Goal: Task Accomplishment & Management: Manage account settings

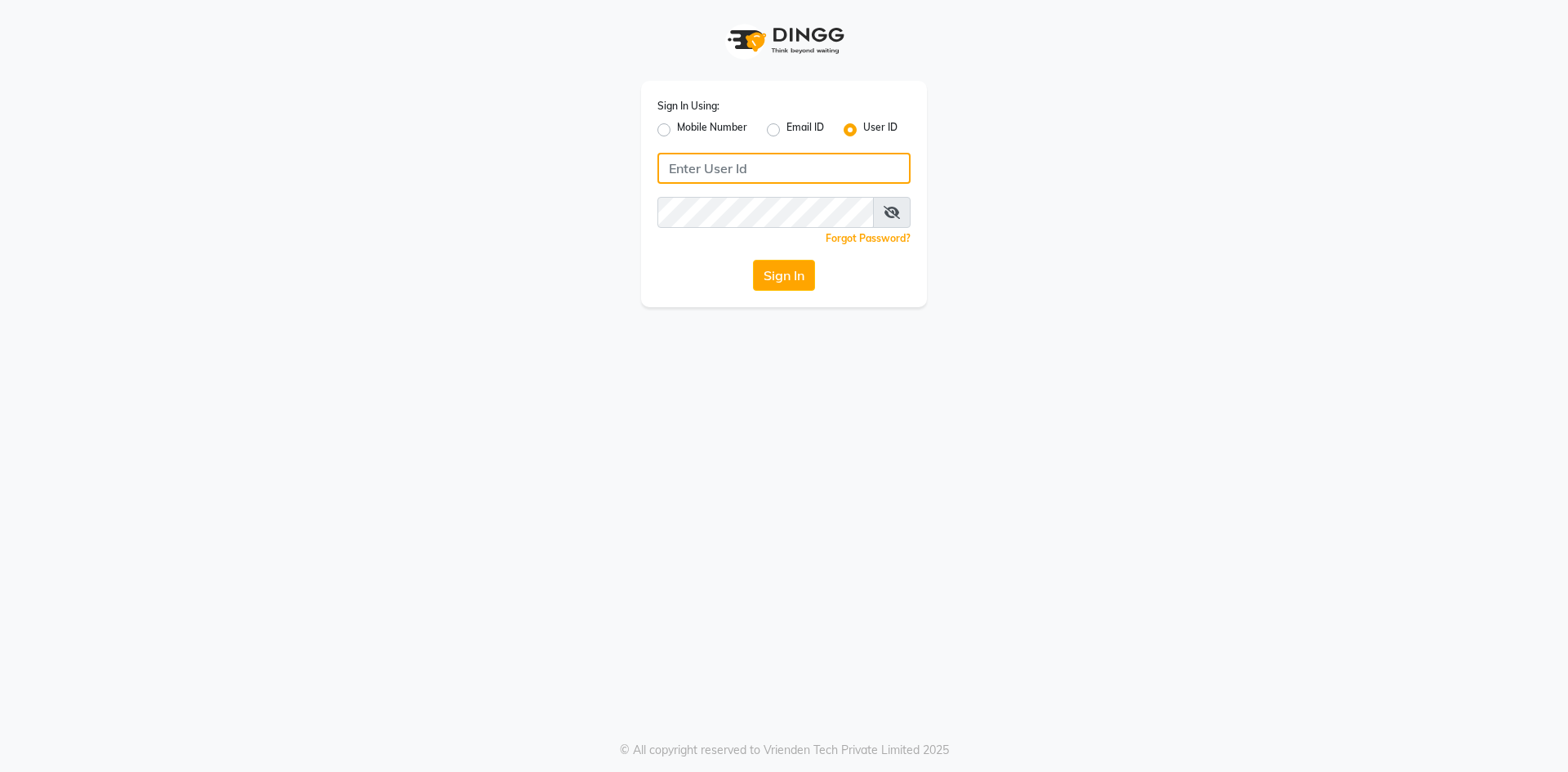
type input "8421444859"
click at [677, 131] on label "Mobile Number" at bounding box center [712, 129] width 70 height 20
click at [677, 130] on input "Mobile Number" at bounding box center [682, 125] width 10 height 10
radio input "true"
radio input "false"
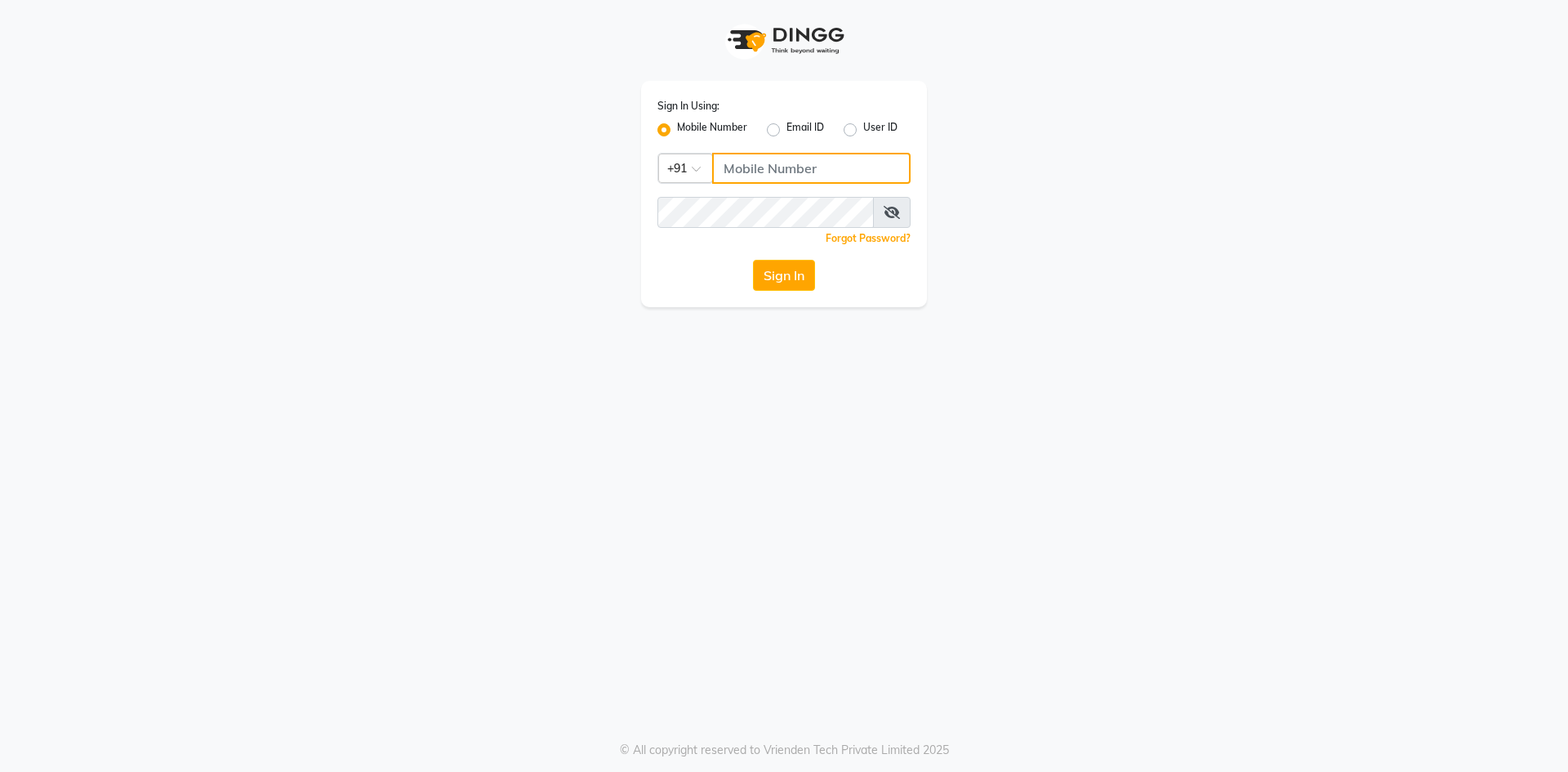
drag, startPoint x: 732, startPoint y: 157, endPoint x: 734, endPoint y: 169, distance: 12.2
click at [732, 157] on input "Username" at bounding box center [811, 168] width 199 height 31
type input "8421444859"
click at [776, 289] on button "Sign In" at bounding box center [784, 275] width 62 height 31
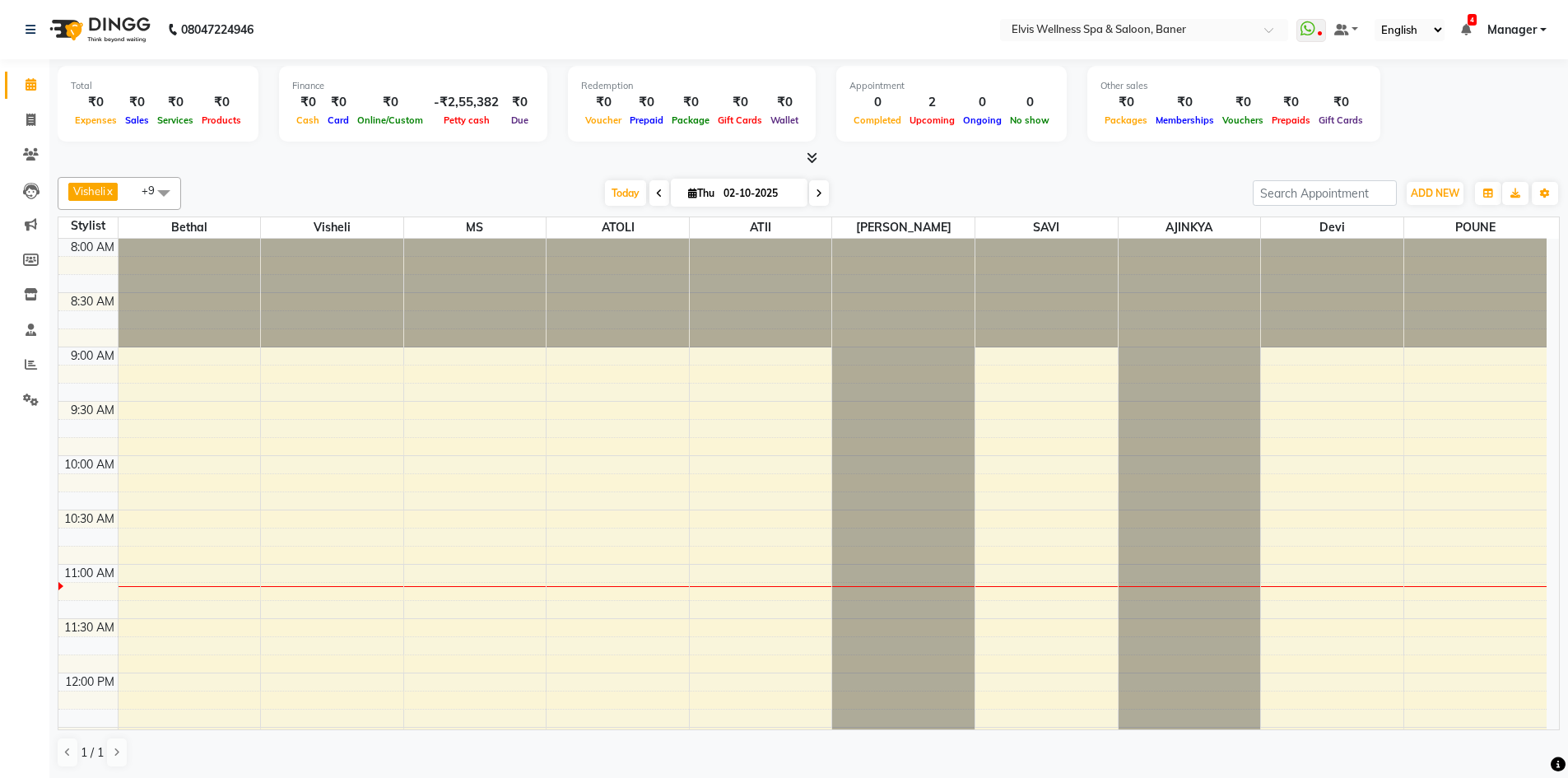
scroll to position [327, 0]
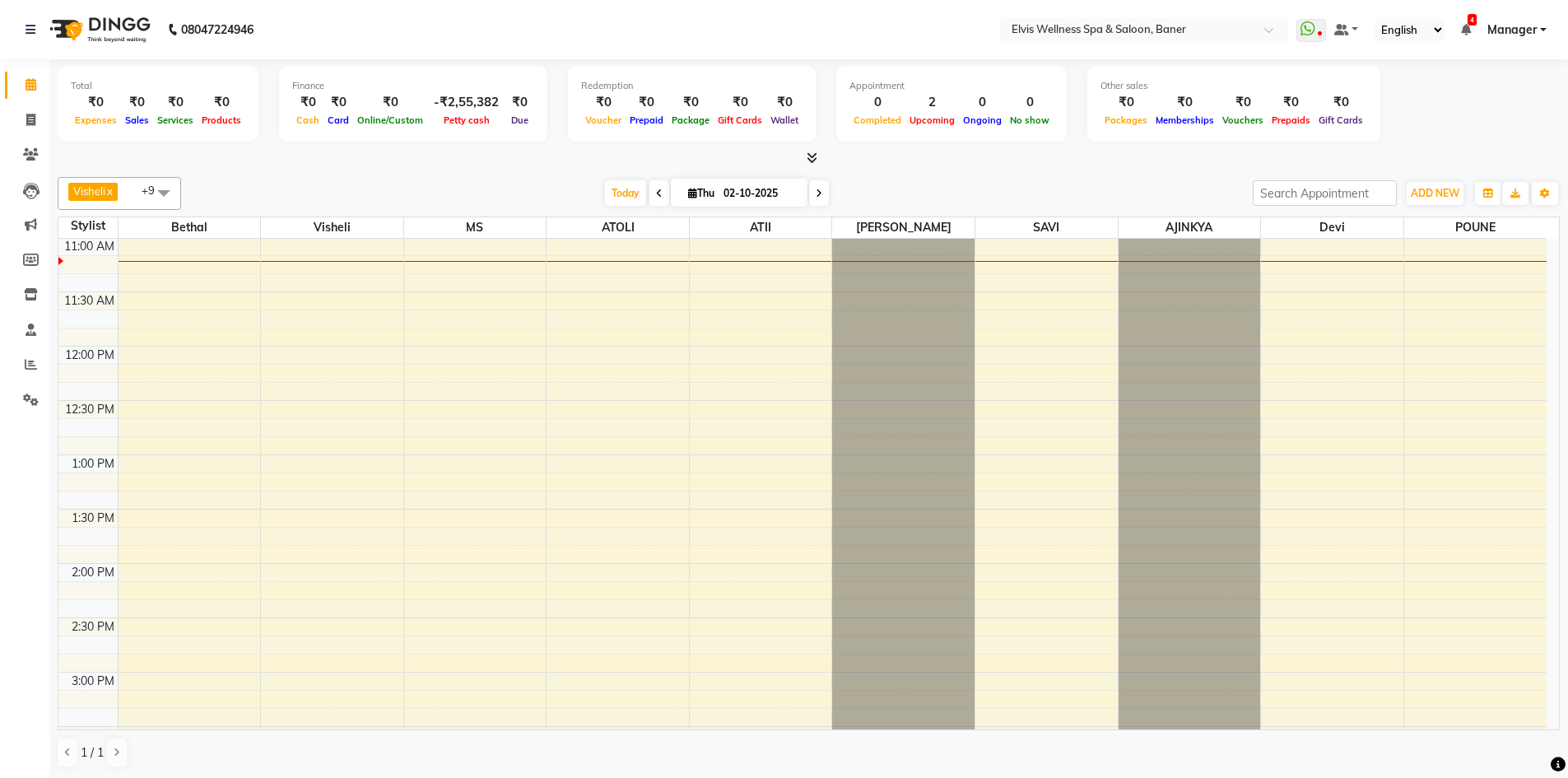
click at [597, 200] on div "Today Thu 02-10-2025" at bounding box center [717, 194] width 1055 height 25
drag, startPoint x: 637, startPoint y: 197, endPoint x: 661, endPoint y: 573, distance: 376.8
click at [632, 197] on span "Today" at bounding box center [626, 193] width 42 height 25
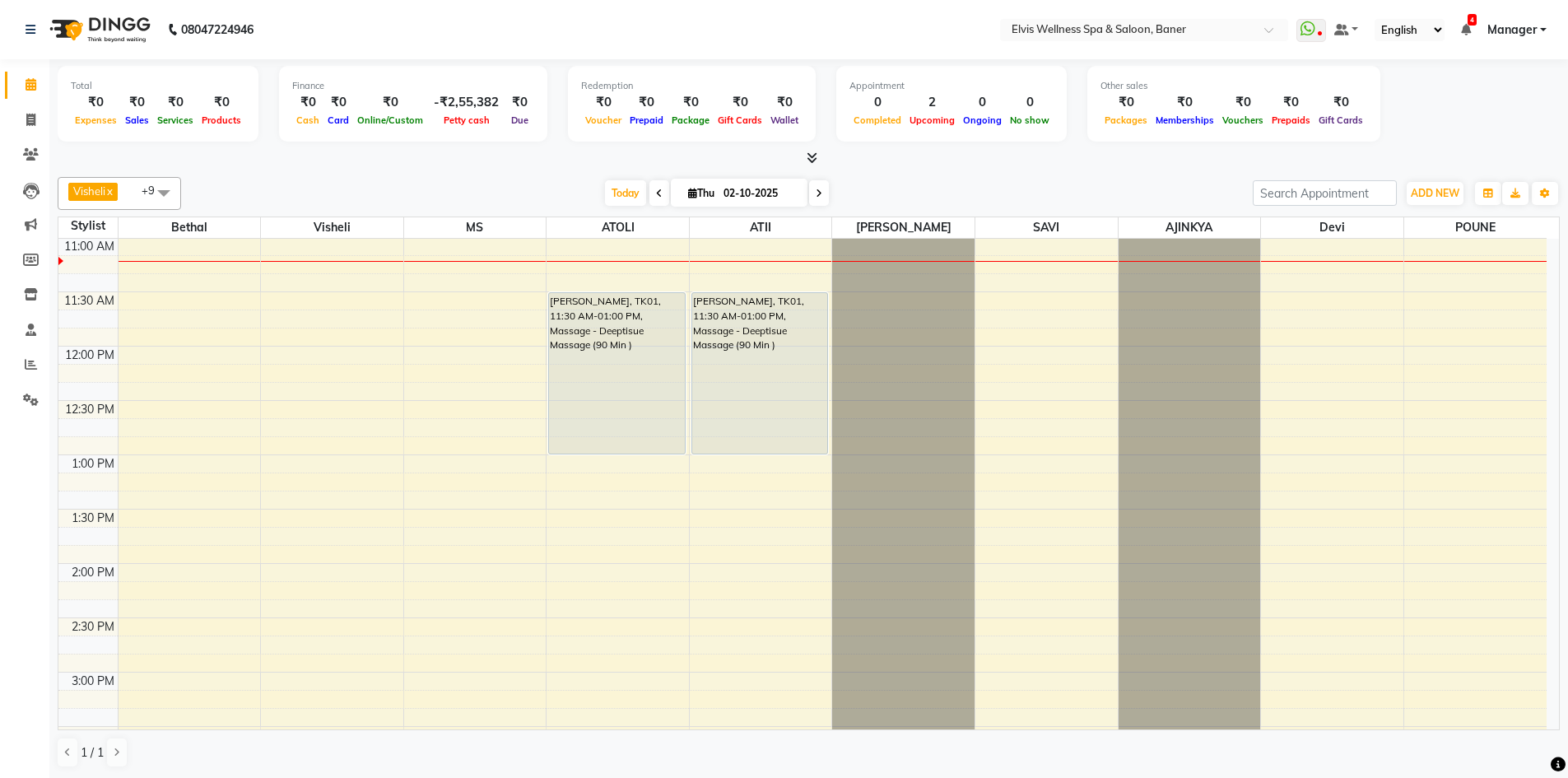
drag, startPoint x: 621, startPoint y: 190, endPoint x: 875, endPoint y: 189, distance: 254.0
click at [619, 190] on span "Today" at bounding box center [626, 193] width 42 height 25
click at [1050, 162] on div at bounding box center [808, 159] width 1502 height 17
click at [947, 191] on div "Today Thu 02-10-2025" at bounding box center [717, 194] width 1055 height 25
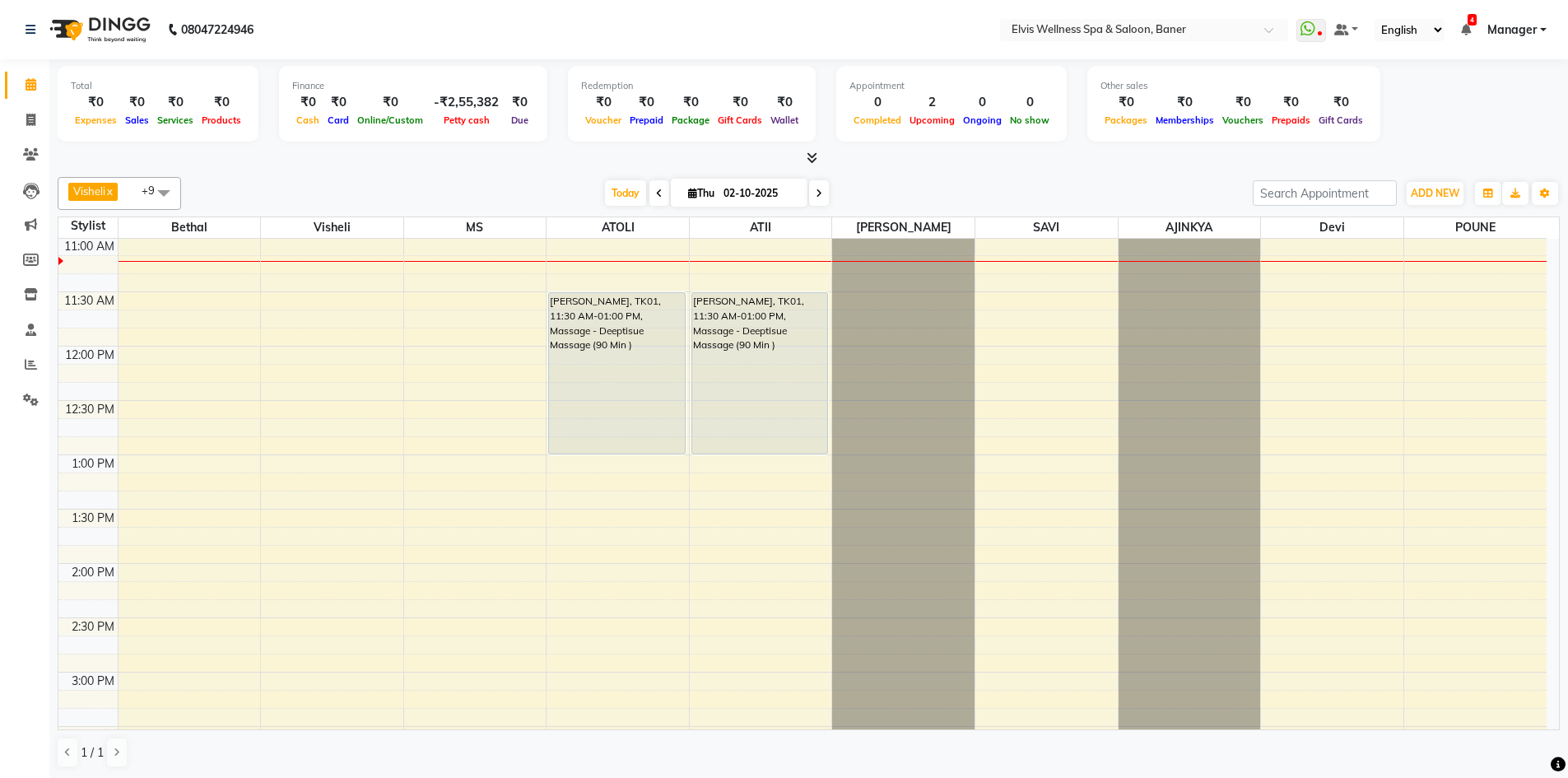
click at [947, 158] on div at bounding box center [808, 159] width 1502 height 17
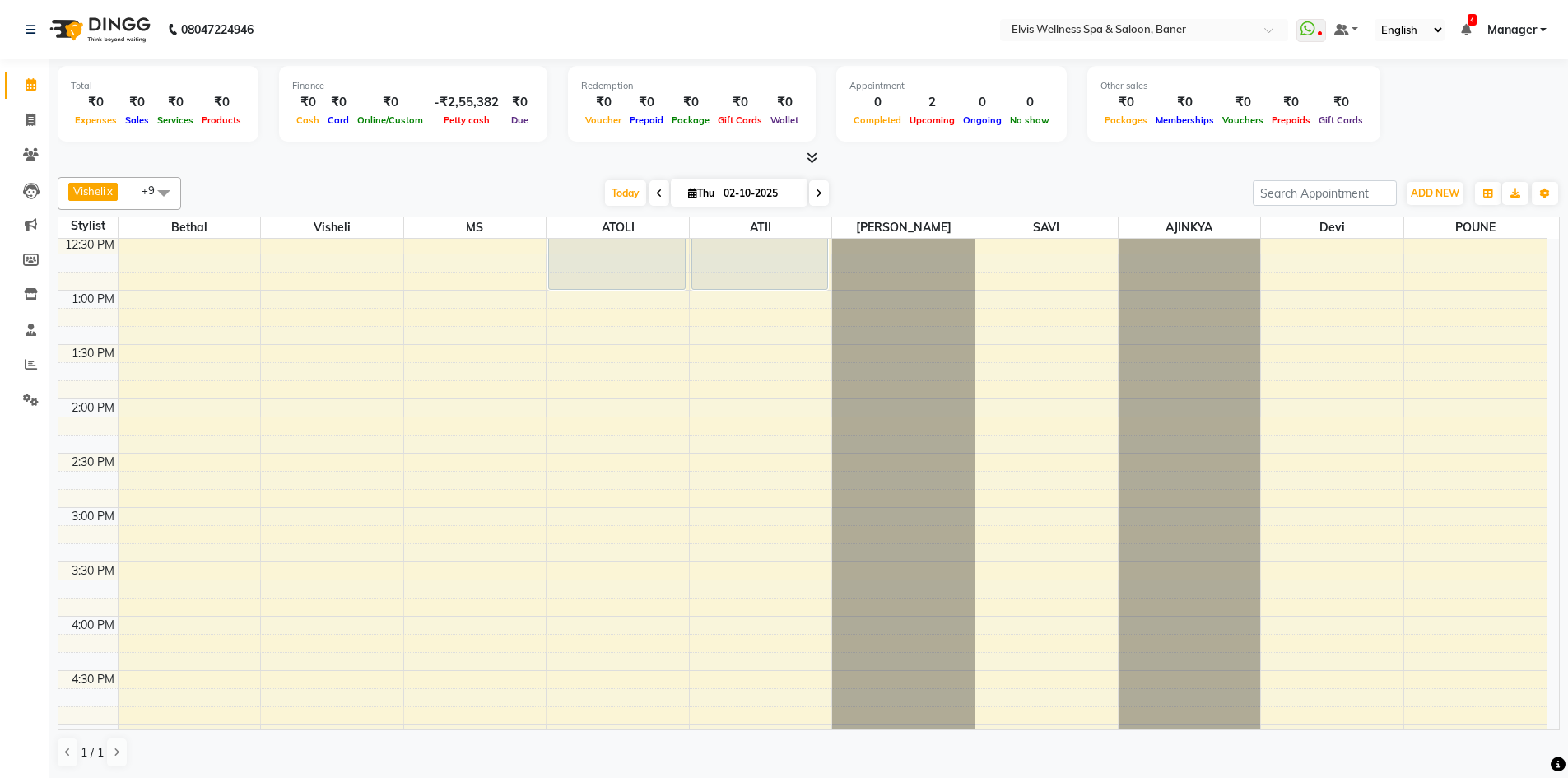
click at [966, 205] on div "Today Thu 02-10-2025" at bounding box center [717, 194] width 1055 height 25
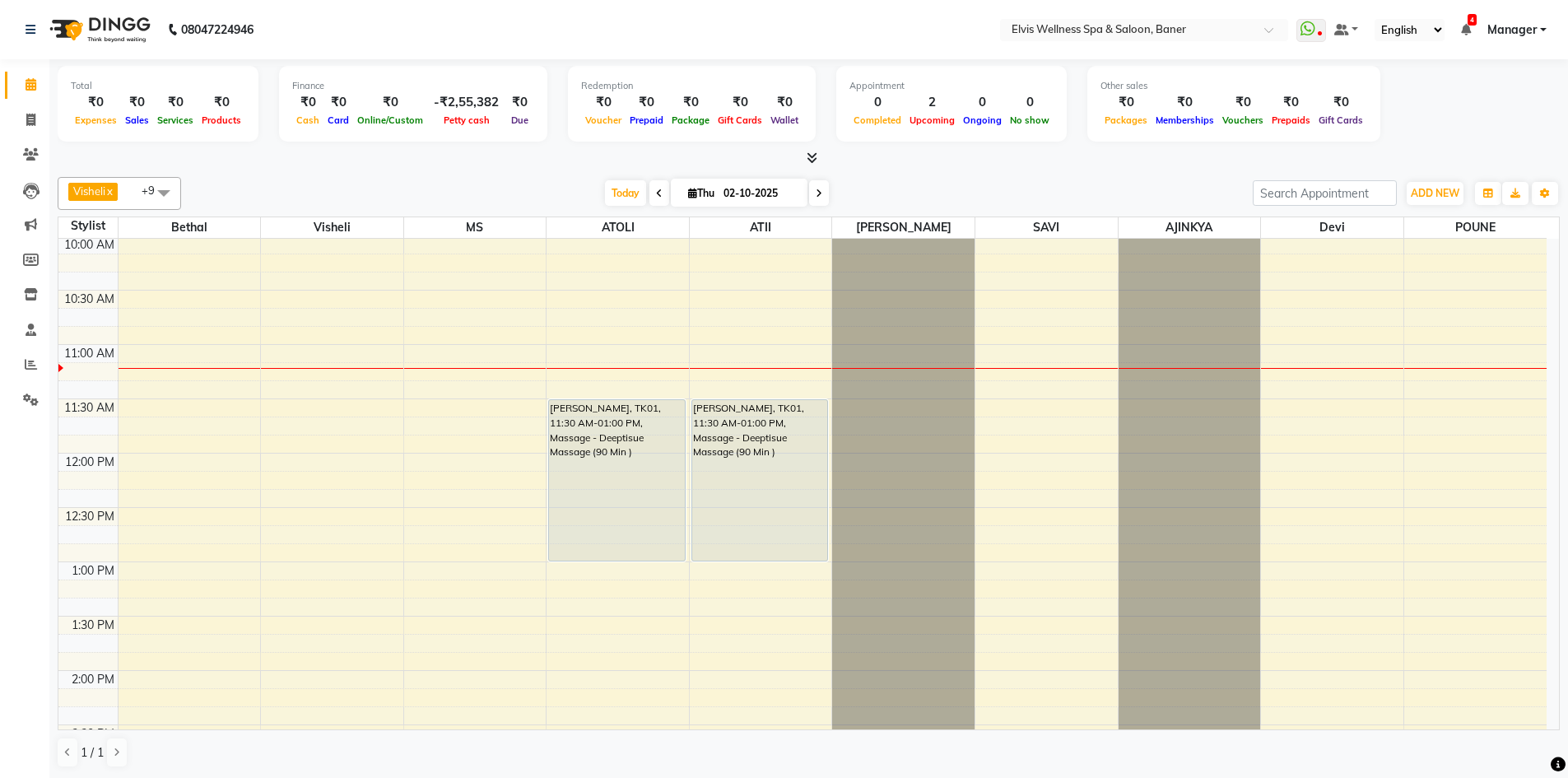
scroll to position [80, 0]
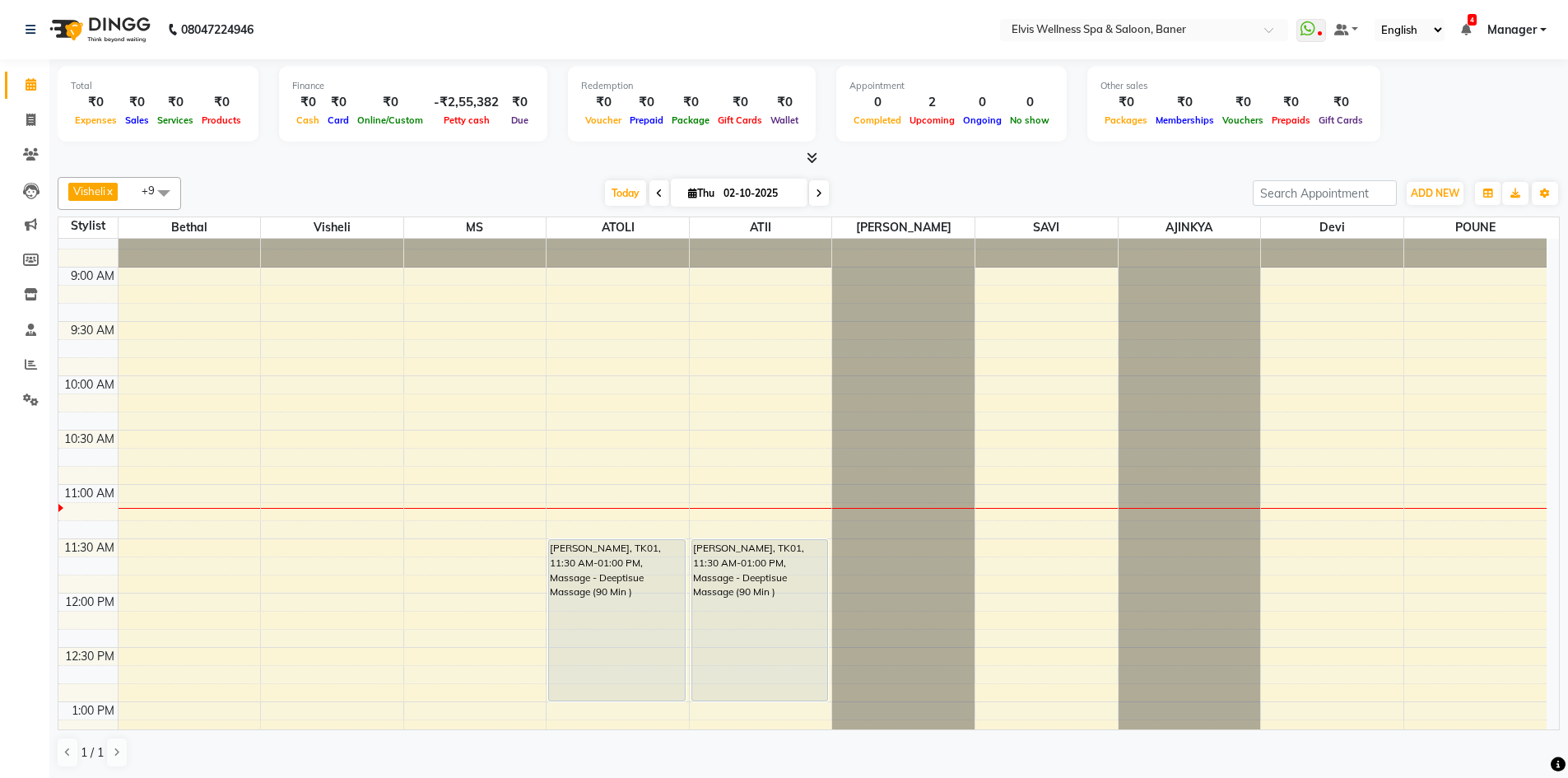
click at [967, 186] on div "Today Thu 02-10-2025" at bounding box center [717, 194] width 1055 height 25
drag, startPoint x: 619, startPoint y: 197, endPoint x: 856, endPoint y: 158, distance: 240.2
click at [619, 197] on span "Today" at bounding box center [626, 193] width 42 height 25
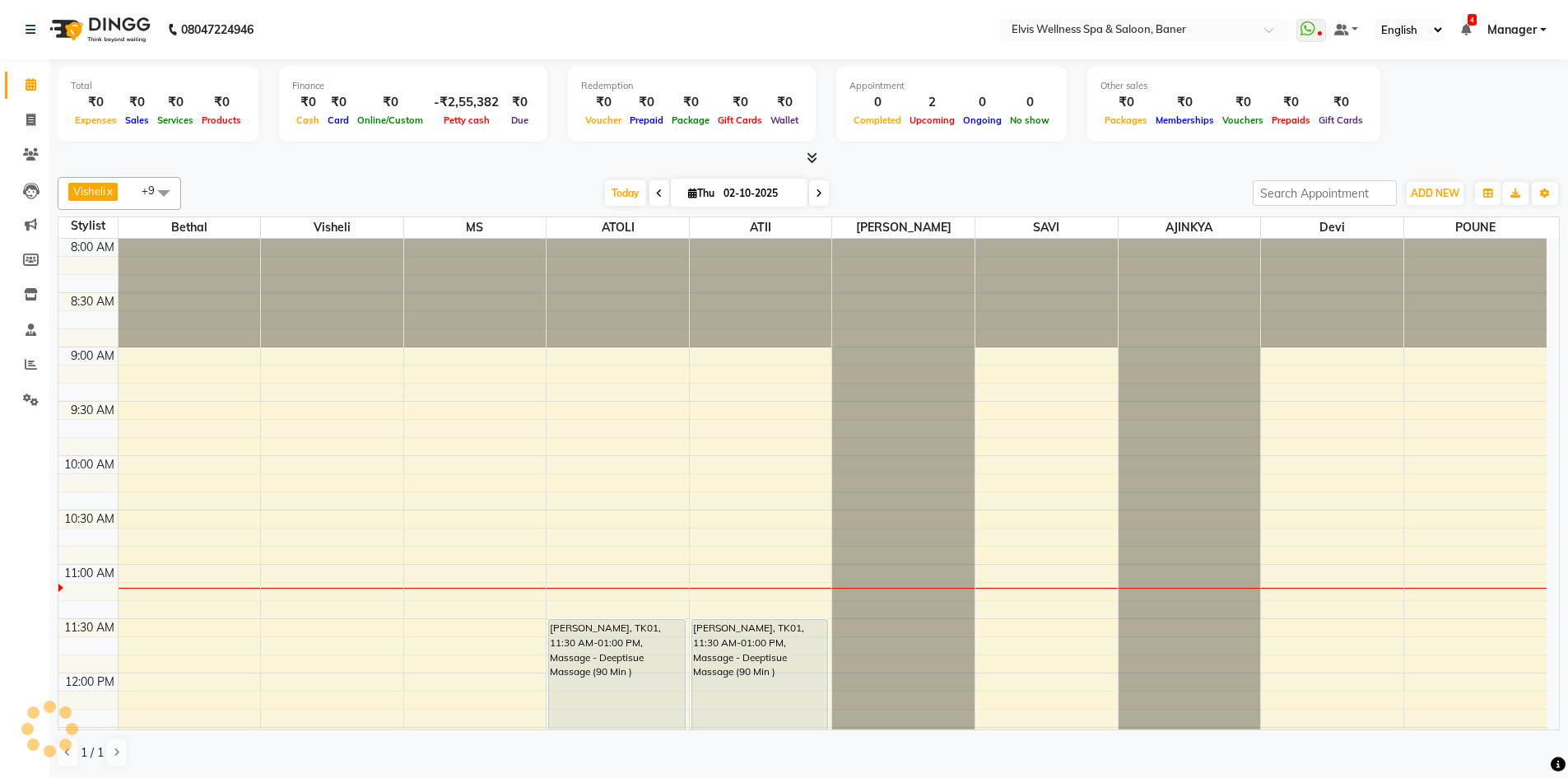
scroll to position [327, 0]
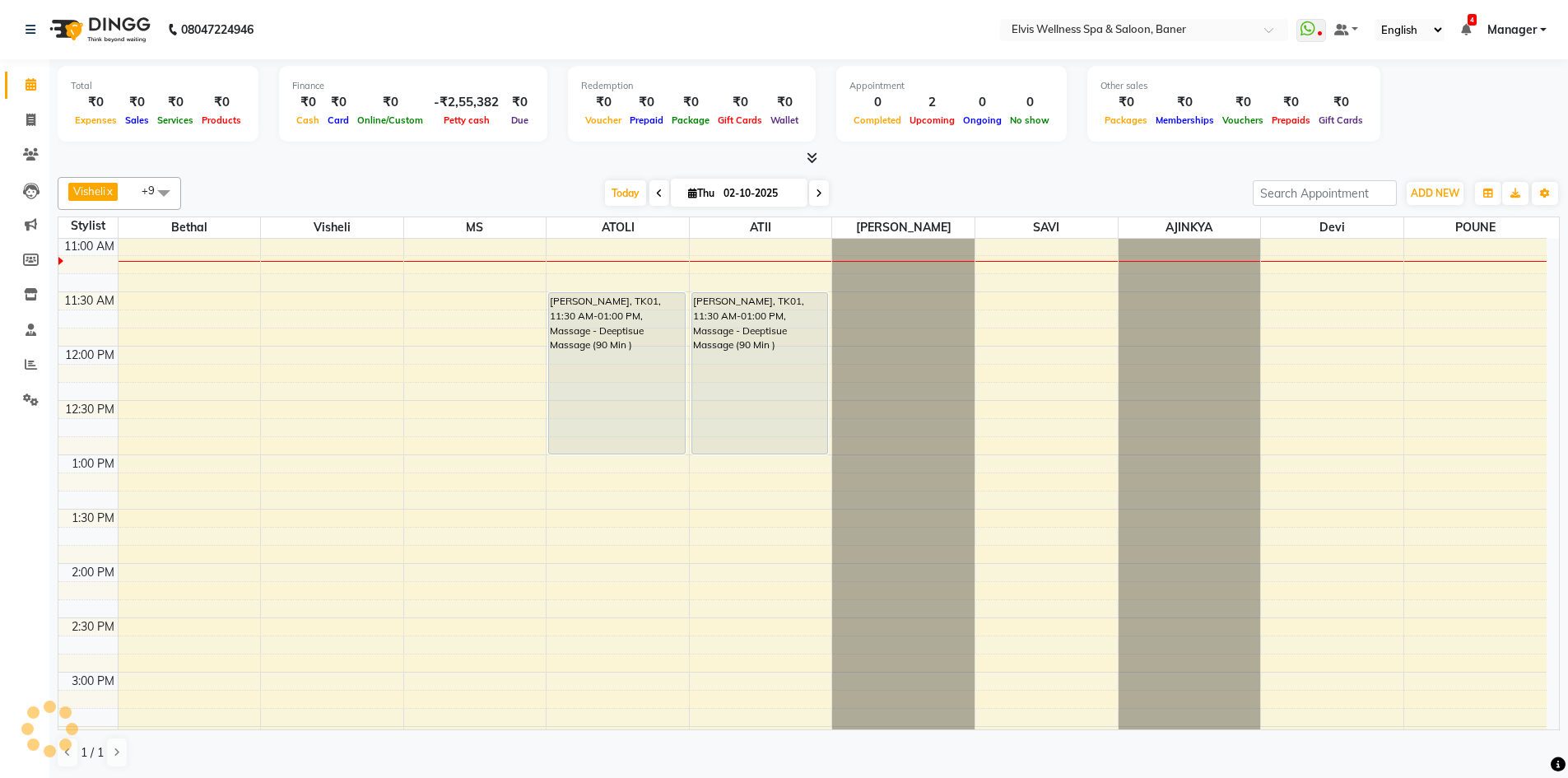
drag, startPoint x: 1186, startPoint y: 99, endPoint x: 563, endPoint y: 202, distance: 631.5
click at [1160, 105] on div "₹0" at bounding box center [1185, 103] width 67 height 19
drag, startPoint x: 454, startPoint y: 215, endPoint x: 465, endPoint y: 215, distance: 11.0
click at [455, 216] on table "Stylist Bethal Visheli MS [PERSON_NAME] ATII [PERSON_NAME] [PERSON_NAME] Devi P…" at bounding box center [808, 473] width 1502 height 514
click at [1023, 141] on div "Appointment 0 Completed 2 Upcoming 0 Ongoing 0 No show" at bounding box center [952, 104] width 230 height 76
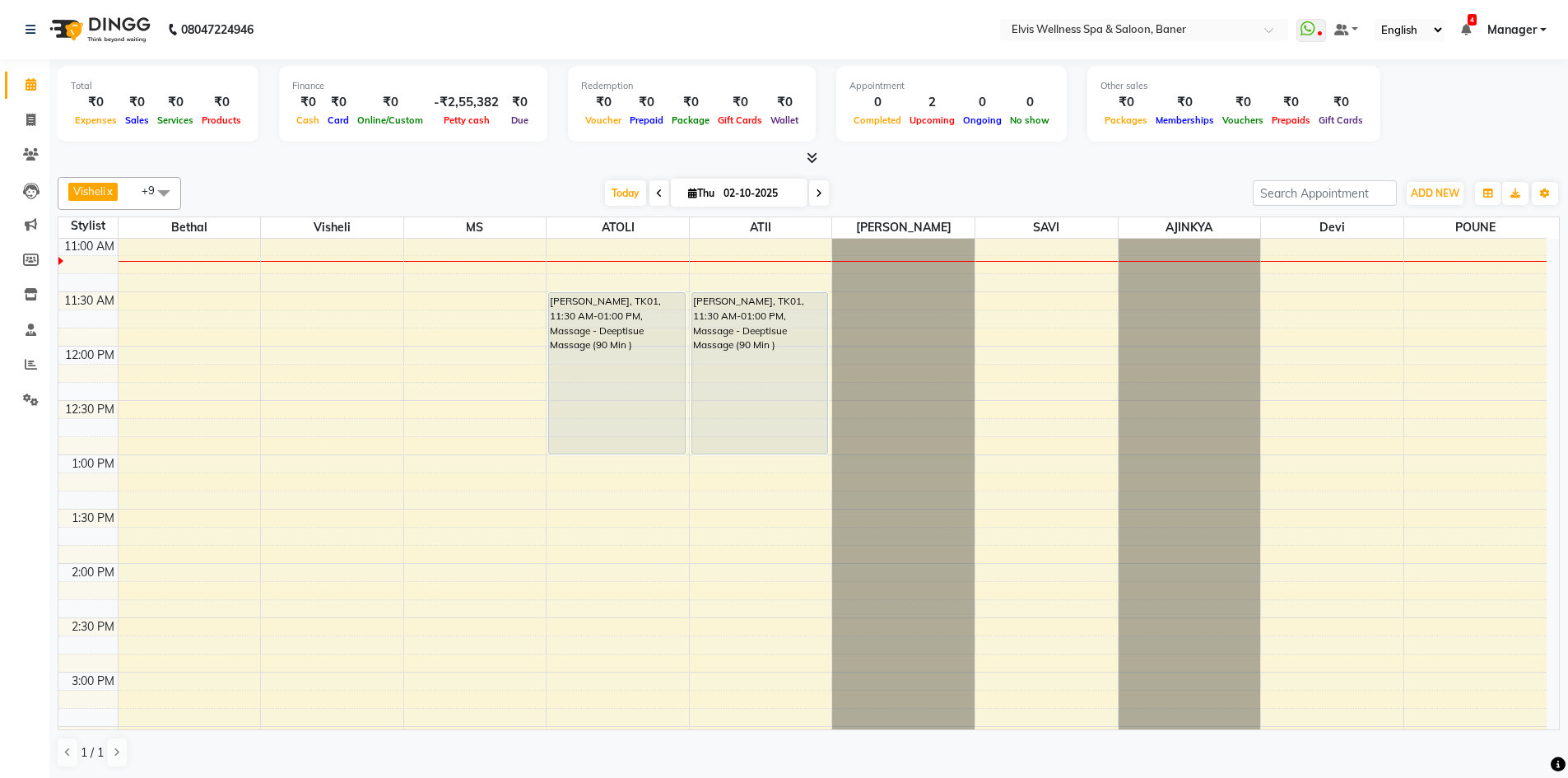
click at [309, 181] on div "Today Thu 02-10-2025" at bounding box center [717, 194] width 1055 height 25
click at [461, 196] on div "Today Thu 02-10-2025" at bounding box center [717, 194] width 1055 height 25
click at [585, 191] on div "Today Thu 02-10-2025" at bounding box center [717, 194] width 1055 height 25
click at [42, 156] on span at bounding box center [30, 155] width 29 height 19
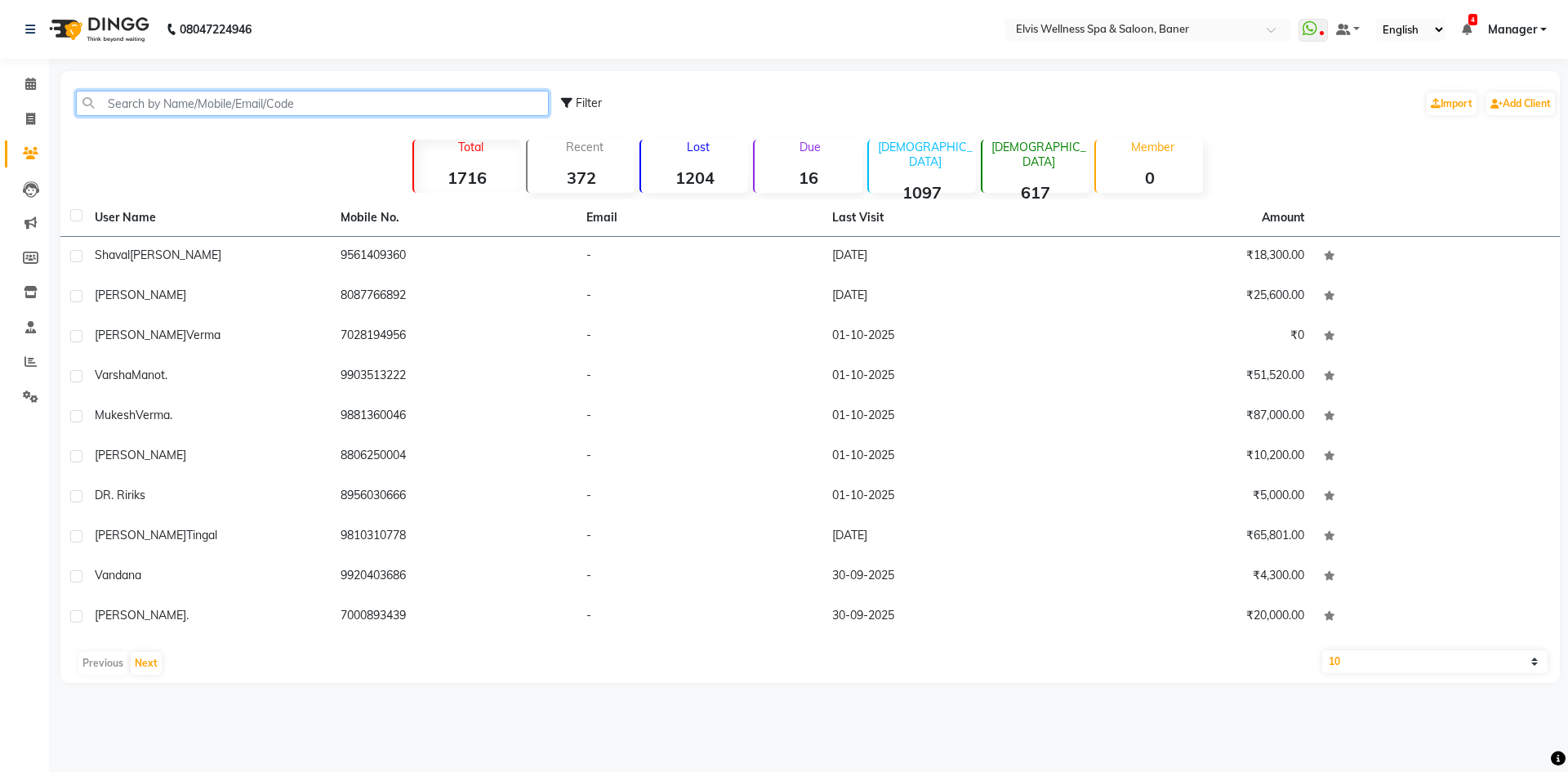
click at [120, 102] on input "text" at bounding box center [312, 103] width 473 height 25
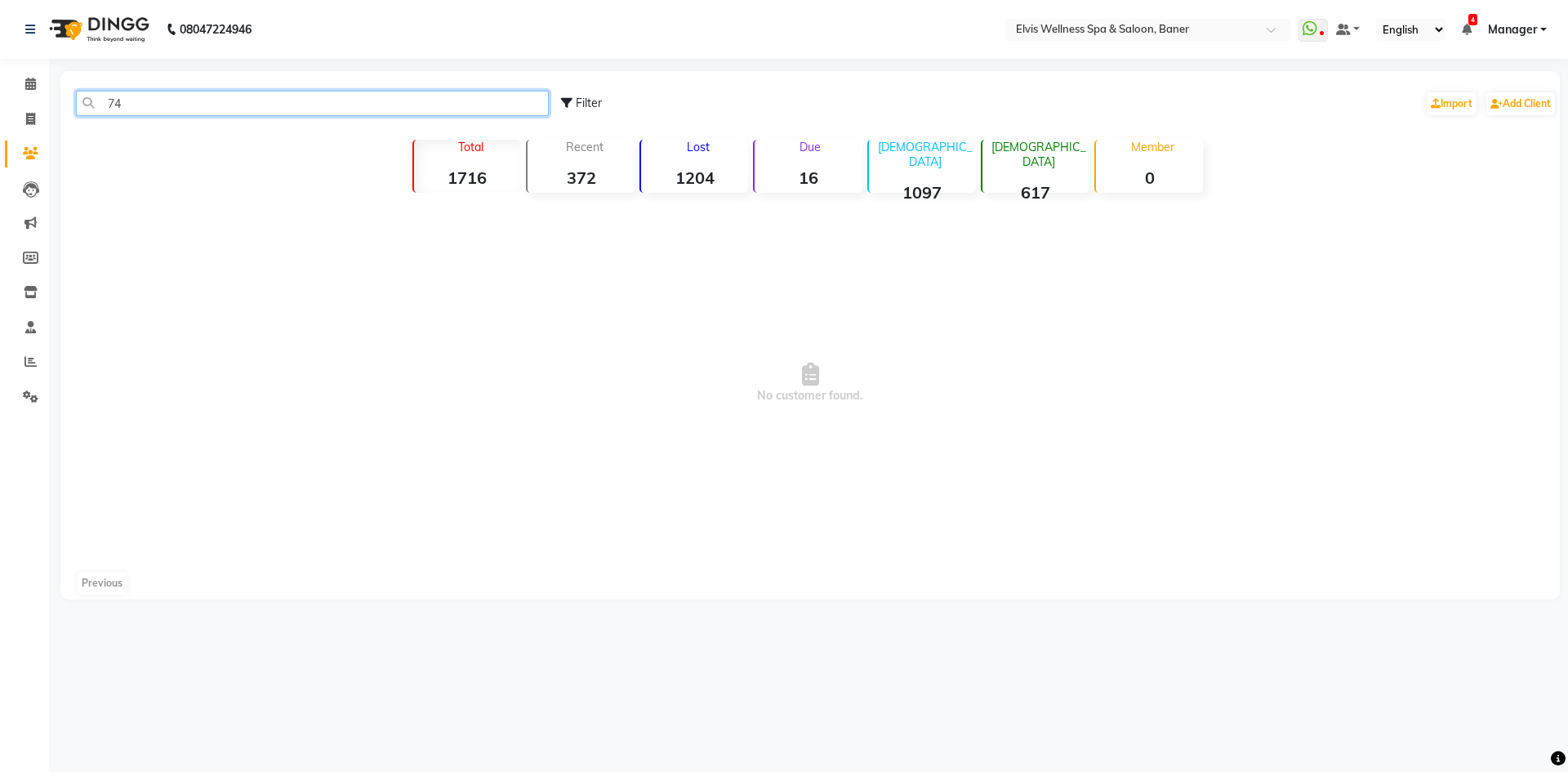
type input "7"
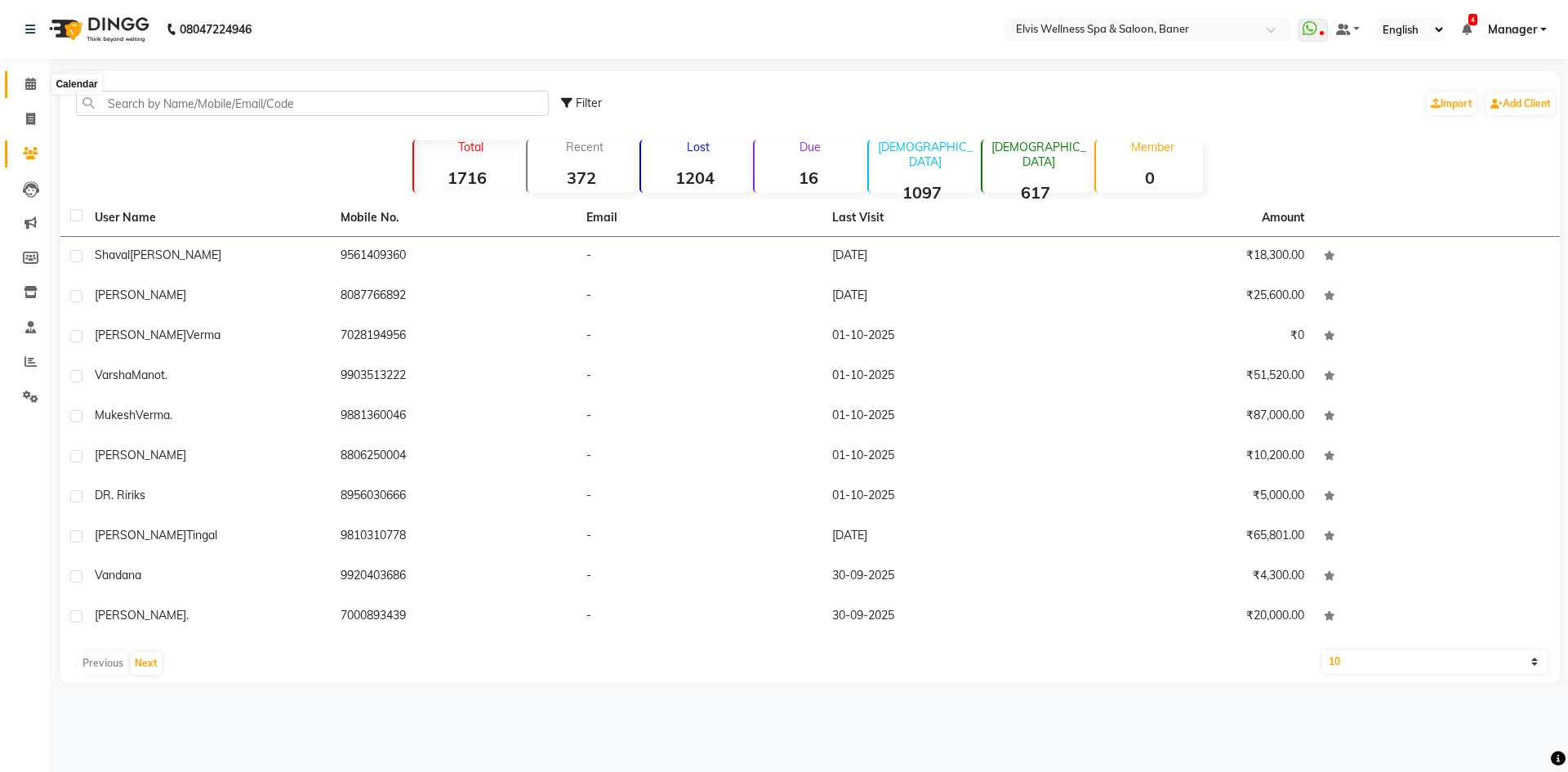
click at [35, 82] on icon at bounding box center [30, 83] width 10 height 12
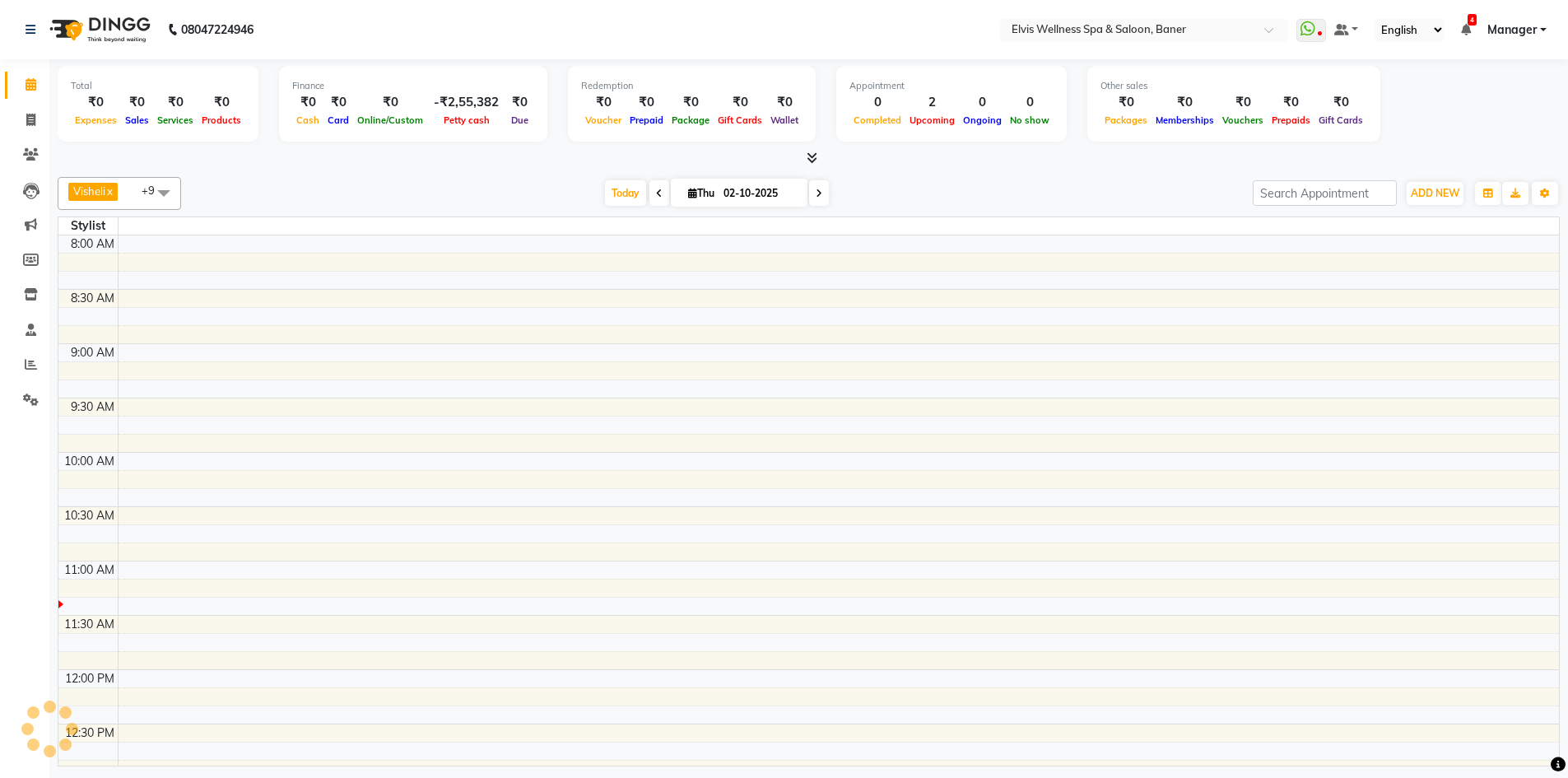
click at [589, 171] on div "Total ₹0 Expenses ₹0 Sales ₹0 Services ₹0 Products Finance ₹0 Cash ₹0 Card ₹0 O…" at bounding box center [808, 414] width 1518 height 711
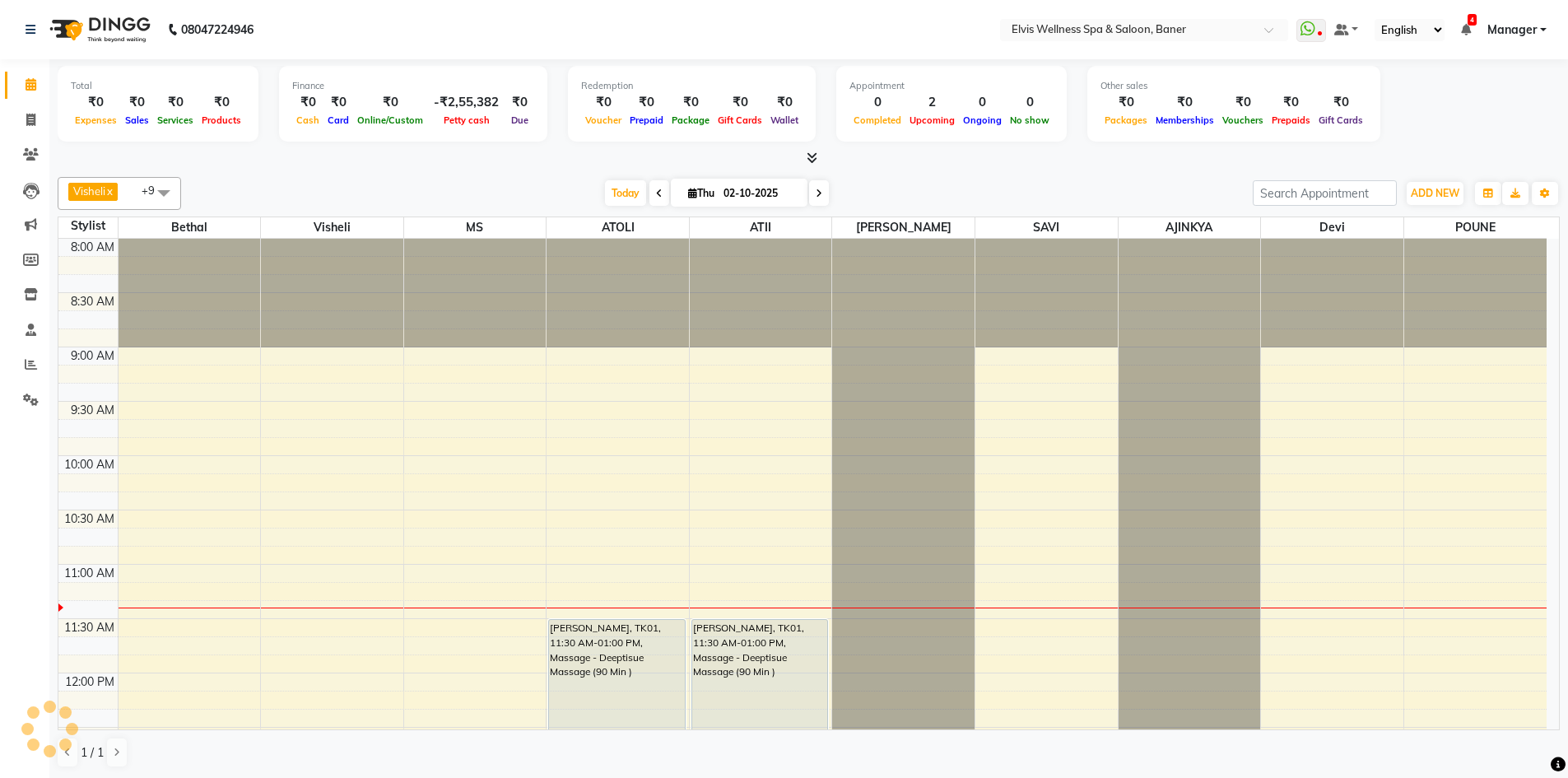
click at [614, 209] on div "Visheli x MS x Bethal x ATOLI x ATII x SAVI x [PERSON_NAME] POUNE x AJINKYA x D…" at bounding box center [808, 193] width 1502 height 33
drag, startPoint x: 558, startPoint y: 185, endPoint x: 628, endPoint y: 202, distance: 72.0
click at [574, 193] on div "Today Thu 02-10-2025" at bounding box center [717, 194] width 1055 height 25
click at [625, 195] on span "Today" at bounding box center [626, 193] width 42 height 25
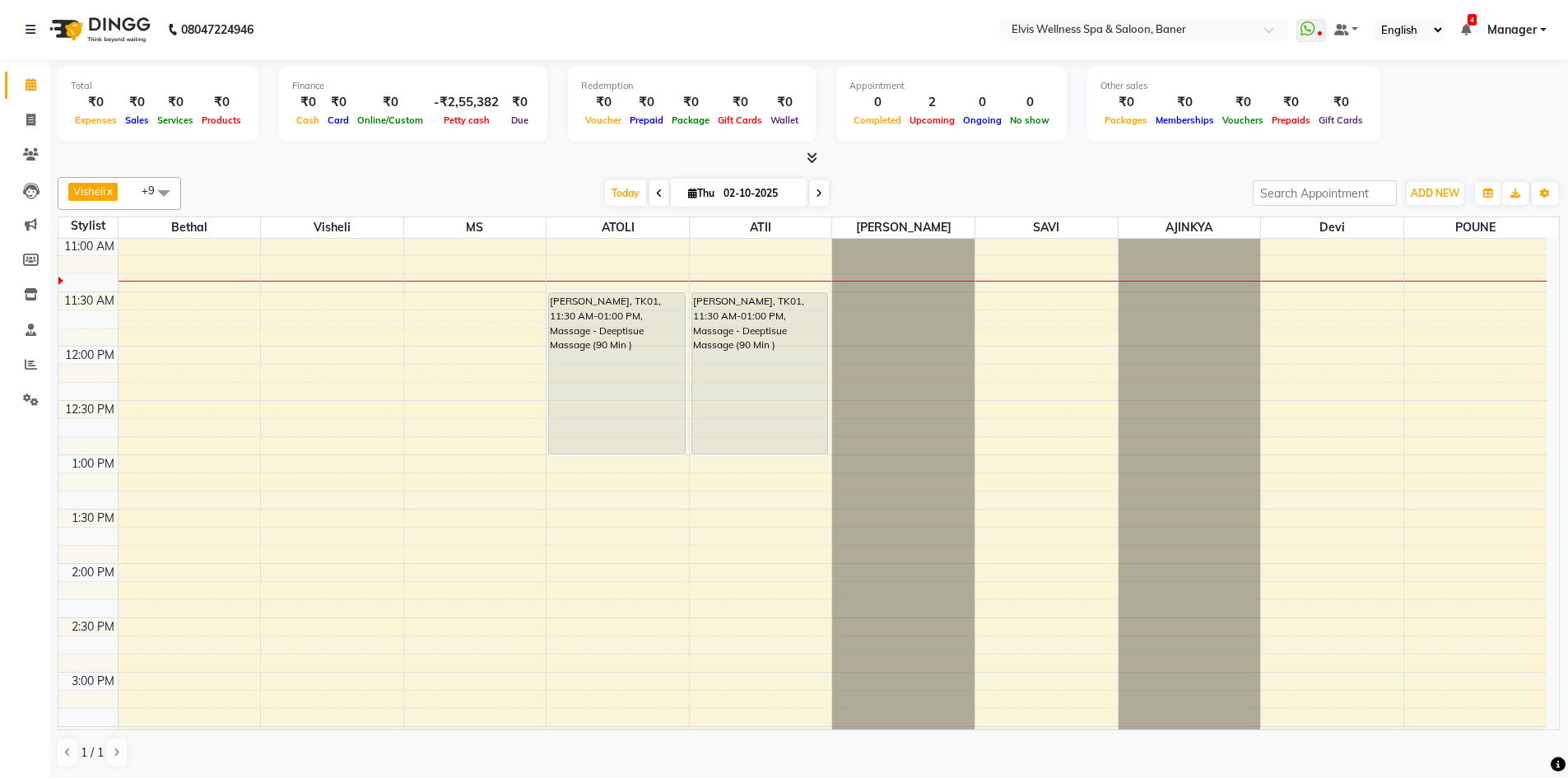
drag, startPoint x: 578, startPoint y: 190, endPoint x: 613, endPoint y: 195, distance: 35.4
click at [580, 190] on div "Today Thu 02-10-2025" at bounding box center [717, 194] width 1055 height 25
click at [613, 195] on span "Today" at bounding box center [626, 193] width 42 height 25
click at [614, 190] on span "Today" at bounding box center [626, 193] width 42 height 25
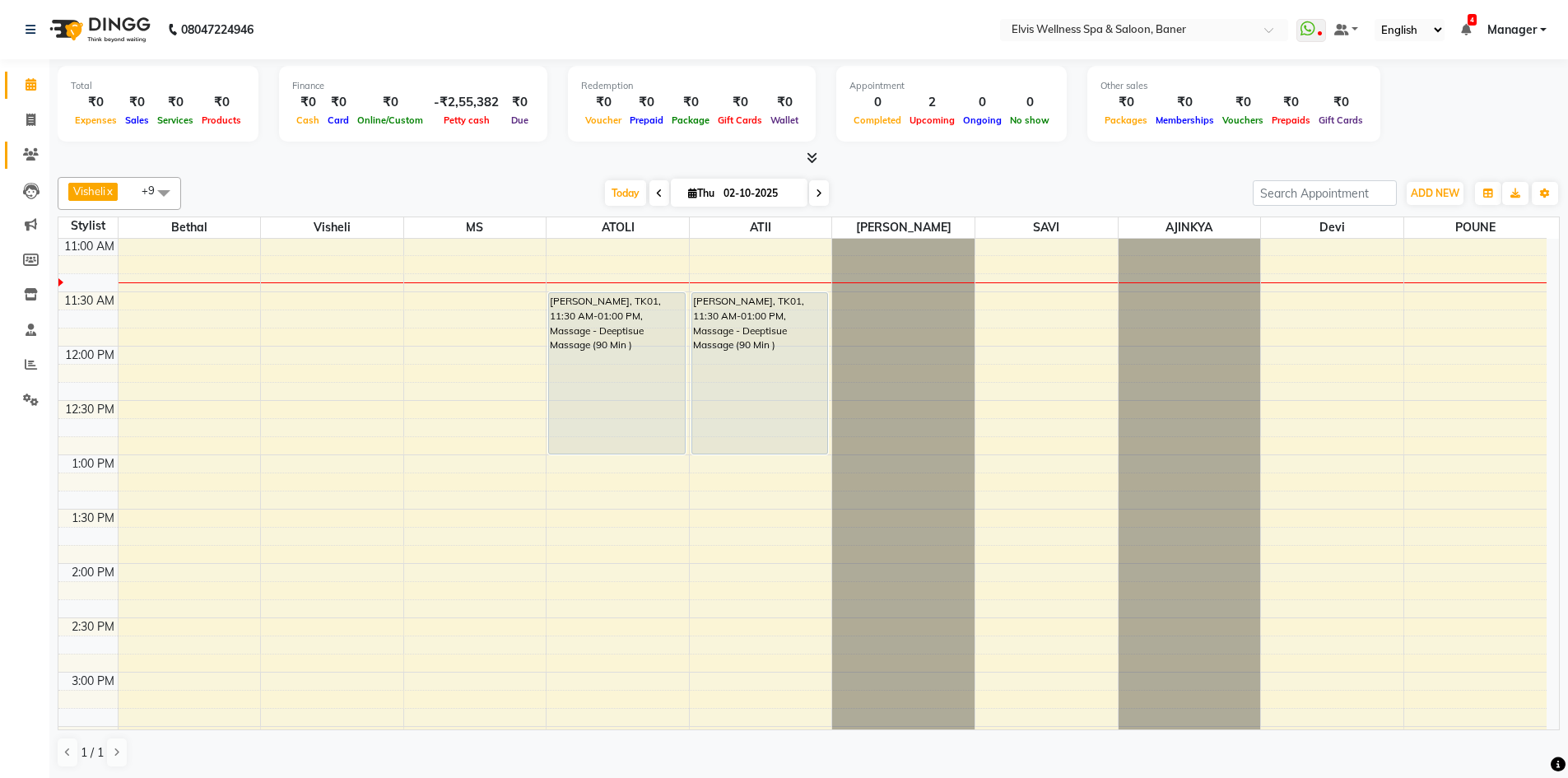
click at [40, 142] on li "Clients" at bounding box center [25, 155] width 49 height 35
click at [29, 153] on icon at bounding box center [30, 154] width 16 height 12
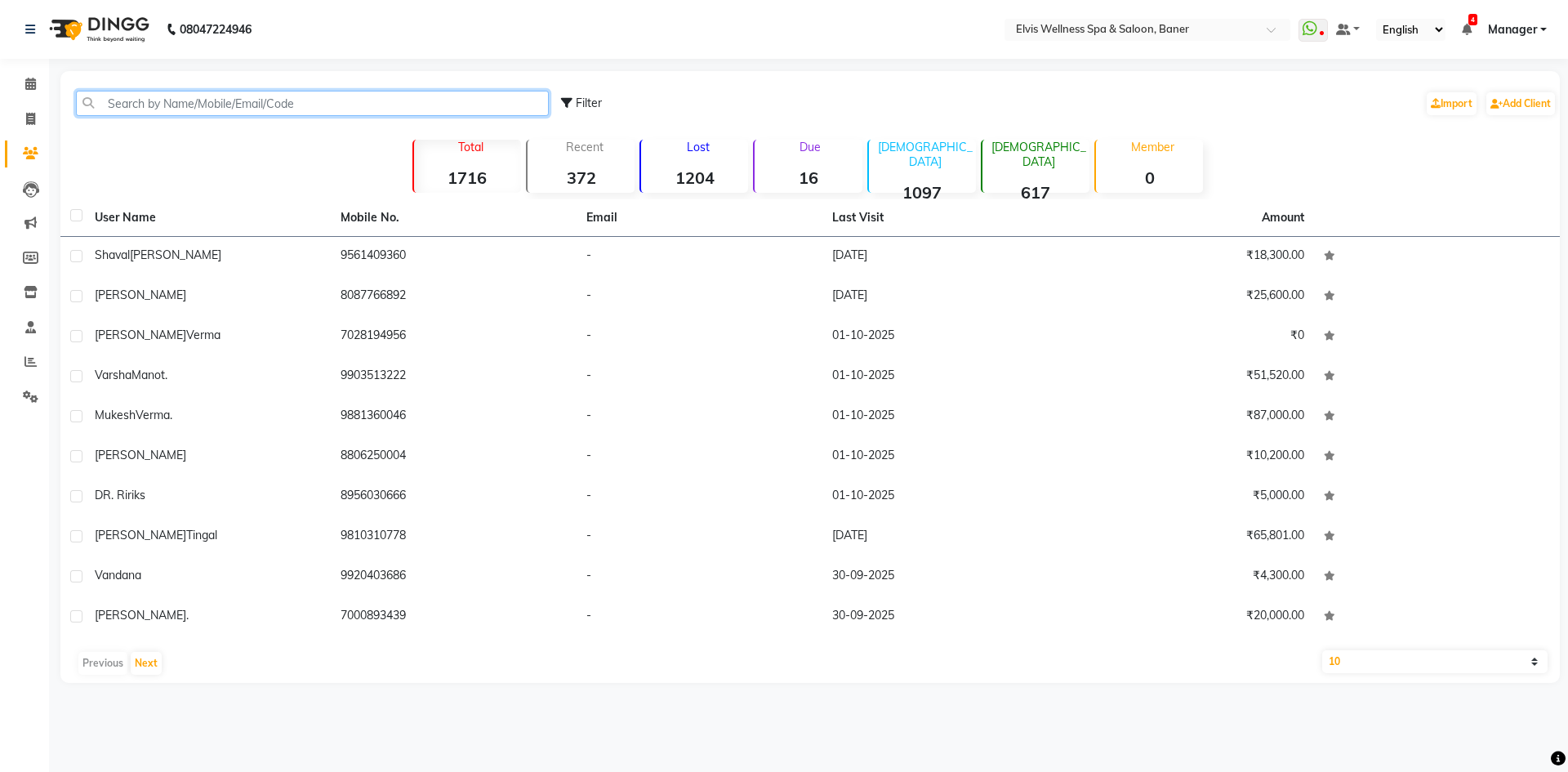
click at [194, 107] on input "text" at bounding box center [312, 103] width 473 height 25
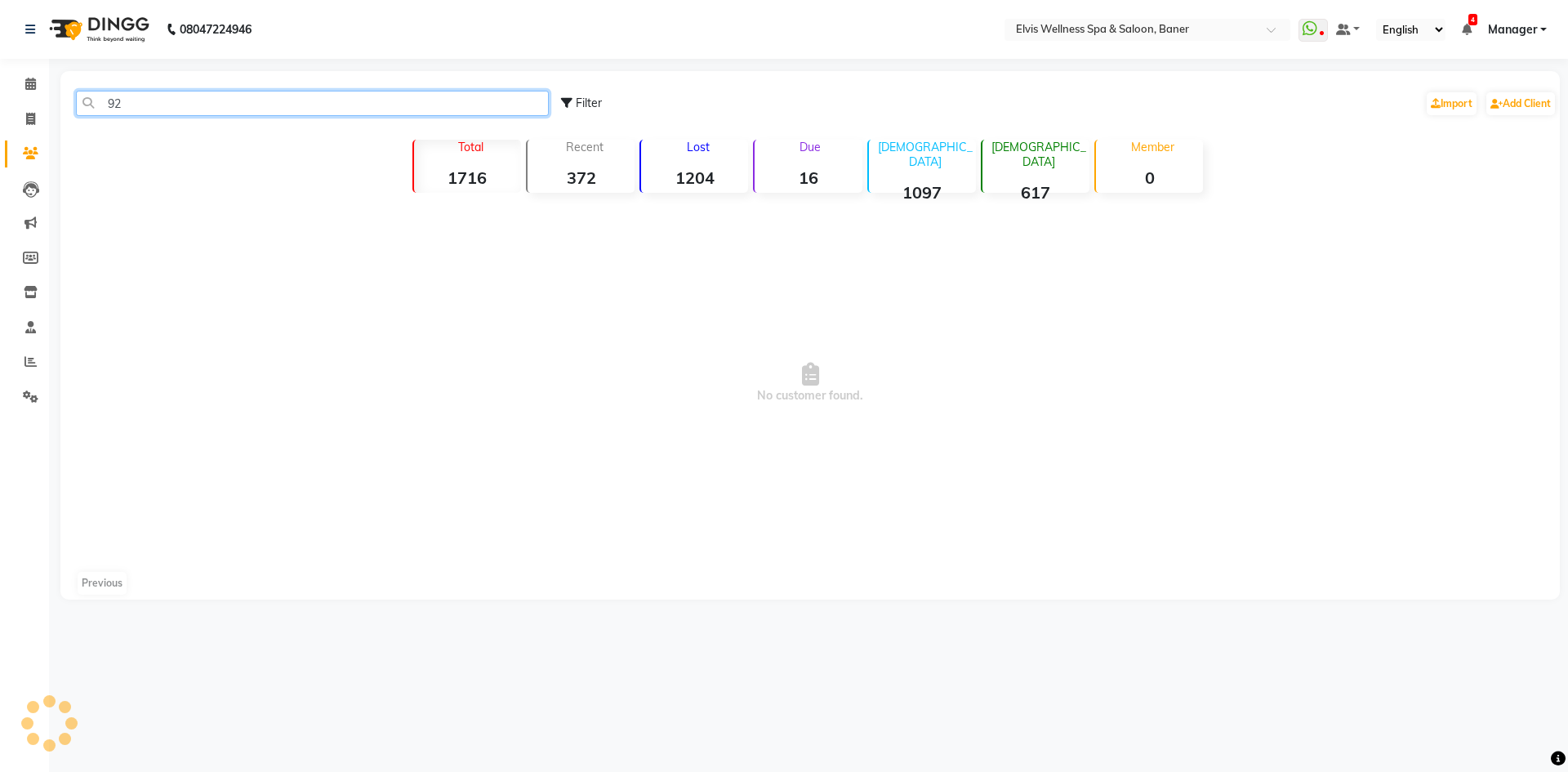
type input "9"
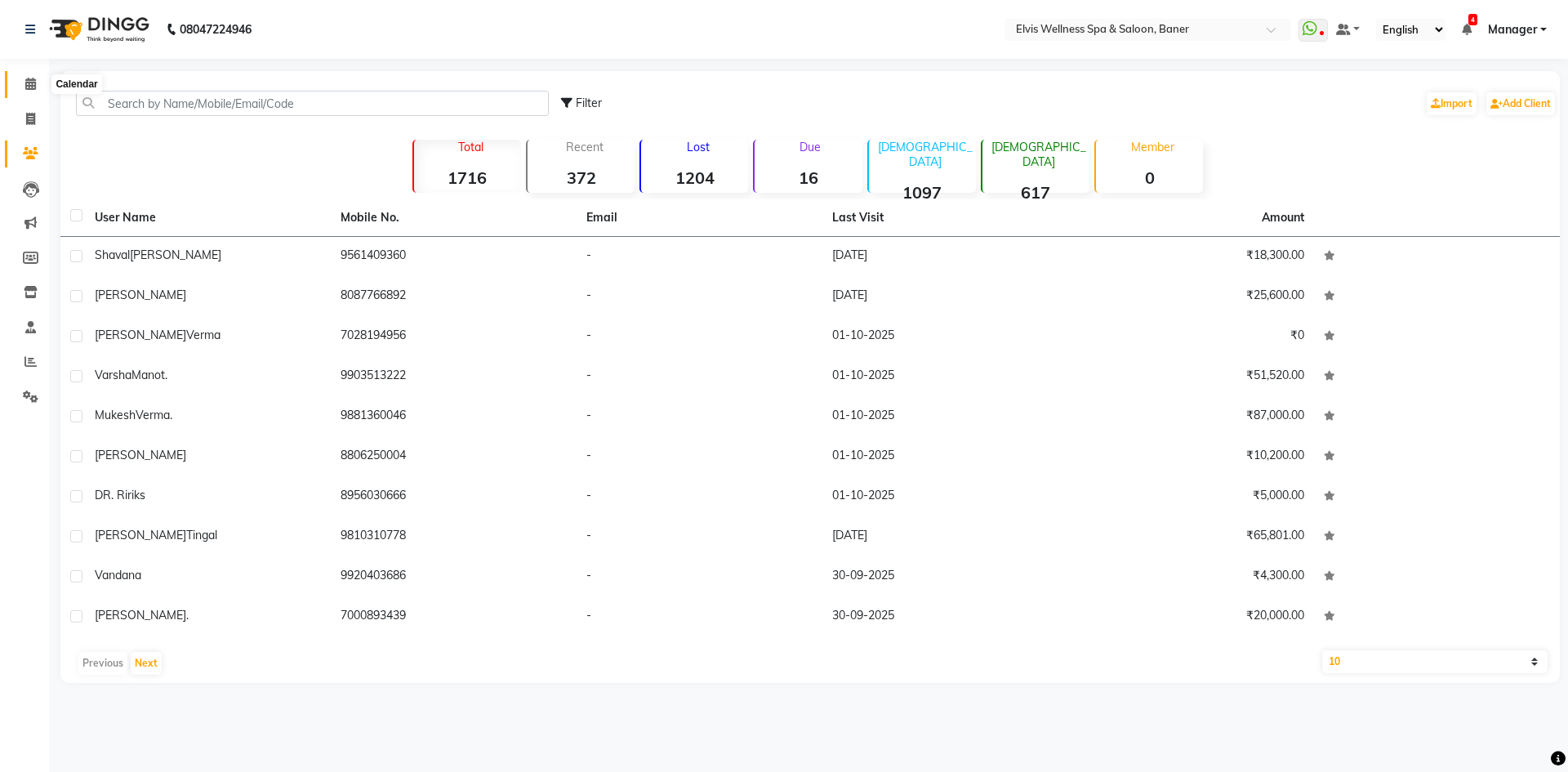
click at [25, 76] on span at bounding box center [30, 84] width 29 height 19
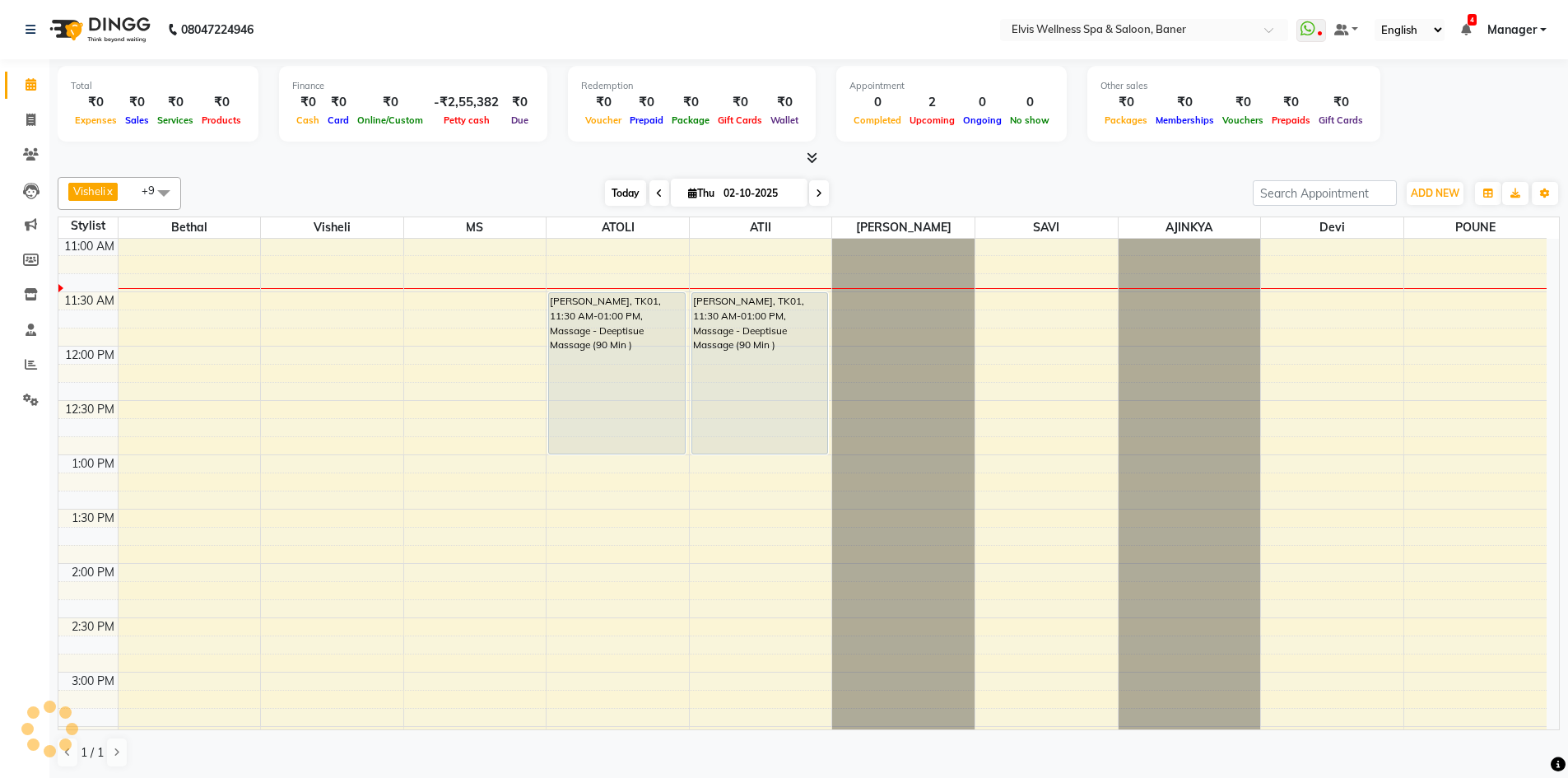
click at [618, 183] on span "Today" at bounding box center [626, 193] width 42 height 25
click at [1029, 144] on div "Total ₹0 Expenses ₹0 Sales ₹0 Services ₹0 Products Finance ₹0 Cash ₹0 Card ₹0 O…" at bounding box center [808, 106] width 1502 height 80
click at [1018, 155] on div at bounding box center [808, 159] width 1502 height 17
click at [620, 205] on span "Today" at bounding box center [626, 193] width 42 height 25
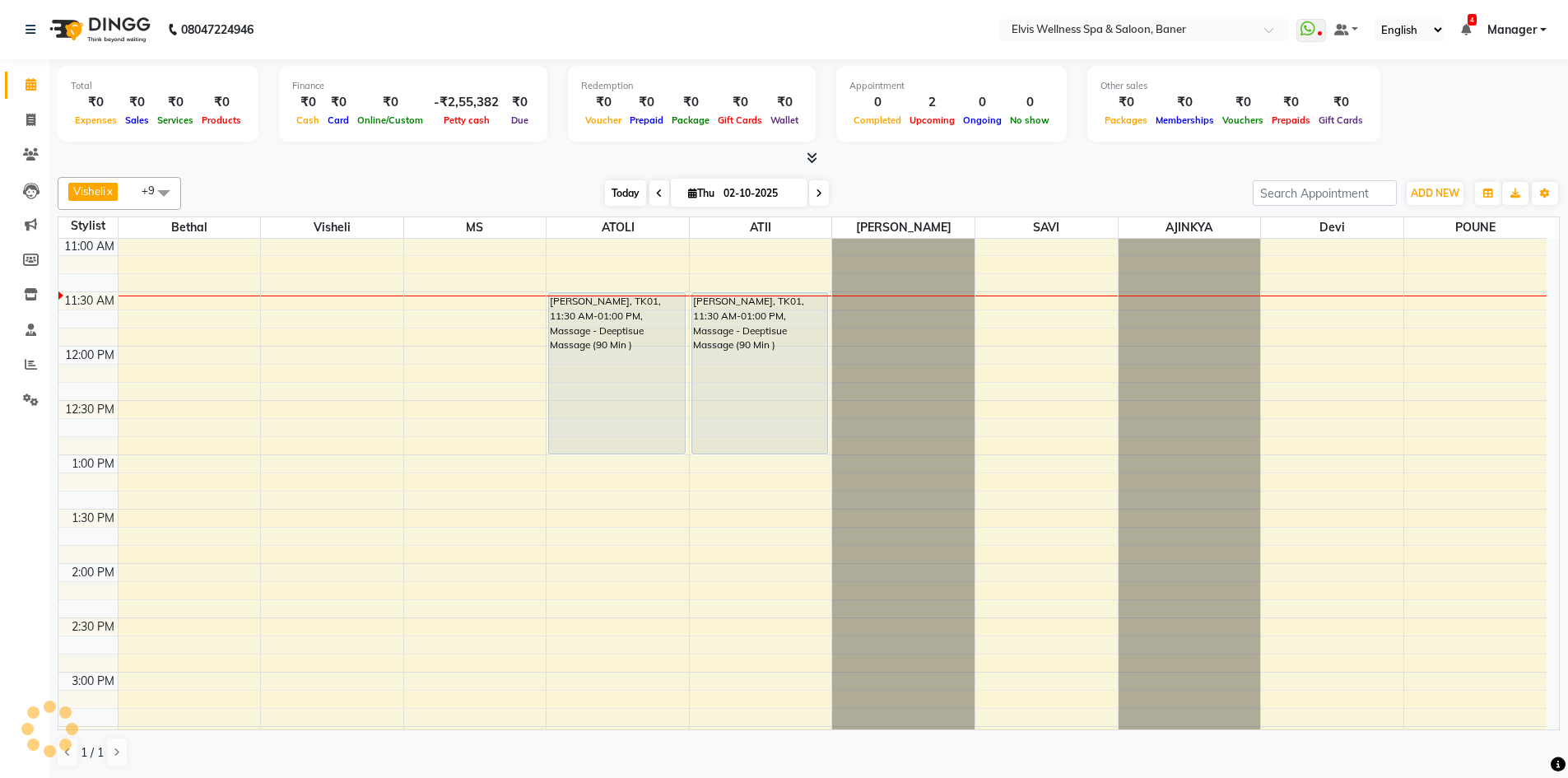
click at [605, 191] on span "Today" at bounding box center [626, 193] width 42 height 25
click at [624, 192] on span "Today" at bounding box center [626, 193] width 42 height 25
drag, startPoint x: 540, startPoint y: 183, endPoint x: 1213, endPoint y: 152, distance: 673.7
click at [566, 192] on div "Today Thu 02-10-2025" at bounding box center [717, 194] width 1055 height 25
click at [990, 202] on div "Today Thu 02-10-2025" at bounding box center [717, 194] width 1055 height 25
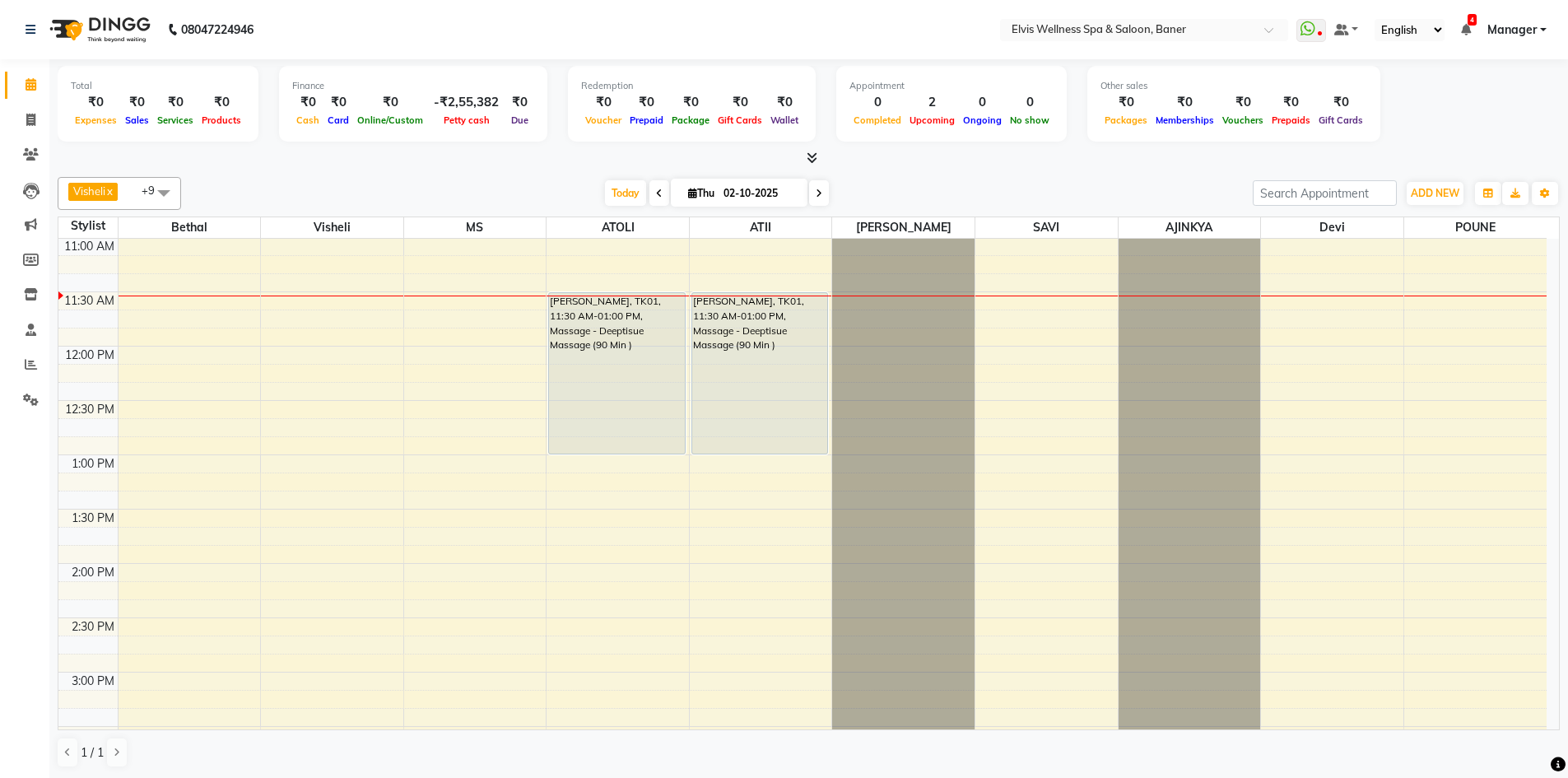
click at [473, 165] on div at bounding box center [808, 159] width 1502 height 17
click at [1020, 177] on div "Visheli x MS x Bethal x ATOLI x ATII x SAVI x [PERSON_NAME] POUNE x AJINKYA x D…" at bounding box center [808, 472] width 1502 height 604
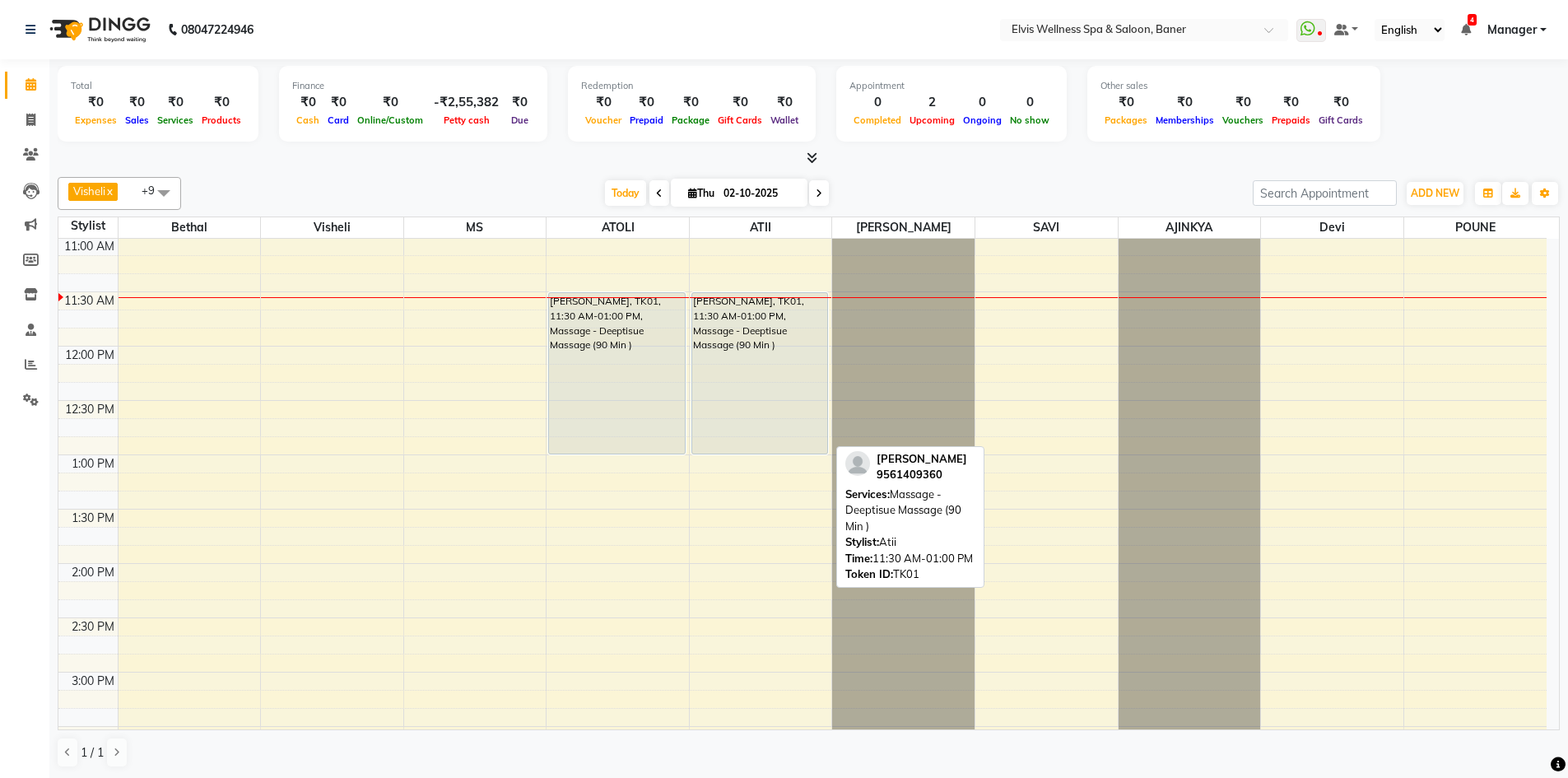
click at [702, 356] on div "[PERSON_NAME], TK01, 11:30 AM-01:00 PM, Massage - Deeptisue Massage (90 Min )" at bounding box center [759, 373] width 135 height 161
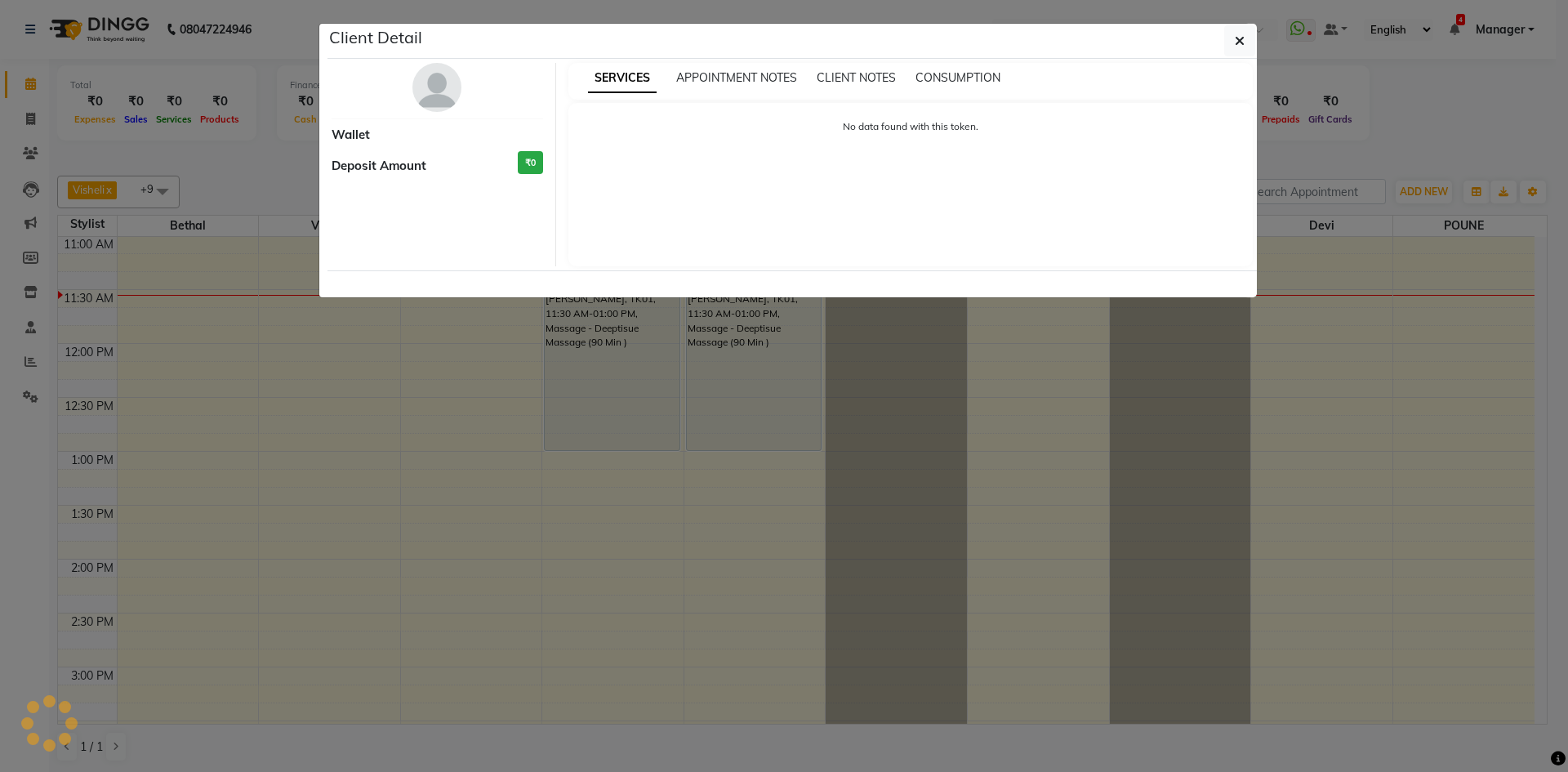
select select "7"
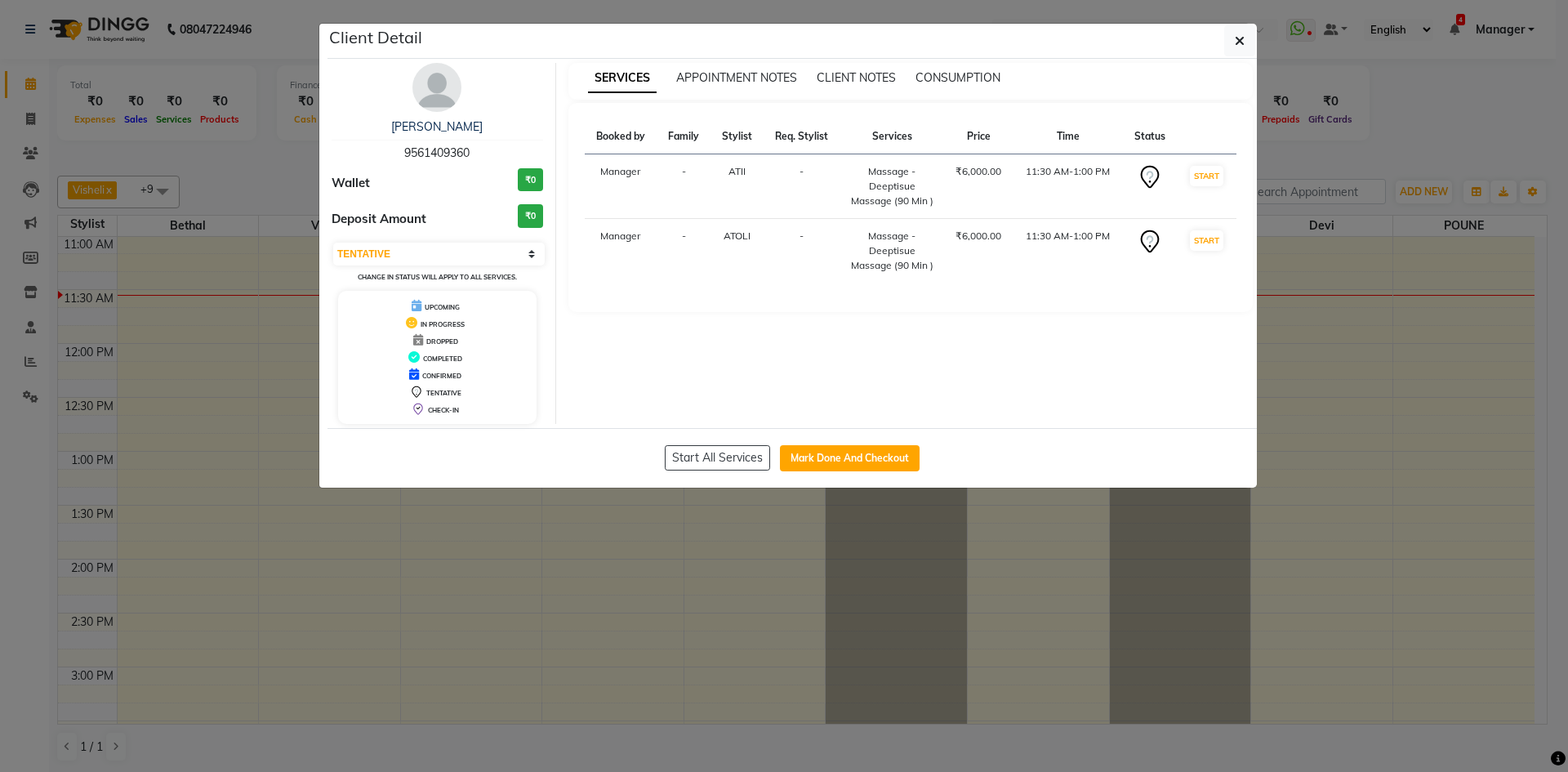
click at [436, 98] on img at bounding box center [436, 87] width 49 height 49
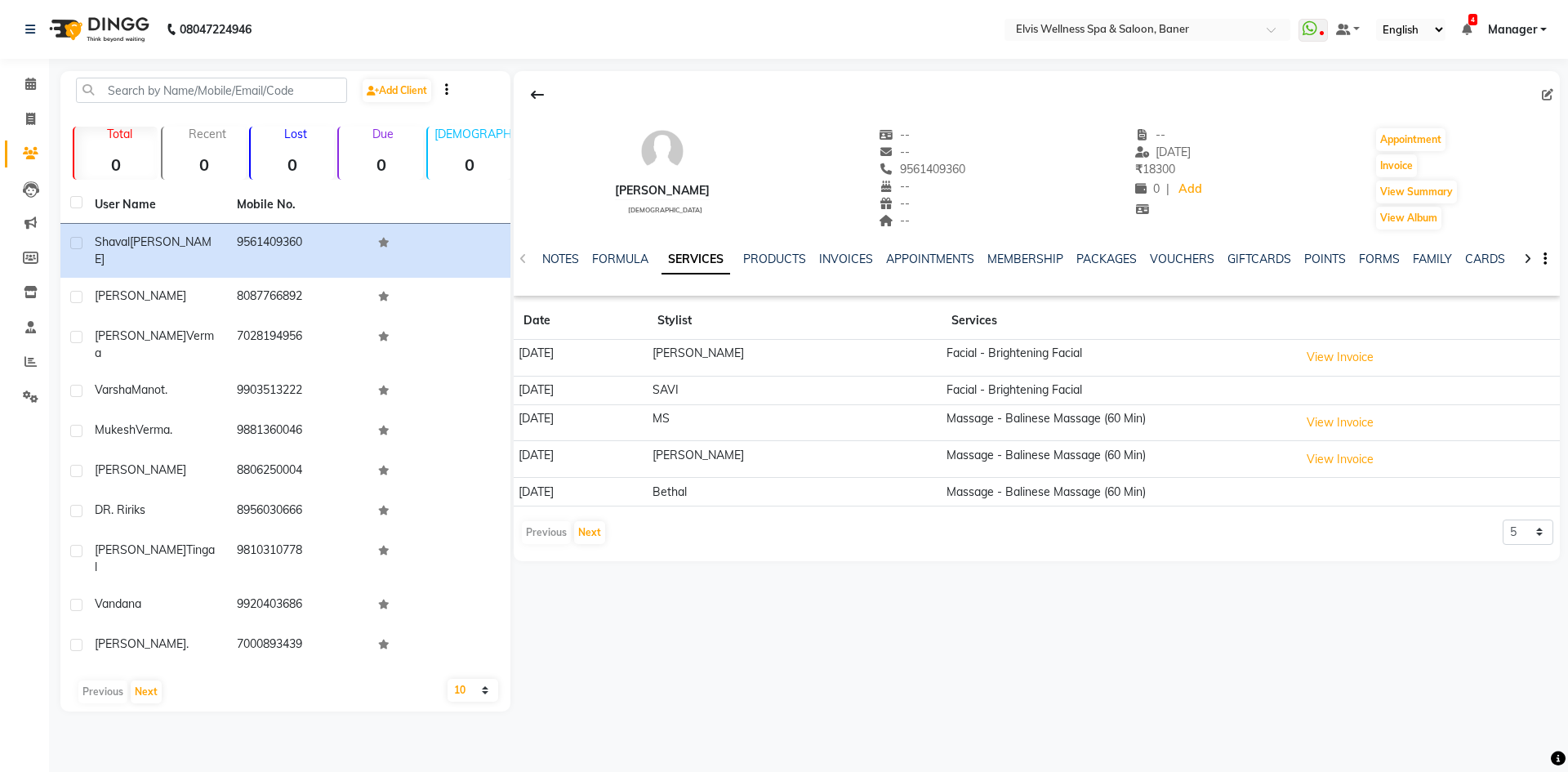
click at [1324, 611] on div "[PERSON_NAME] [DEMOGRAPHIC_DATA] -- -- 9561409360 -- -- -- -- [DATE] ₹ 18300 0 …" at bounding box center [1035, 391] width 1049 height 640
click at [1318, 466] on button "View Invoice" at bounding box center [1339, 459] width 81 height 25
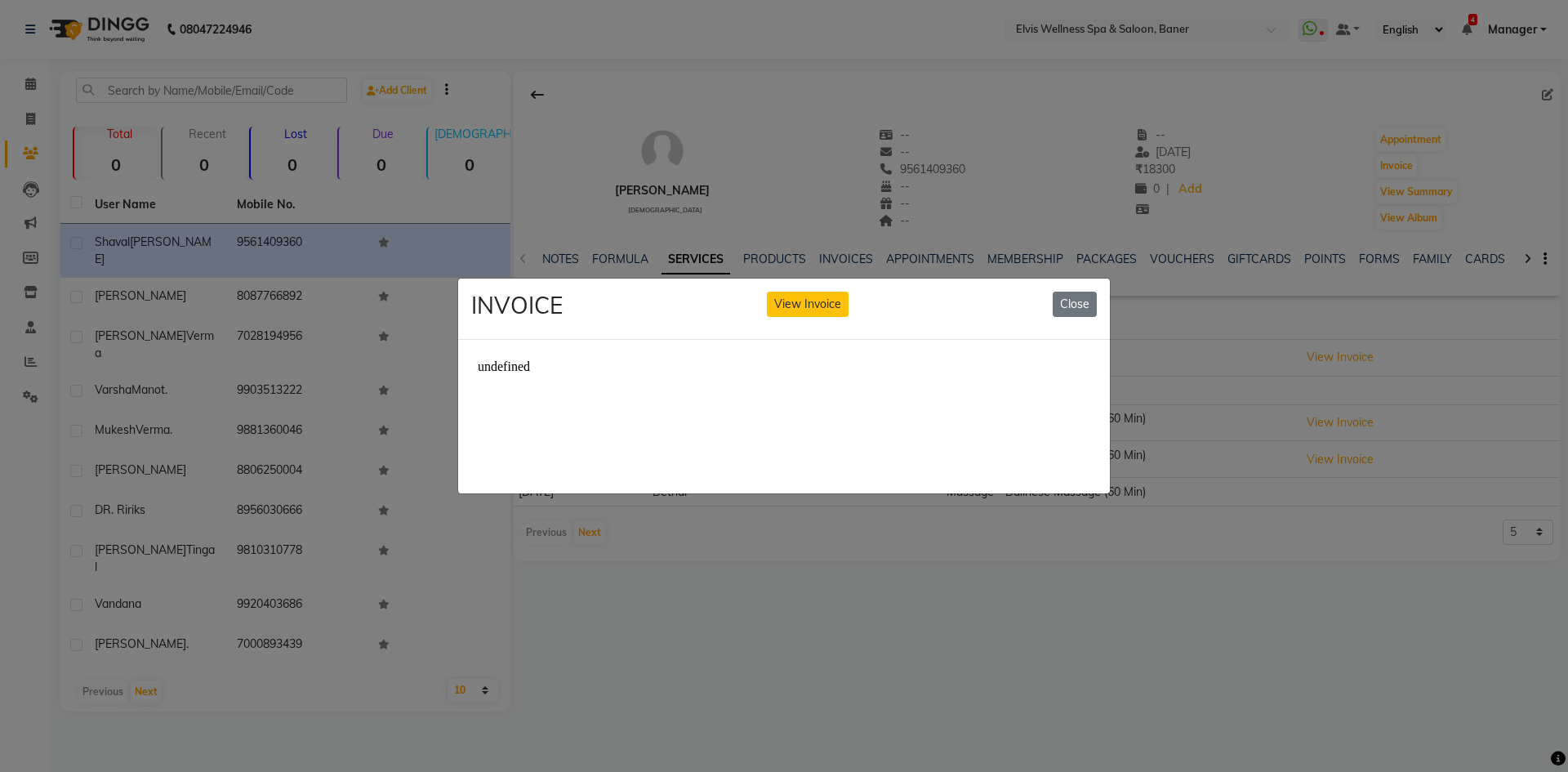
click at [1236, 640] on ngb-modal-window "INVOICE View Invoice Close" at bounding box center [784, 386] width 1568 height 772
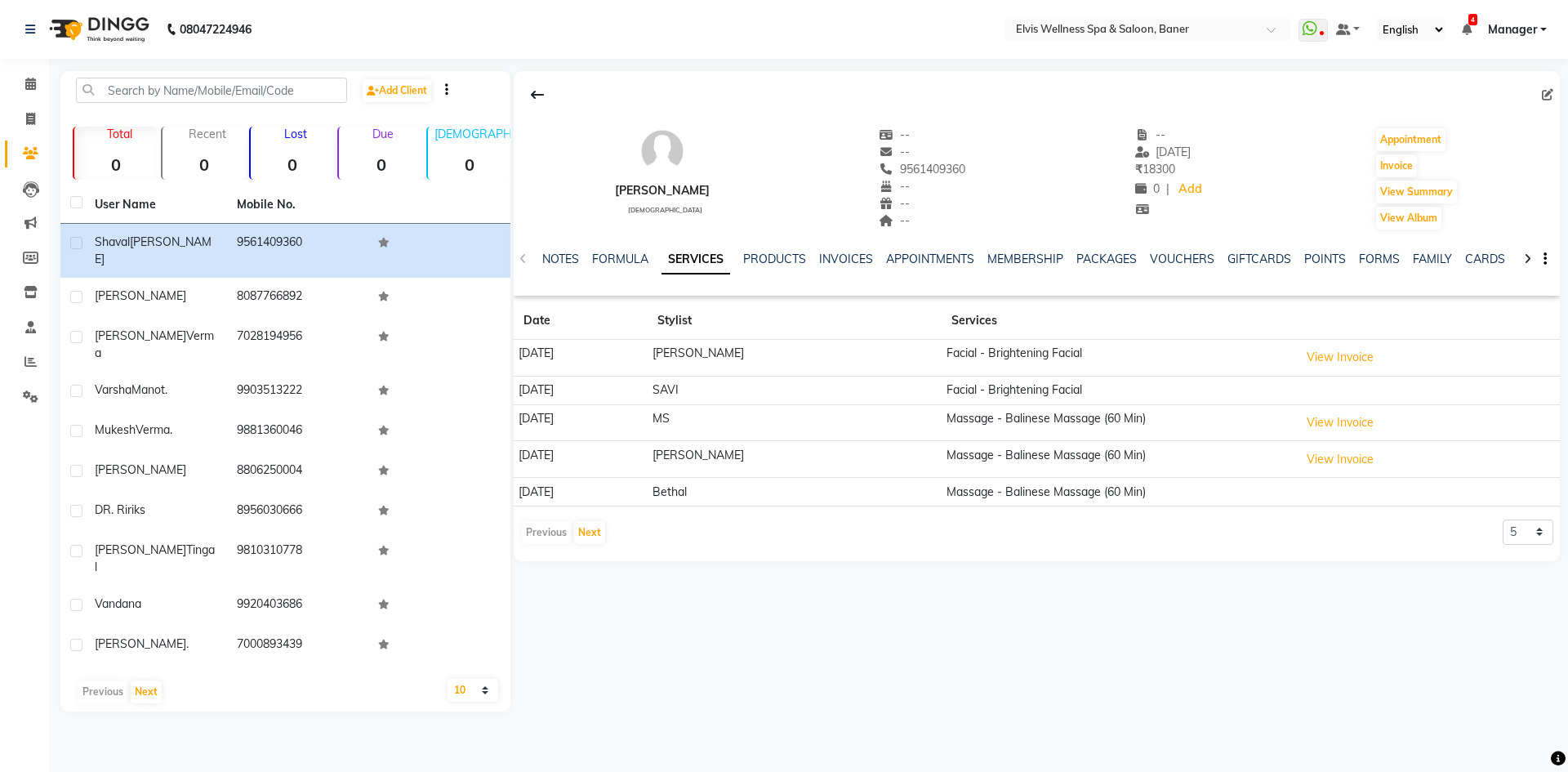
click at [1242, 653] on div "[PERSON_NAME] [DEMOGRAPHIC_DATA] -- -- 9561409360 -- -- -- -- [DATE] ₹ 18300 0 …" at bounding box center [1035, 391] width 1049 height 640
click at [32, 82] on icon at bounding box center [30, 83] width 10 height 12
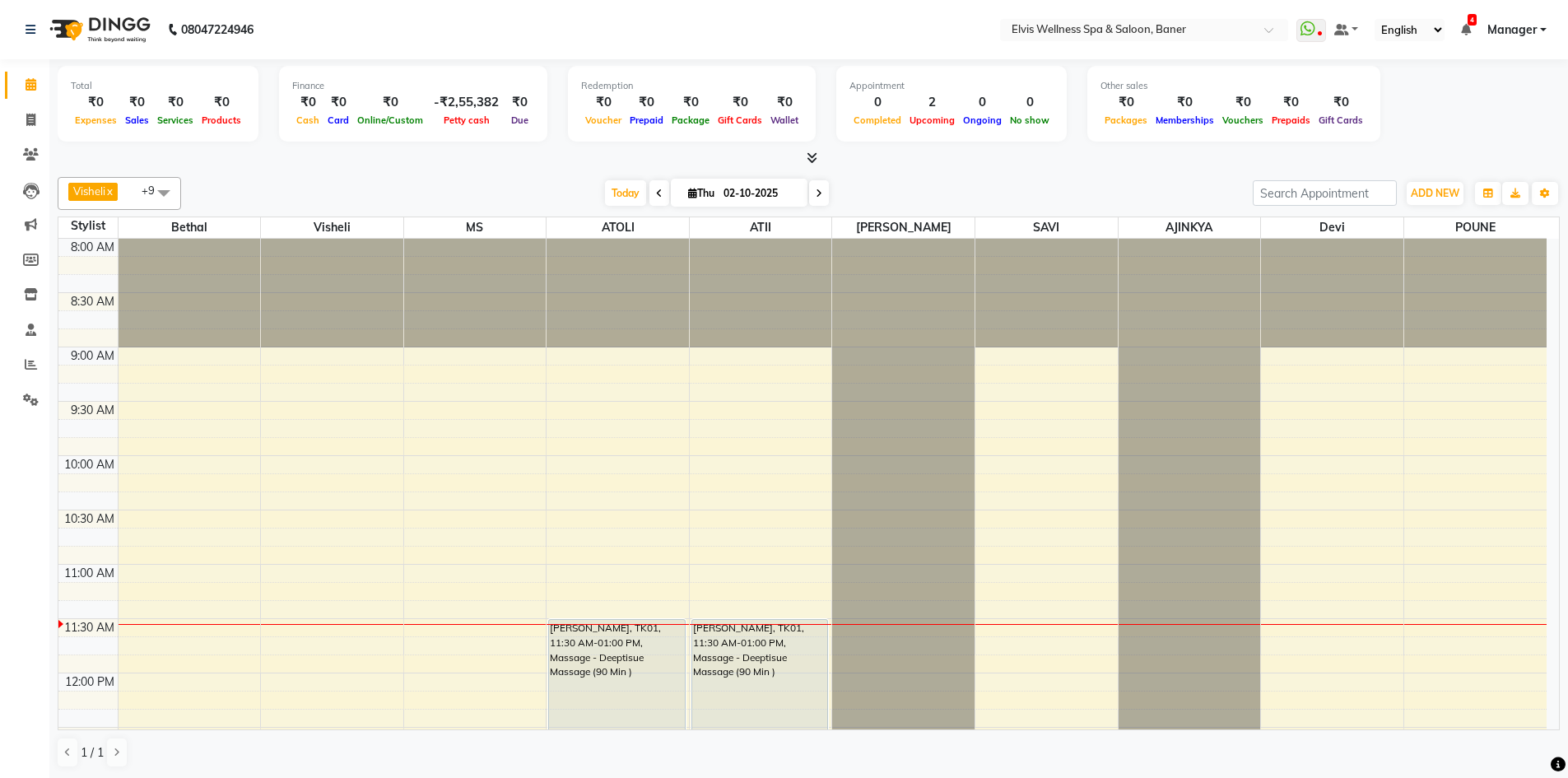
drag, startPoint x: 561, startPoint y: 193, endPoint x: 679, endPoint y: 188, distance: 118.1
click at [613, 193] on div "Today Thu 02-10-2025" at bounding box center [717, 194] width 1055 height 25
click at [679, 188] on span "[DATE]" at bounding box center [738, 193] width 137 height 28
drag, startPoint x: 633, startPoint y: 188, endPoint x: 859, endPoint y: 188, distance: 226.0
click at [632, 188] on span "Today" at bounding box center [626, 193] width 42 height 25
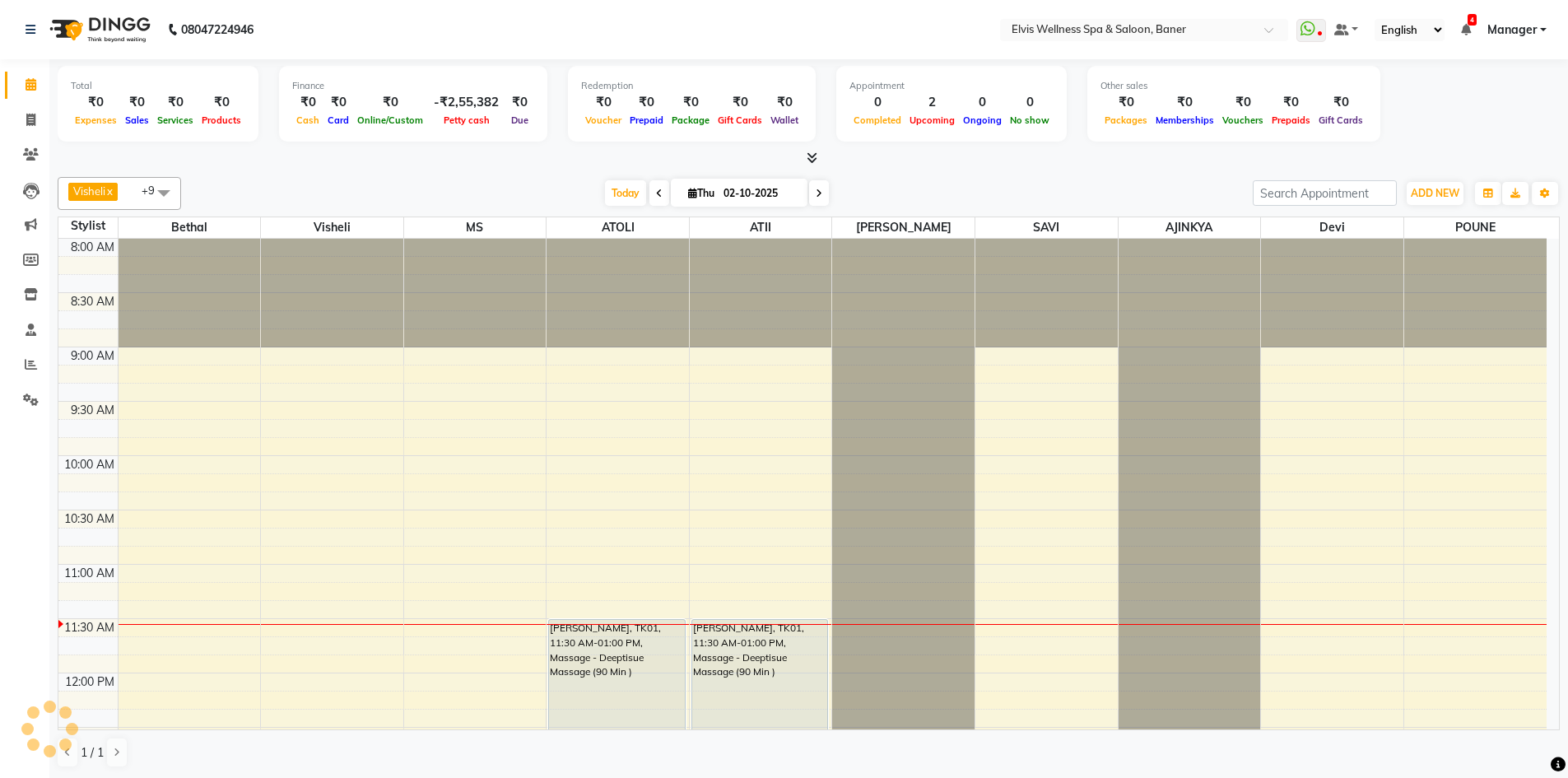
scroll to position [327, 0]
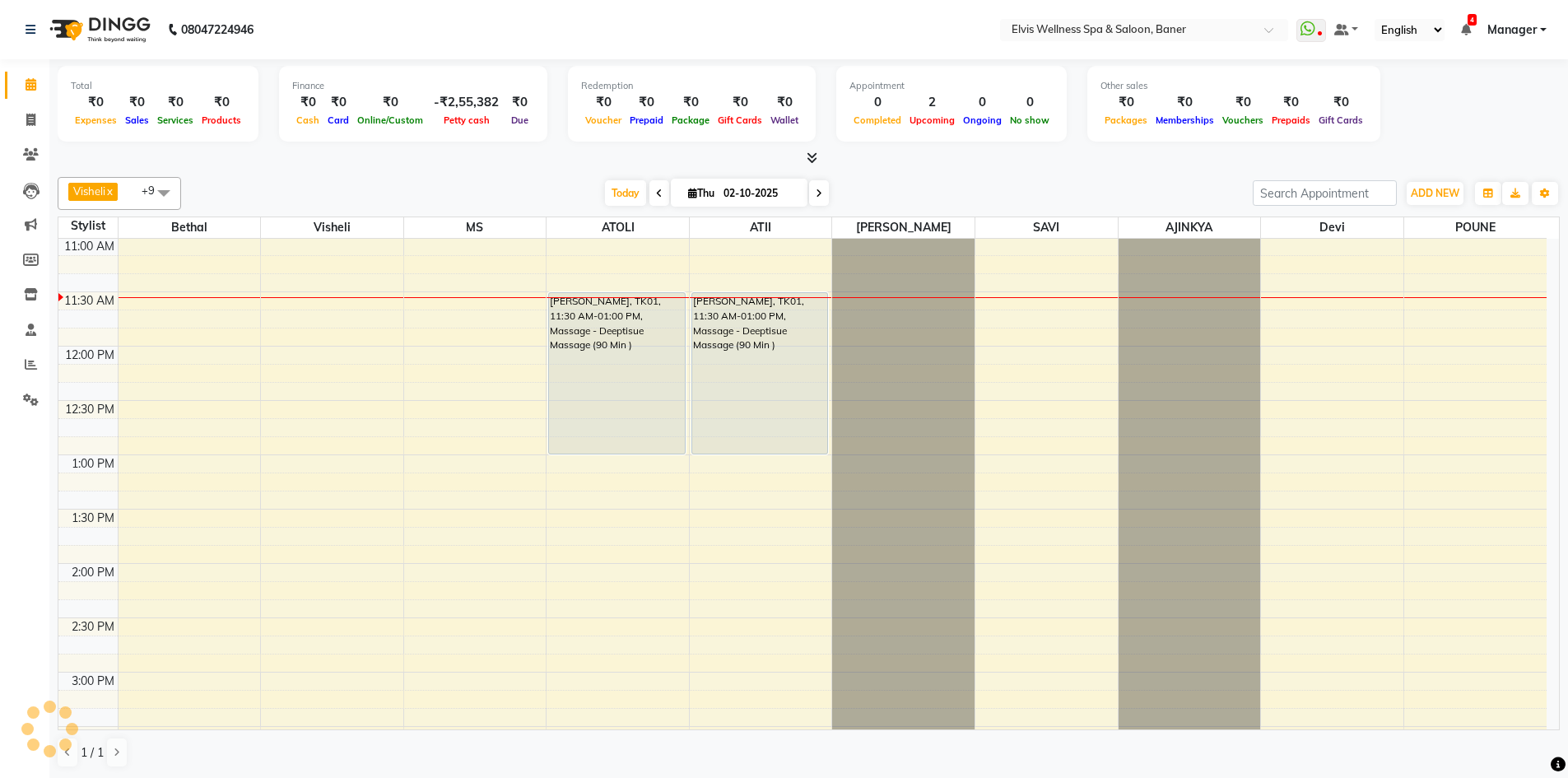
click at [1078, 166] on div at bounding box center [808, 159] width 1502 height 17
click at [632, 190] on span "Today" at bounding box center [626, 193] width 42 height 25
drag, startPoint x: 605, startPoint y: 185, endPoint x: 979, endPoint y: 166, distance: 374.5
click at [612, 184] on span "Today" at bounding box center [626, 193] width 42 height 25
click at [979, 165] on div at bounding box center [808, 159] width 1502 height 17
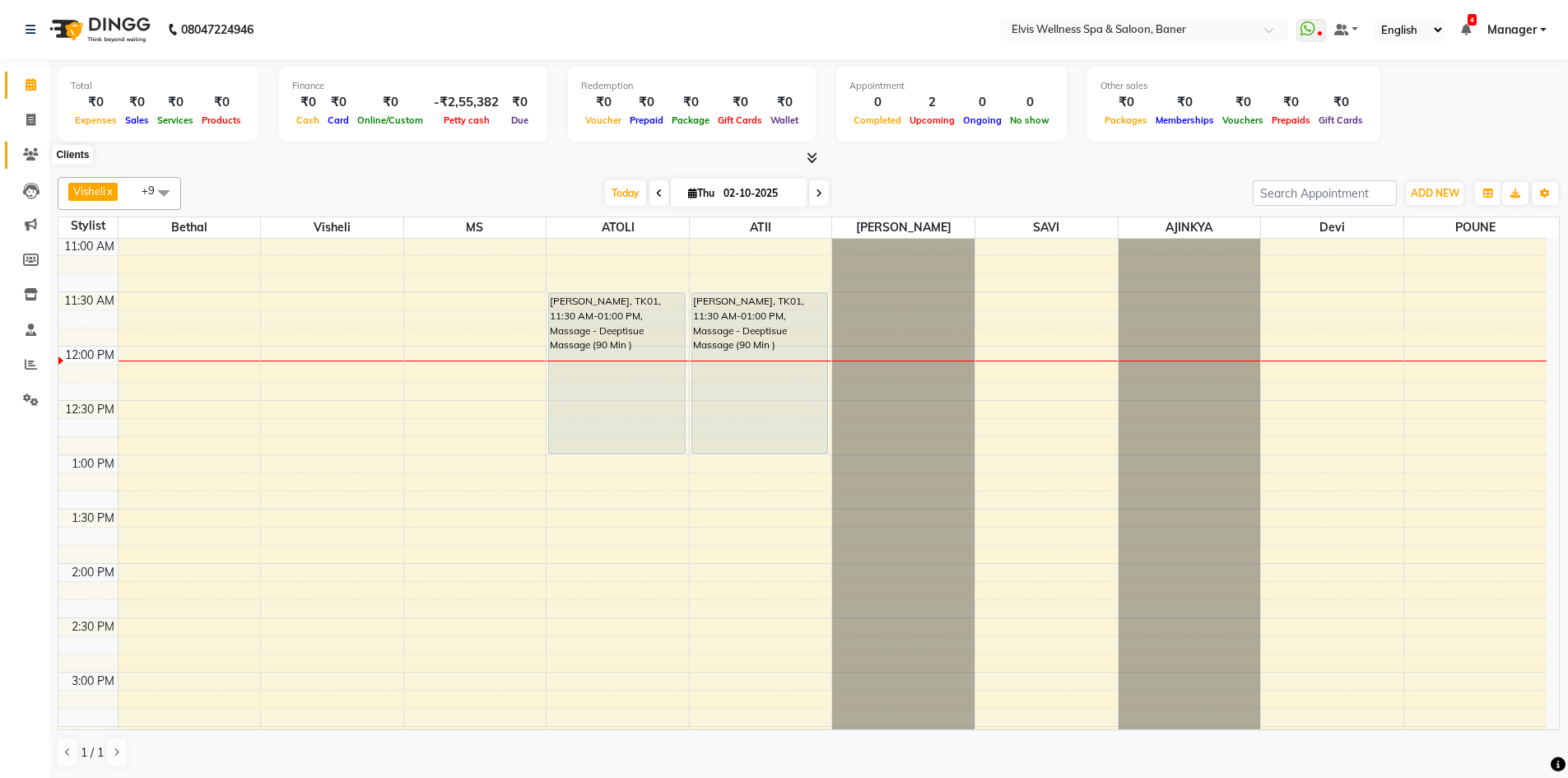
click at [29, 149] on icon at bounding box center [30, 154] width 16 height 12
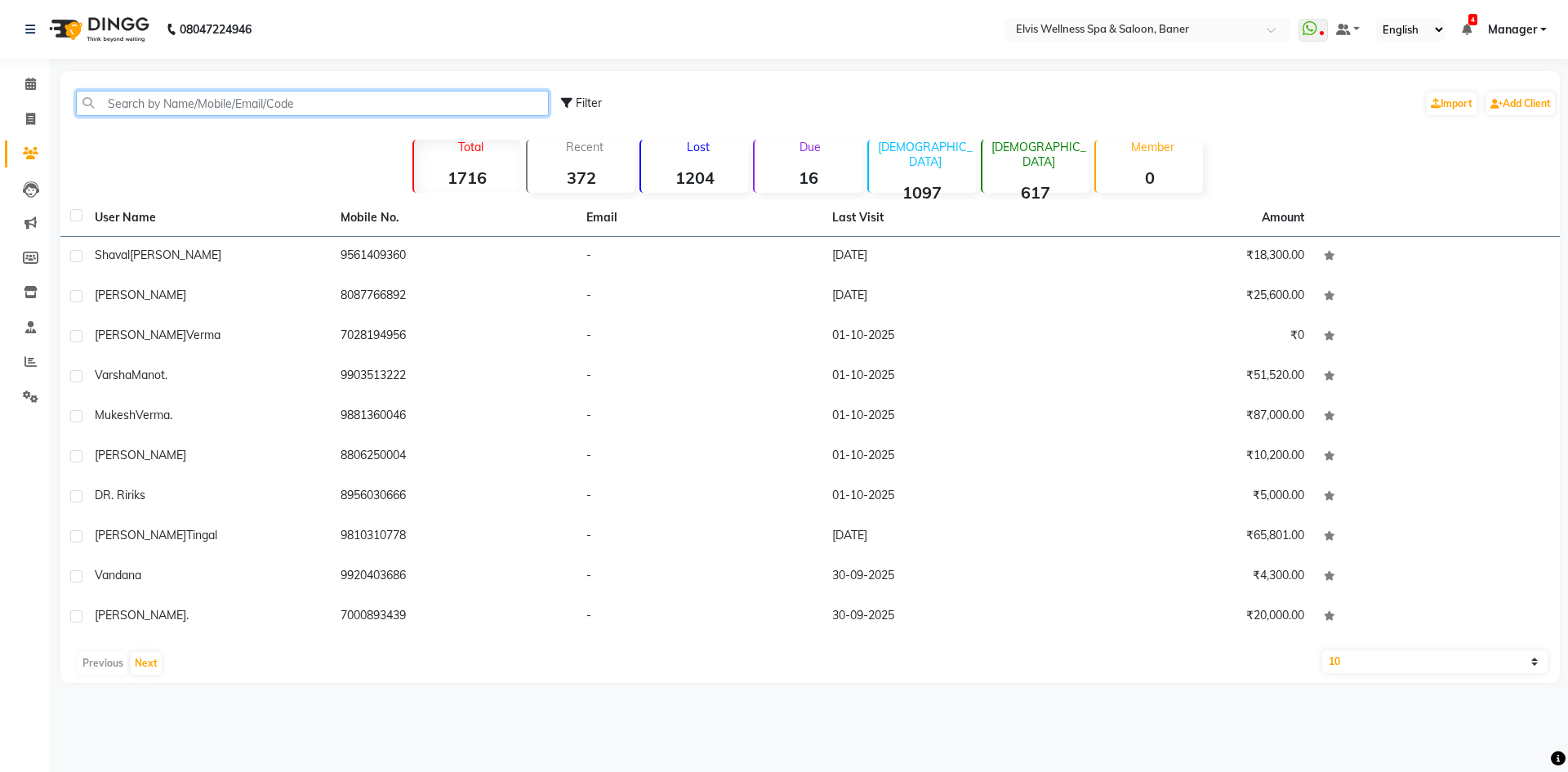
click at [197, 111] on input "text" at bounding box center [312, 103] width 473 height 25
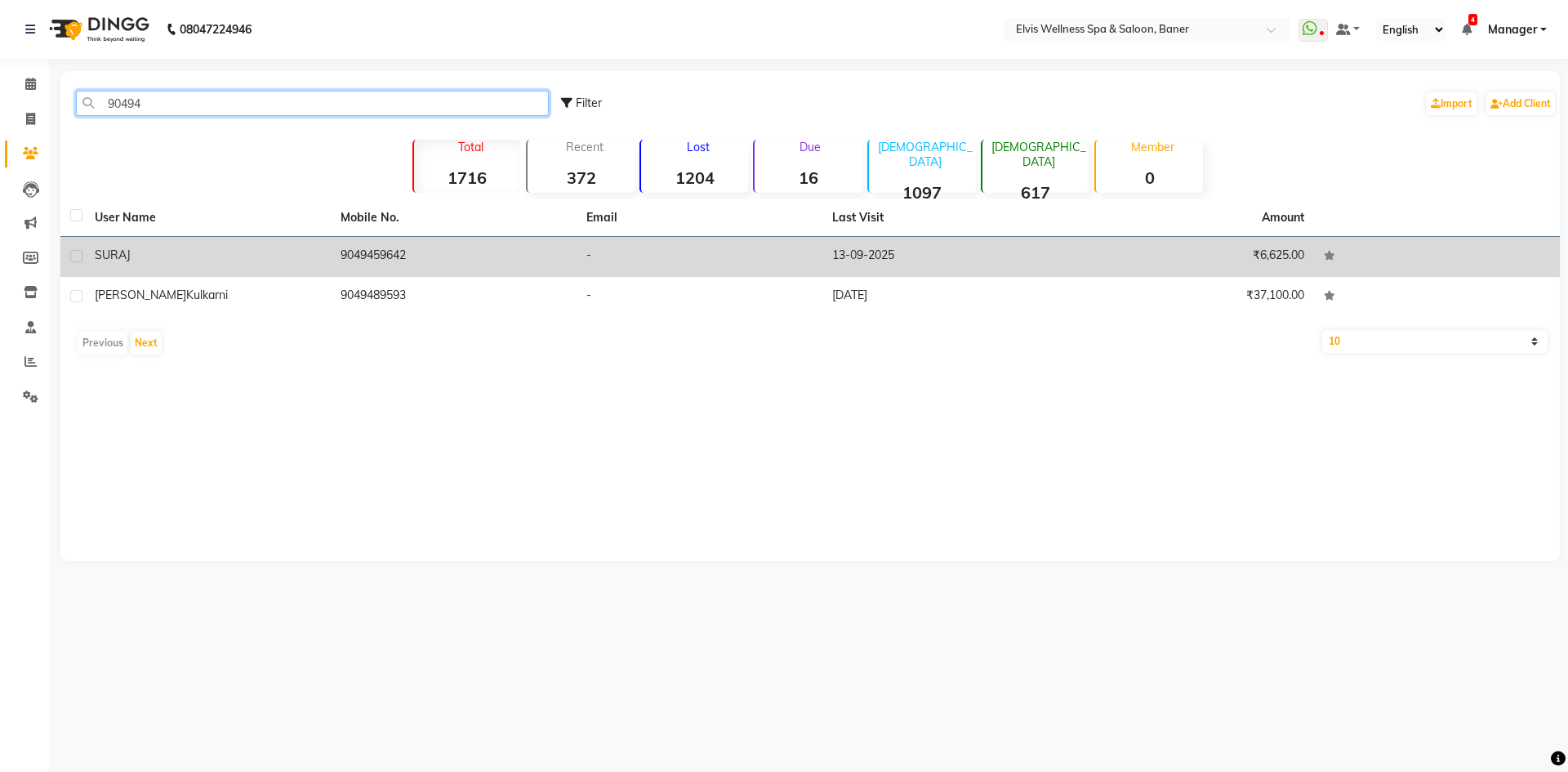
type input "90494"
click at [381, 258] on td "9049459642" at bounding box center [453, 257] width 245 height 40
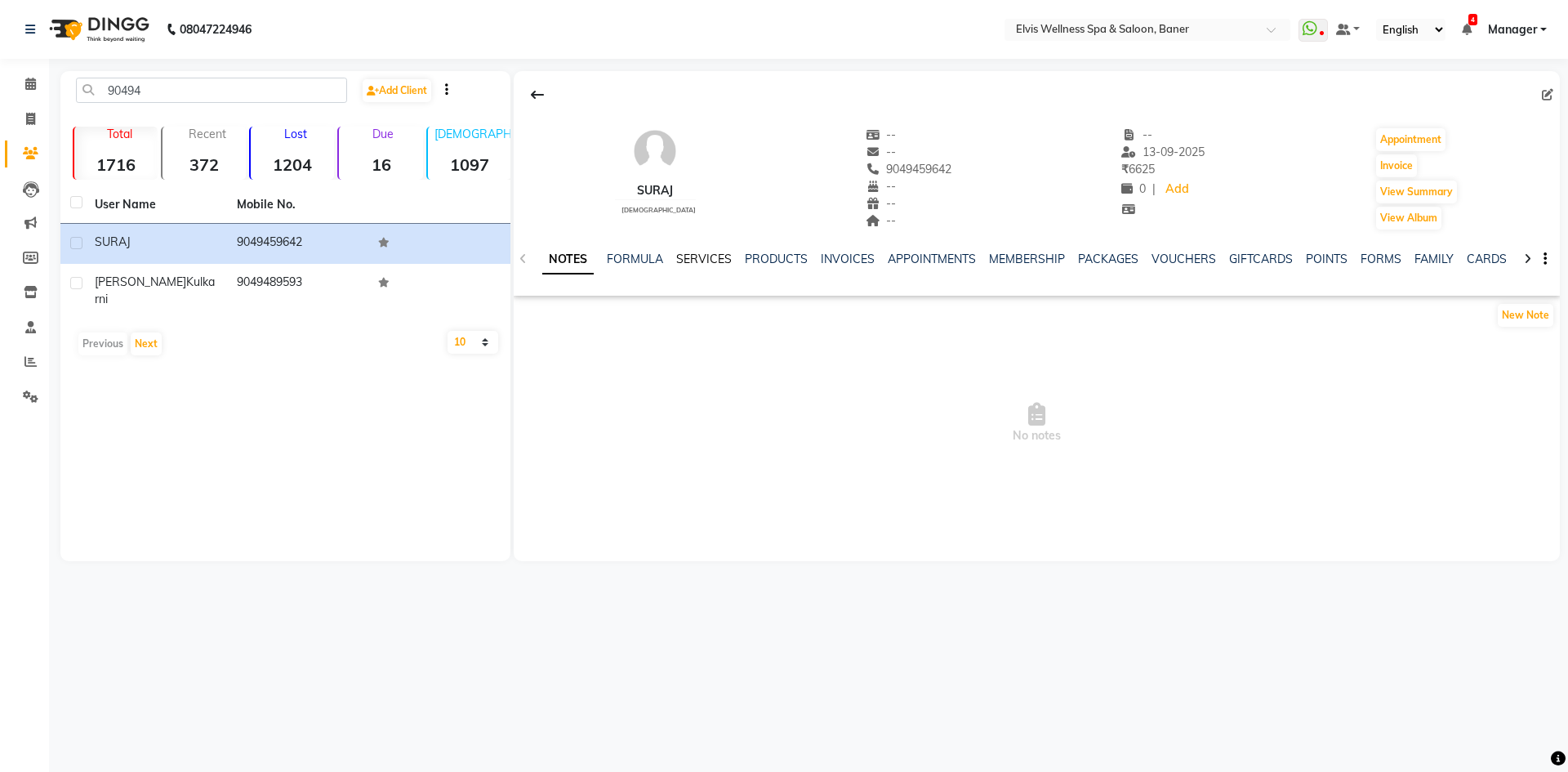
click at [707, 252] on link "SERVICES" at bounding box center [703, 260] width 55 height 15
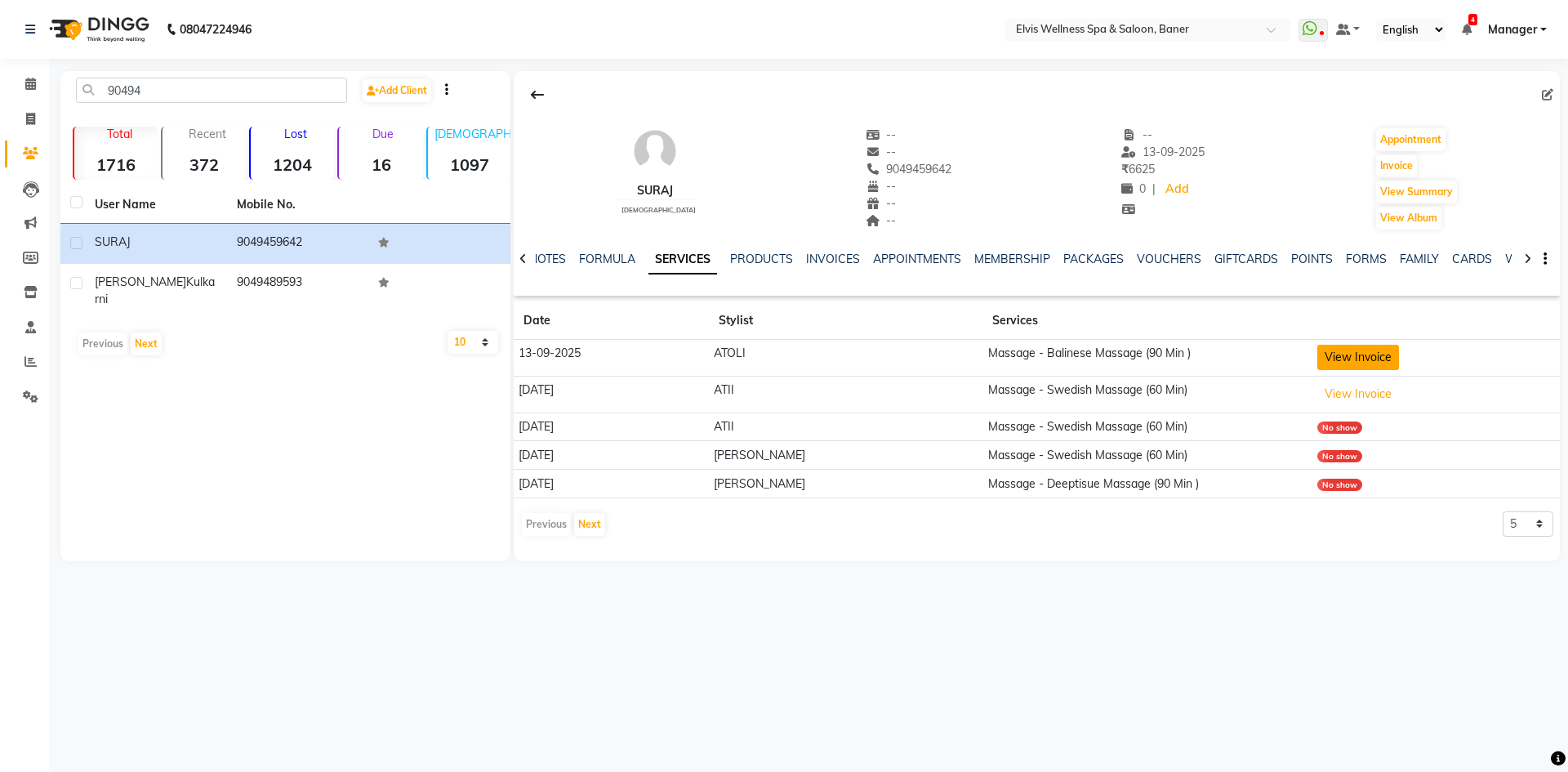
click at [1317, 369] on button "View Invoice" at bounding box center [1357, 357] width 81 height 25
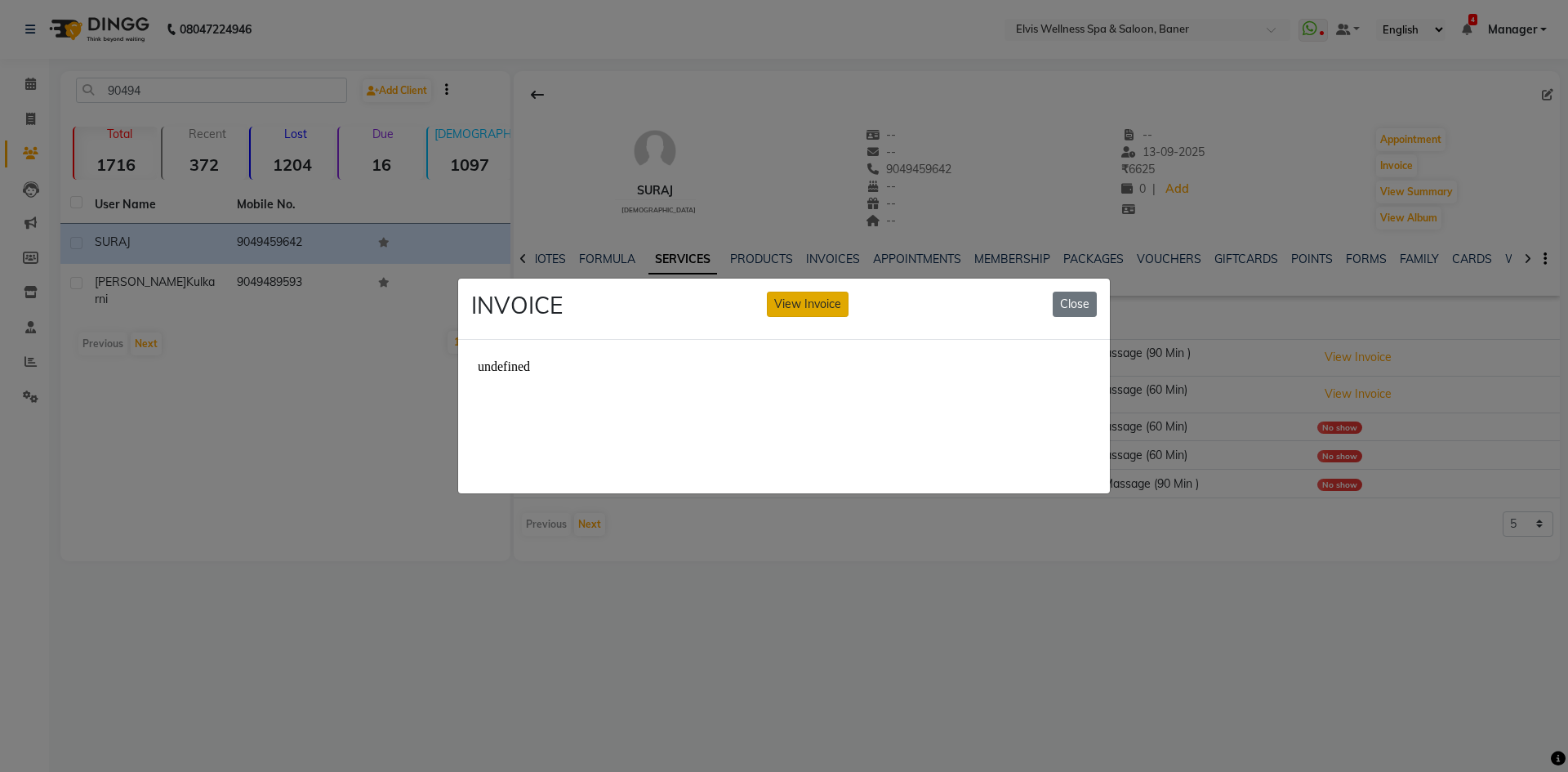
click at [794, 296] on button "View Invoice" at bounding box center [807, 304] width 81 height 25
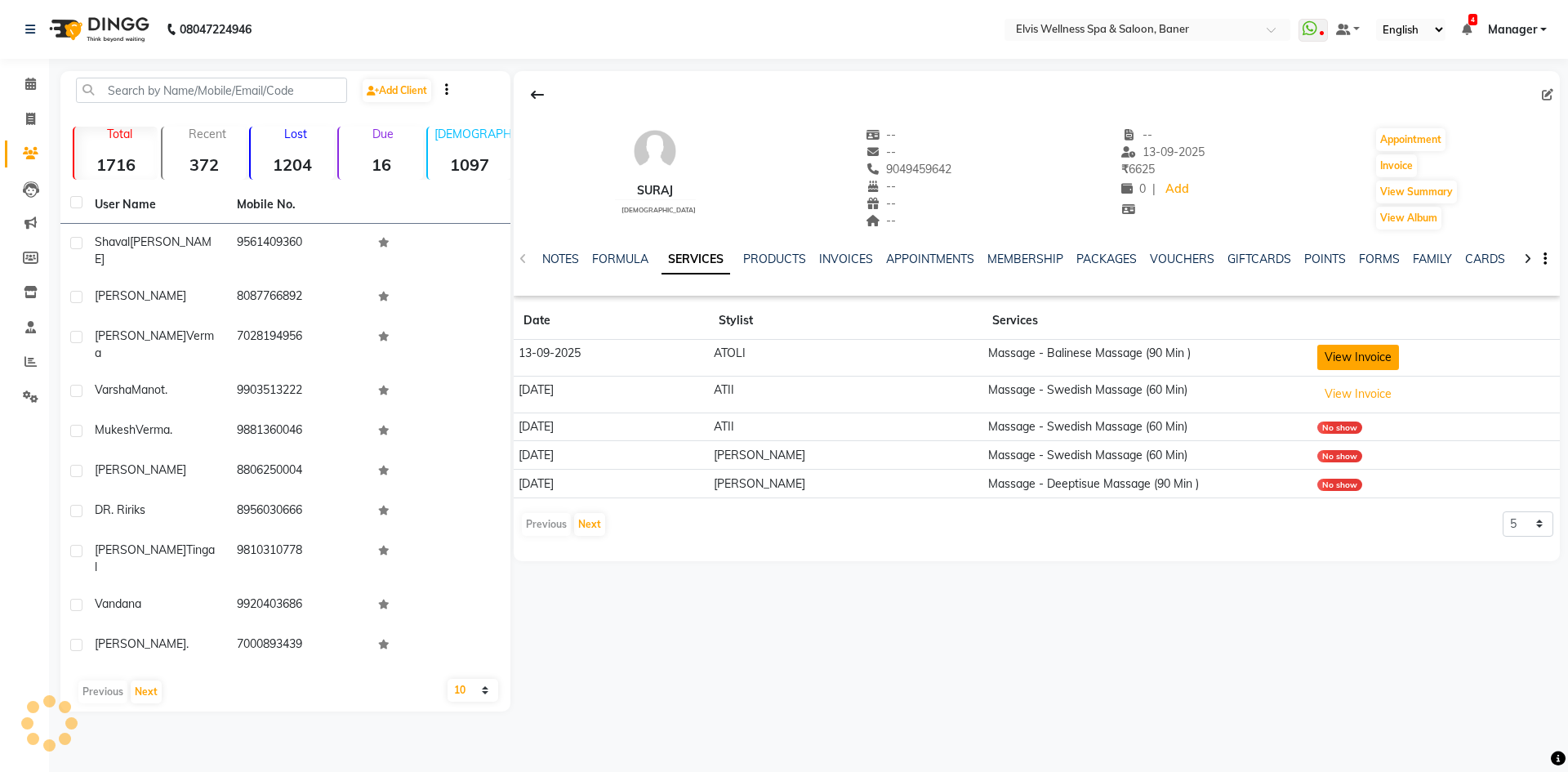
click at [1326, 366] on button "View Invoice" at bounding box center [1357, 357] width 81 height 25
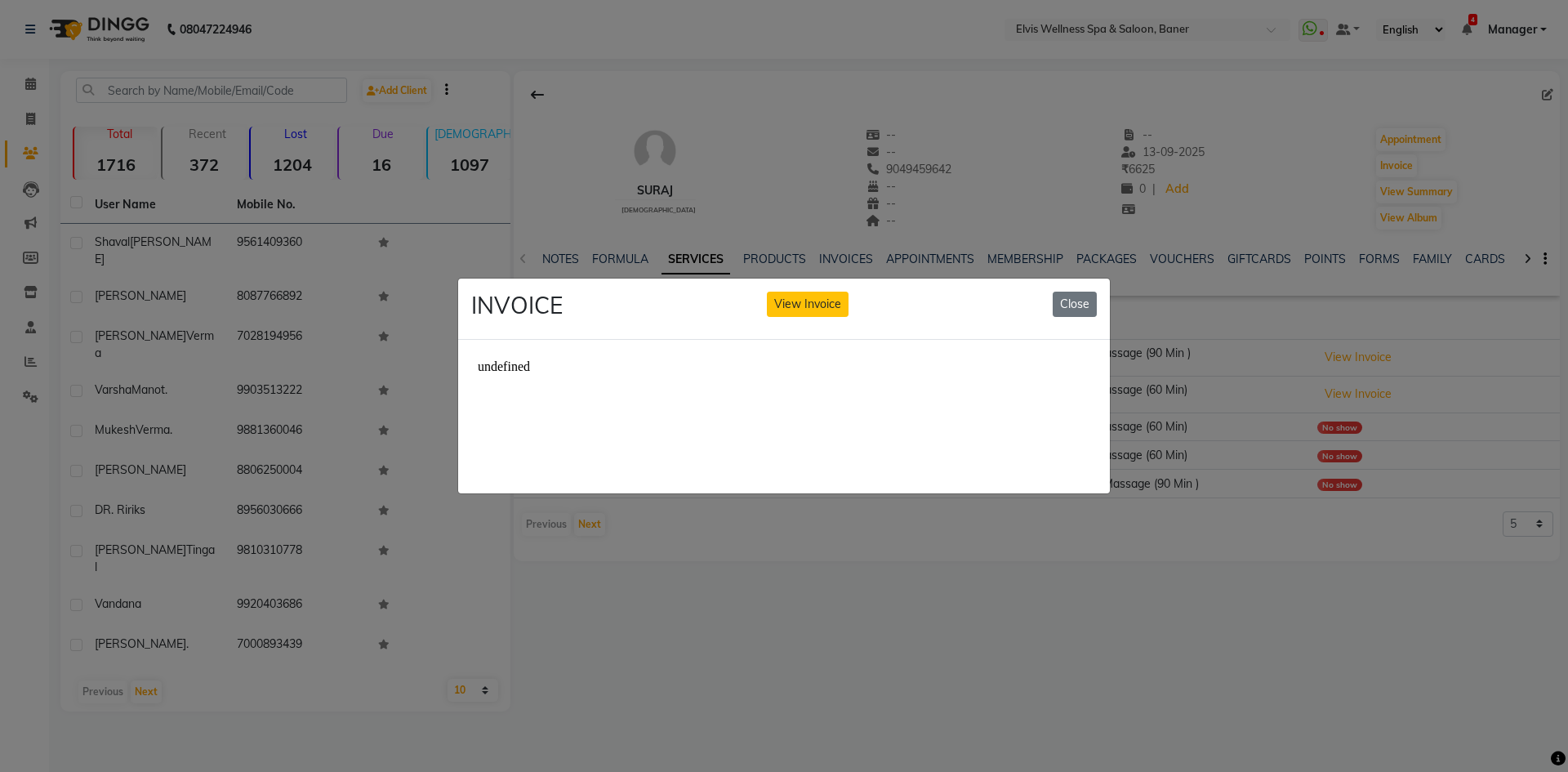
click at [1275, 646] on ngb-modal-window "INVOICE View Invoice Close" at bounding box center [784, 386] width 1568 height 772
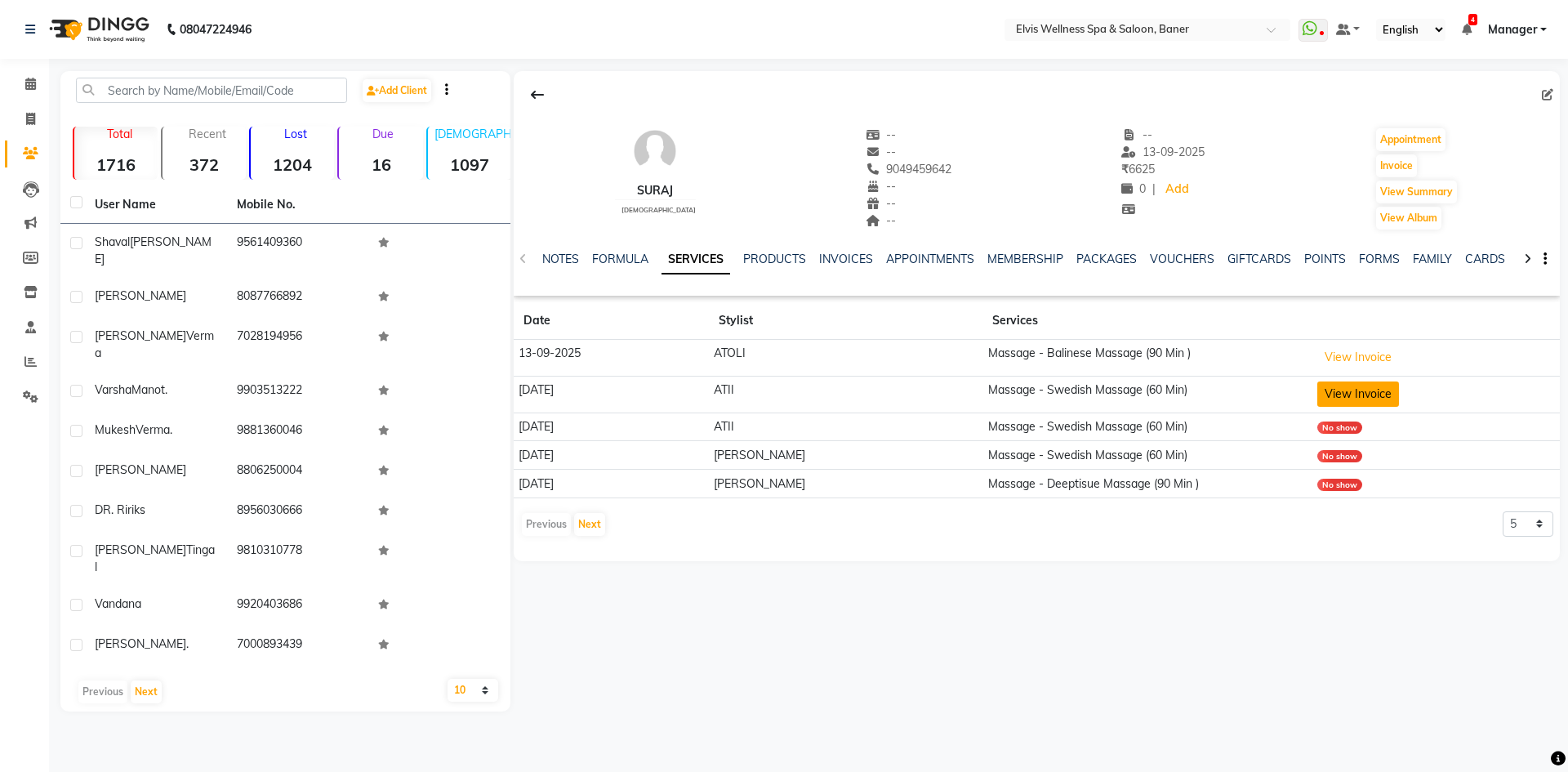
click at [1324, 388] on button "View Invoice" at bounding box center [1357, 393] width 81 height 25
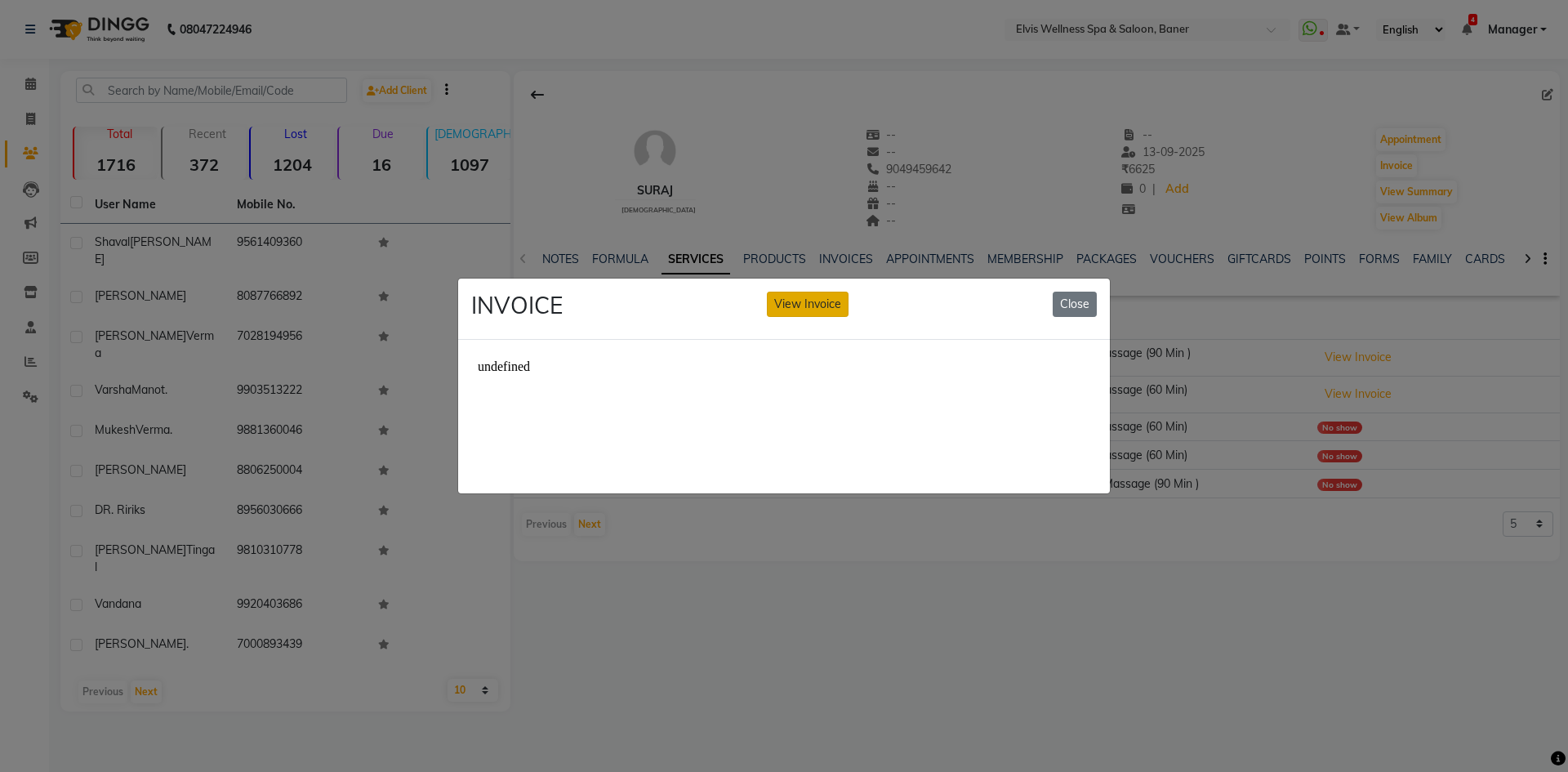
click at [805, 303] on button "View Invoice" at bounding box center [807, 304] width 81 height 25
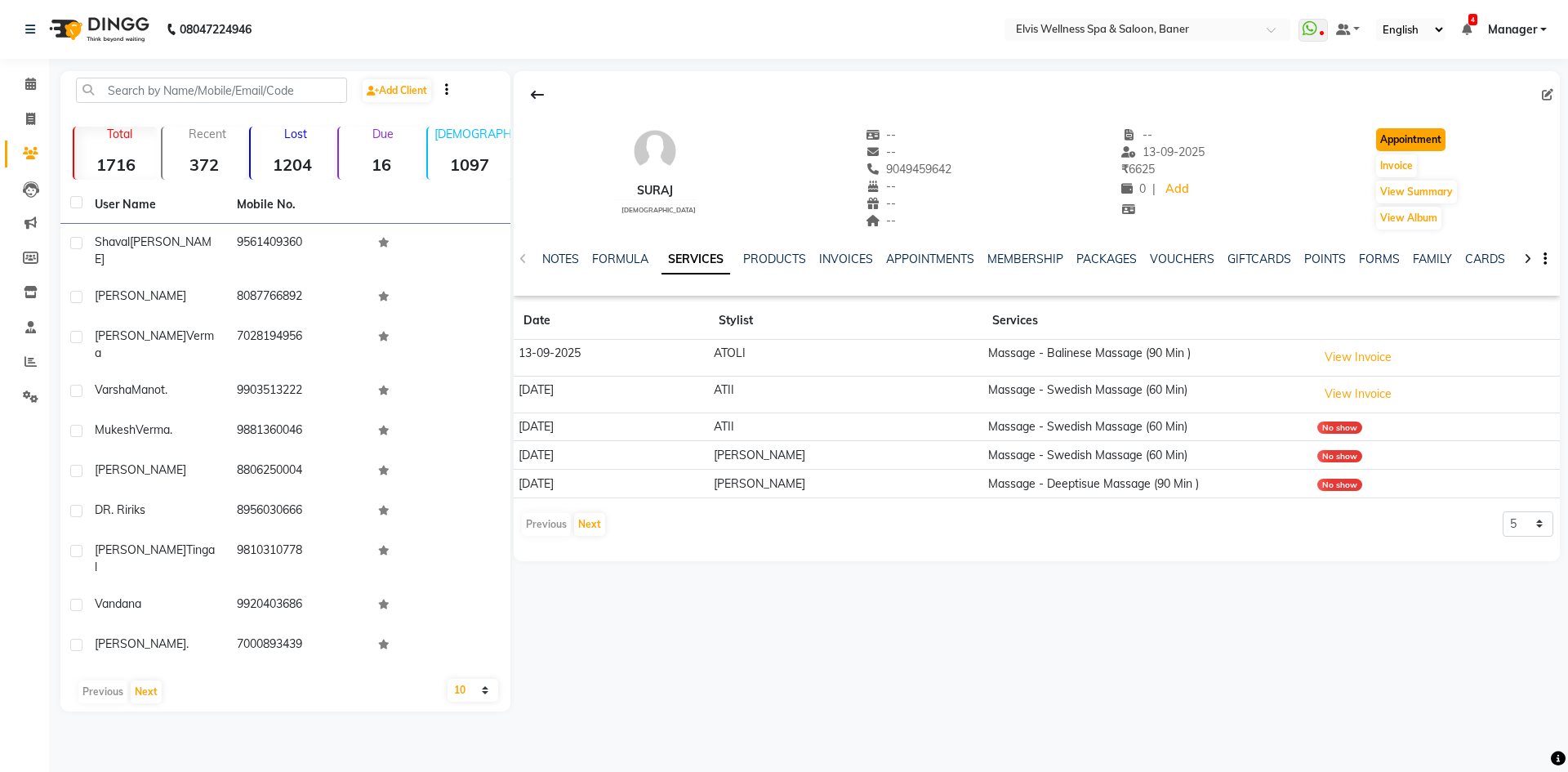
click at [1411, 142] on button "Appointment" at bounding box center [1411, 140] width 69 height 22
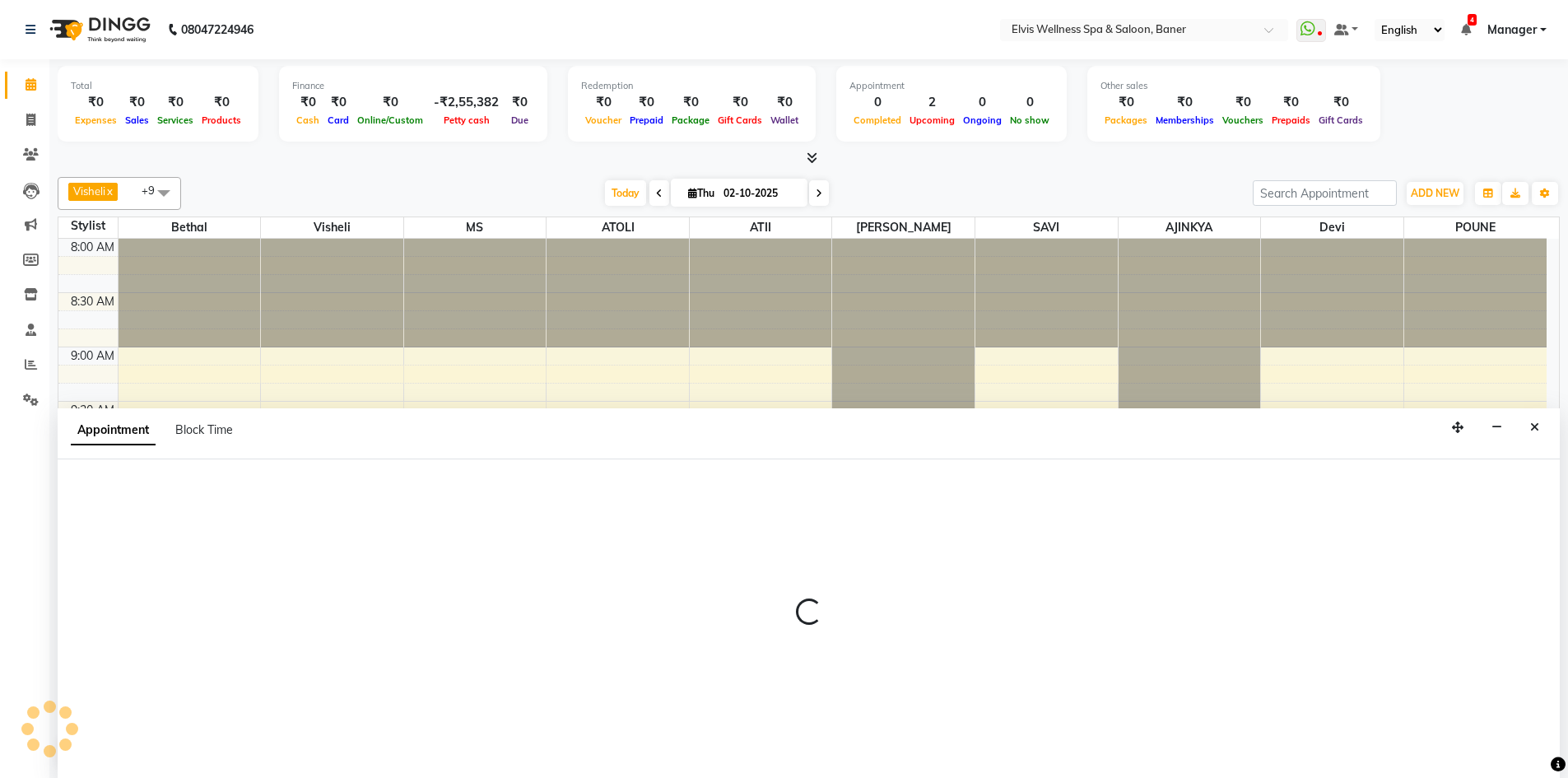
scroll to position [1, 0]
select select "540"
select select "tentative"
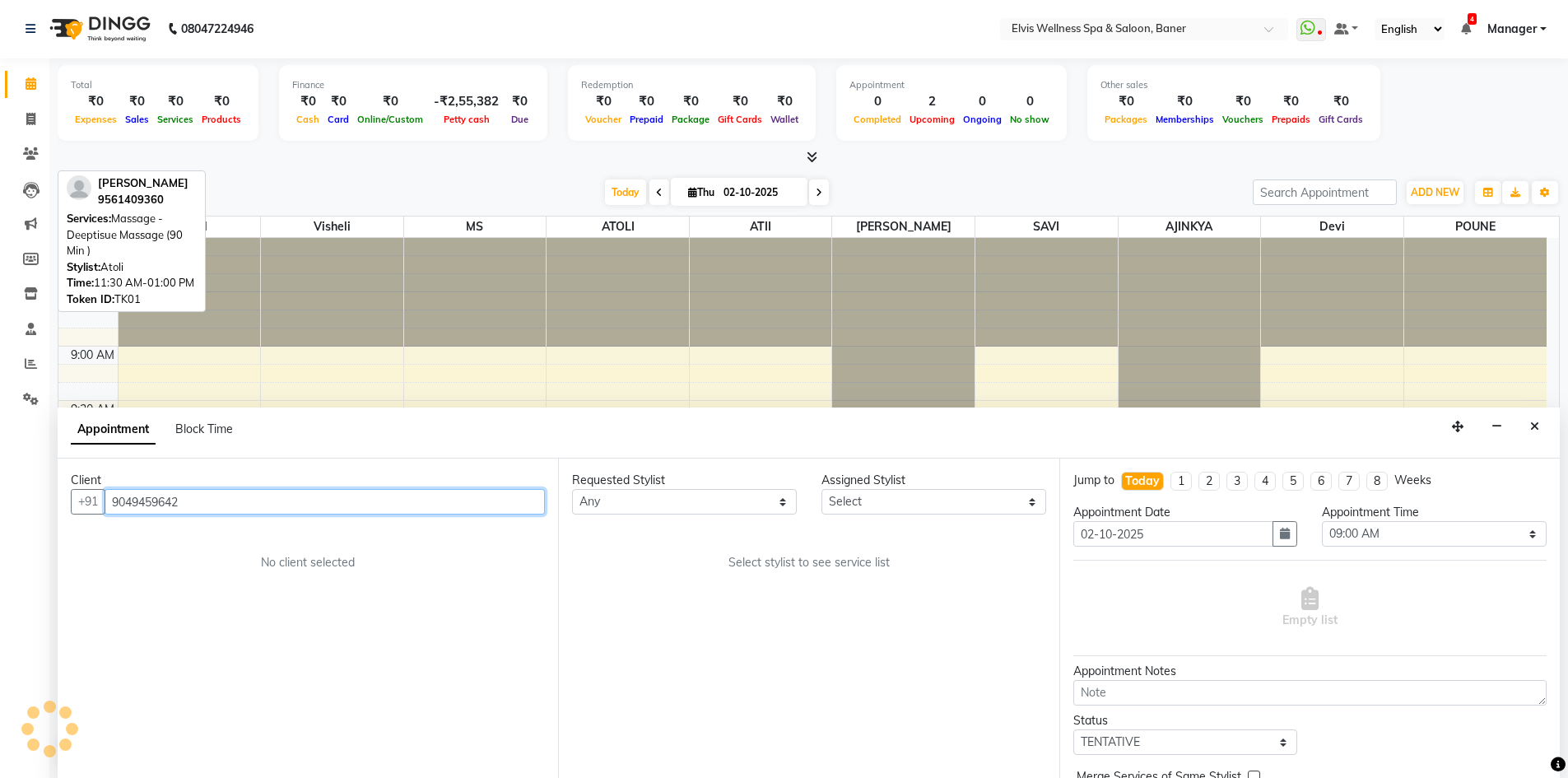
scroll to position [435, 0]
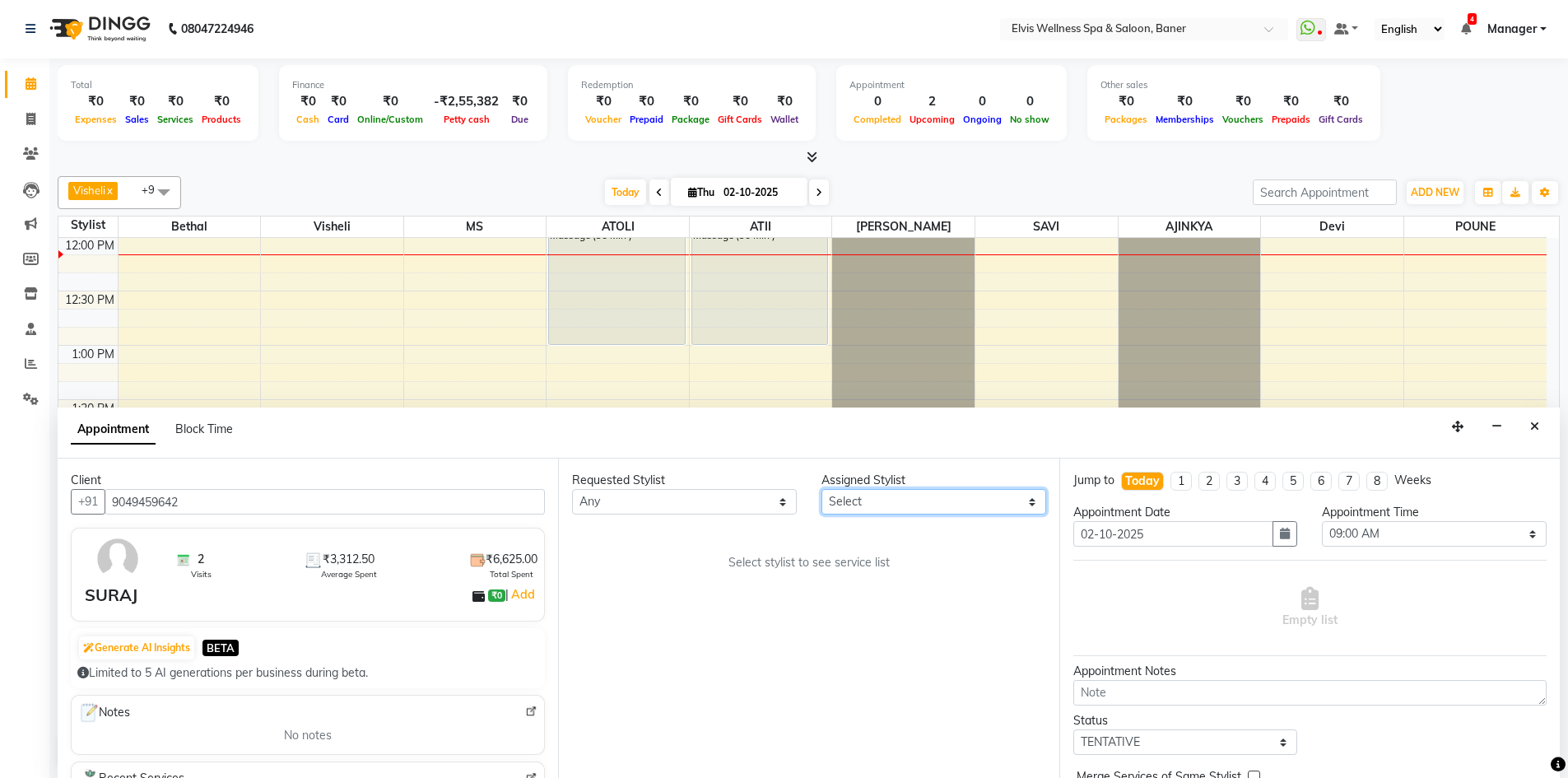
click at [868, 509] on select "Select AJINKYA ATII ATOLI Bethal Devi KN Staff Kothrud Staff KP Staff [PERSON_N…" at bounding box center [934, 501] width 225 height 25
select select "40636"
click at [821, 489] on select "Select AJINKYA ATII ATOLI Bethal Devi KN Staff Kothrud Staff KP Staff [PERSON_N…" at bounding box center [934, 501] width 225 height 25
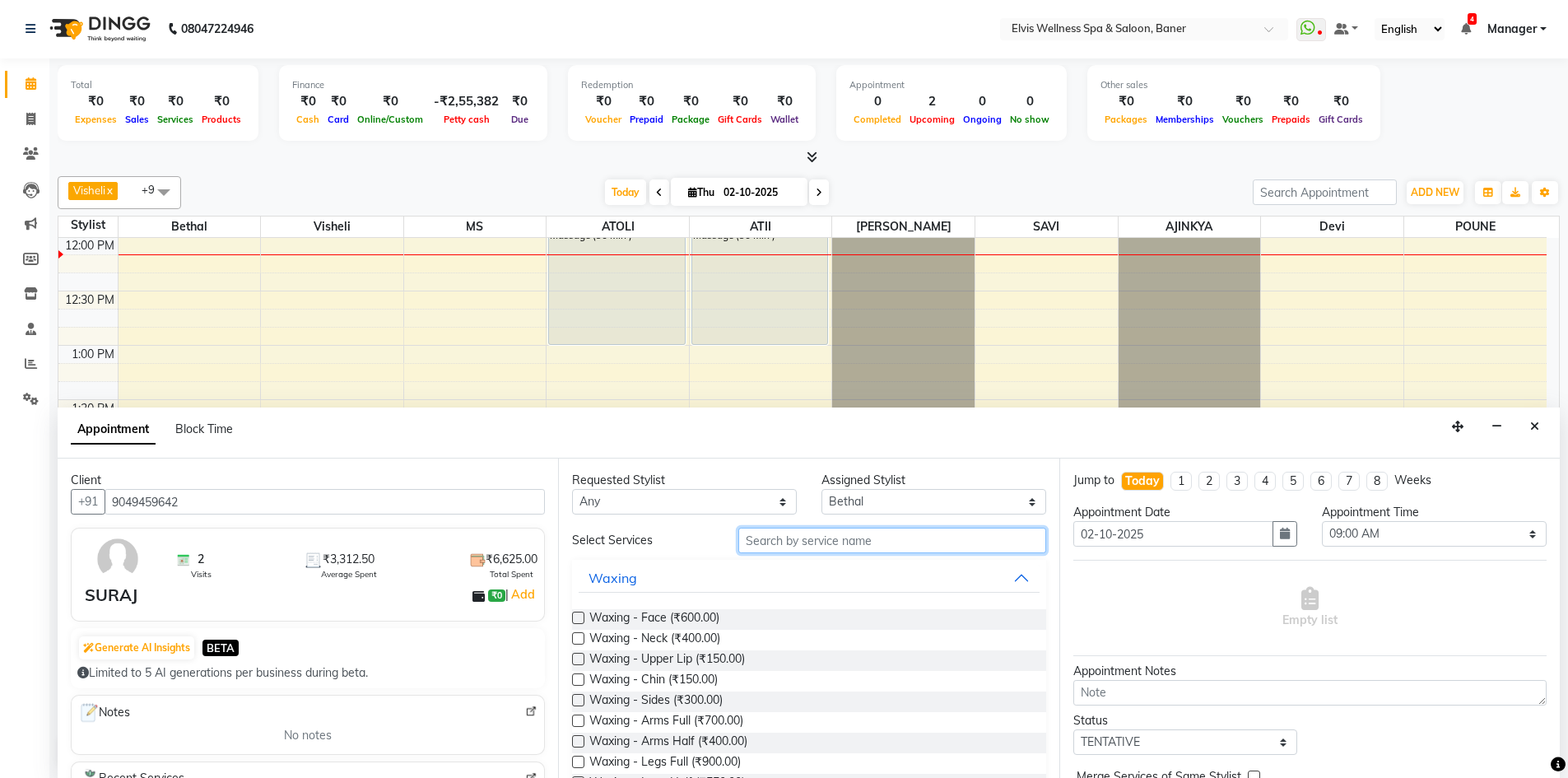
click at [778, 545] on input "text" at bounding box center [892, 540] width 308 height 25
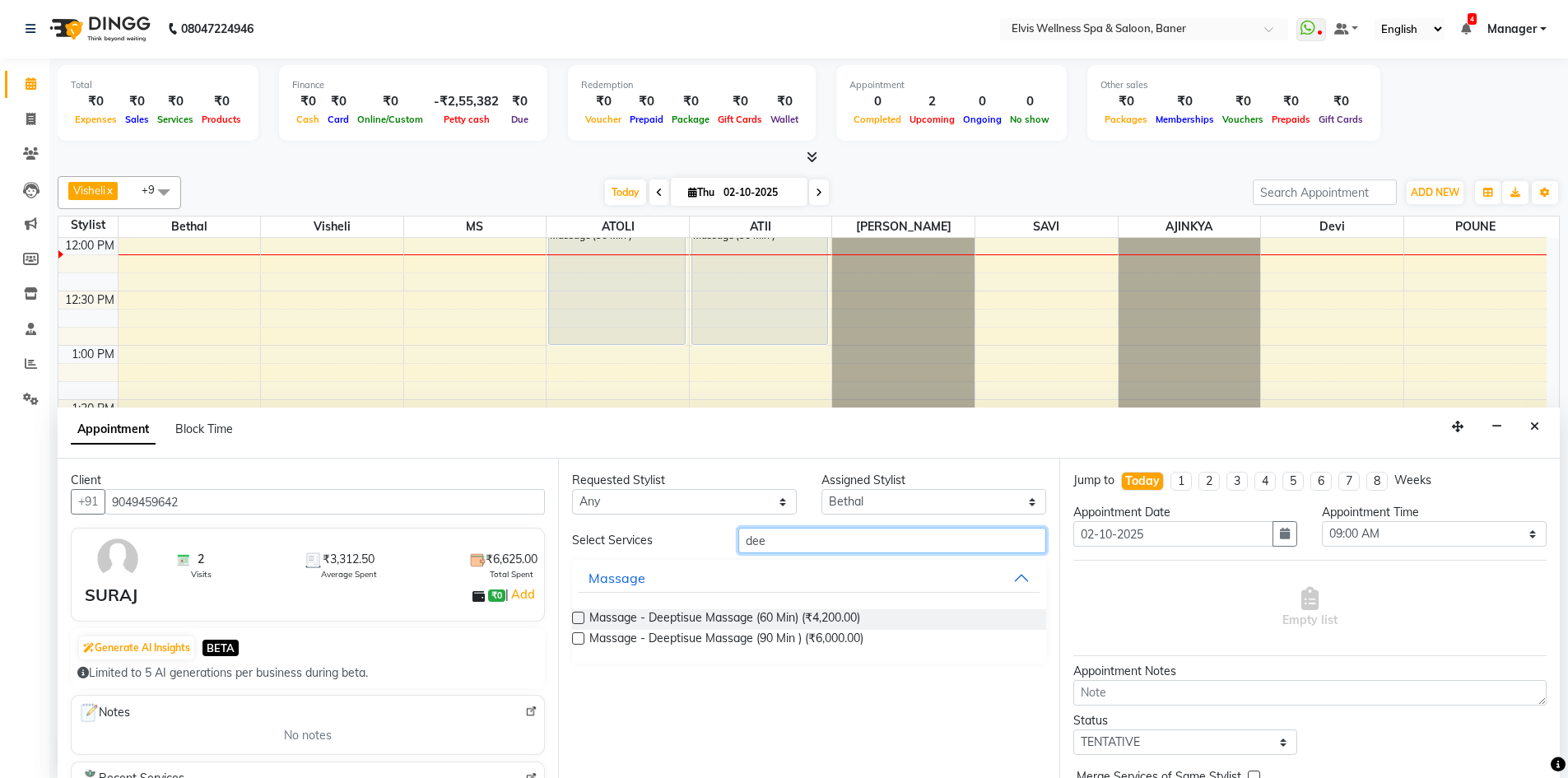
type input "dee"
click at [574, 635] on label at bounding box center [578, 638] width 12 height 12
click at [574, 635] on input "checkbox" at bounding box center [577, 639] width 10 height 10
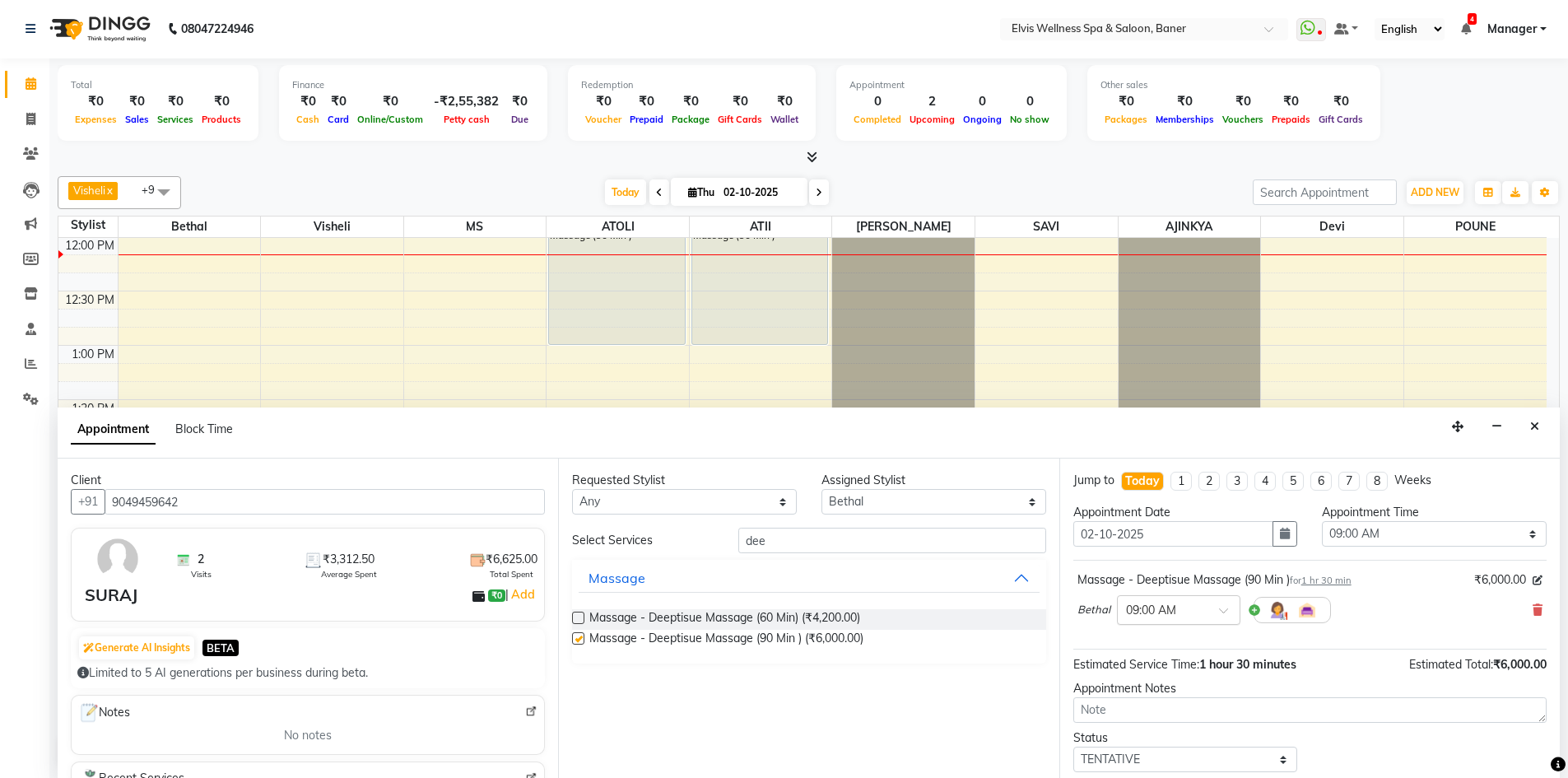
checkbox input "false"
click at [1187, 600] on div "× 09:00 AM" at bounding box center [1178, 609] width 124 height 29
click at [1155, 753] on div "02:00 PM" at bounding box center [1178, 755] width 122 height 30
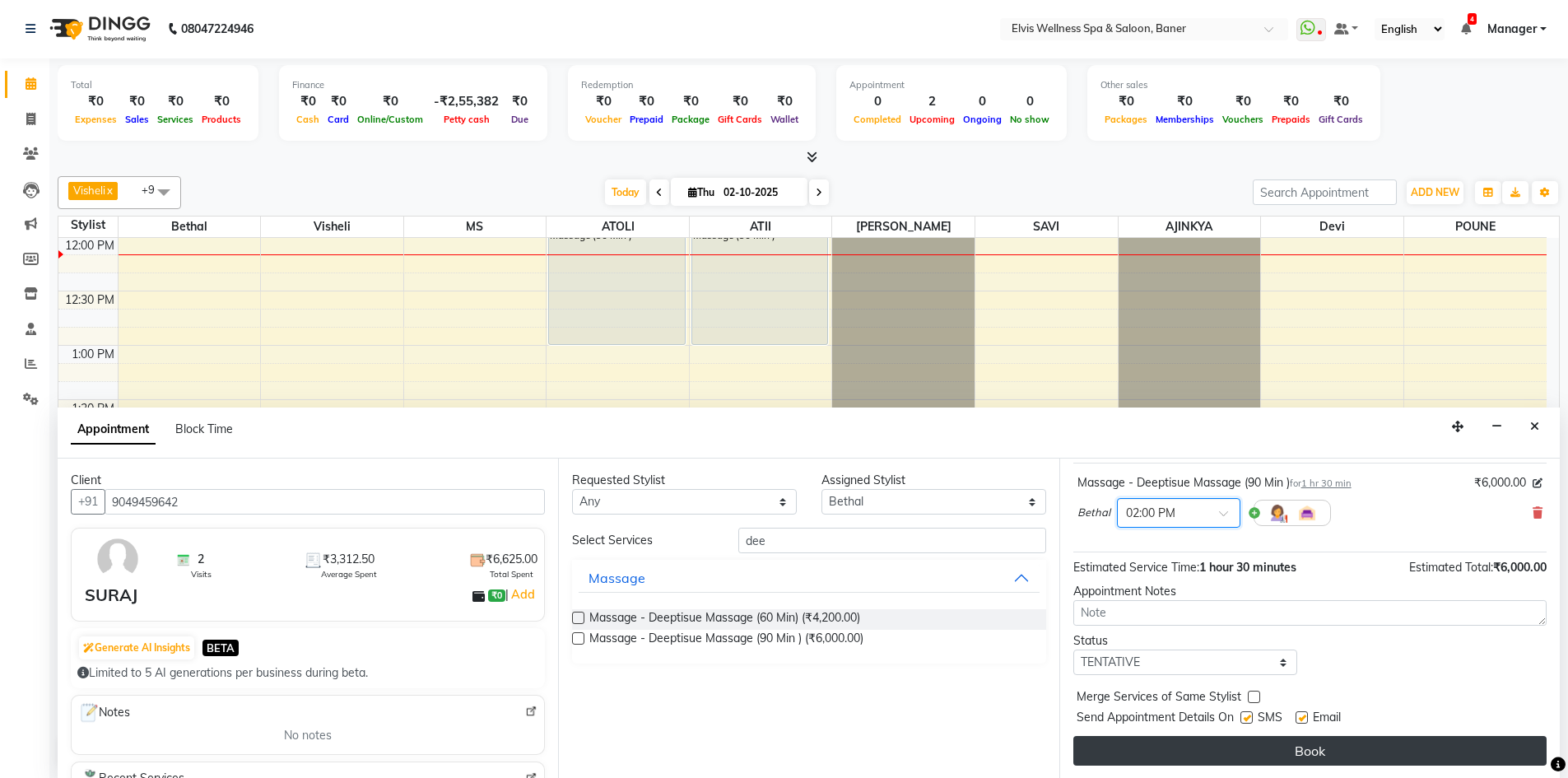
scroll to position [98, 0]
click at [1294, 741] on button "Book" at bounding box center [1309, 749] width 473 height 29
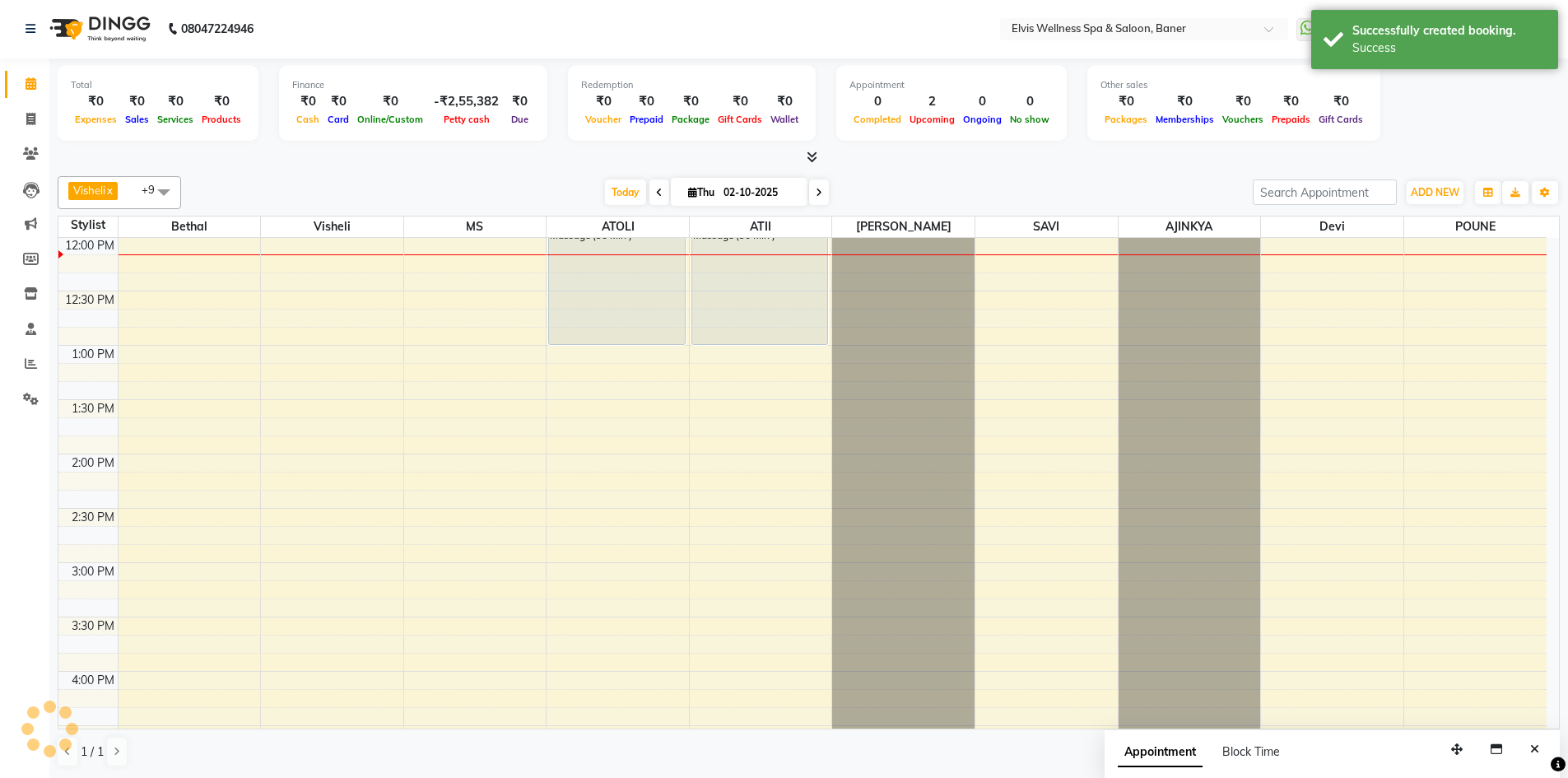
scroll to position [0, 0]
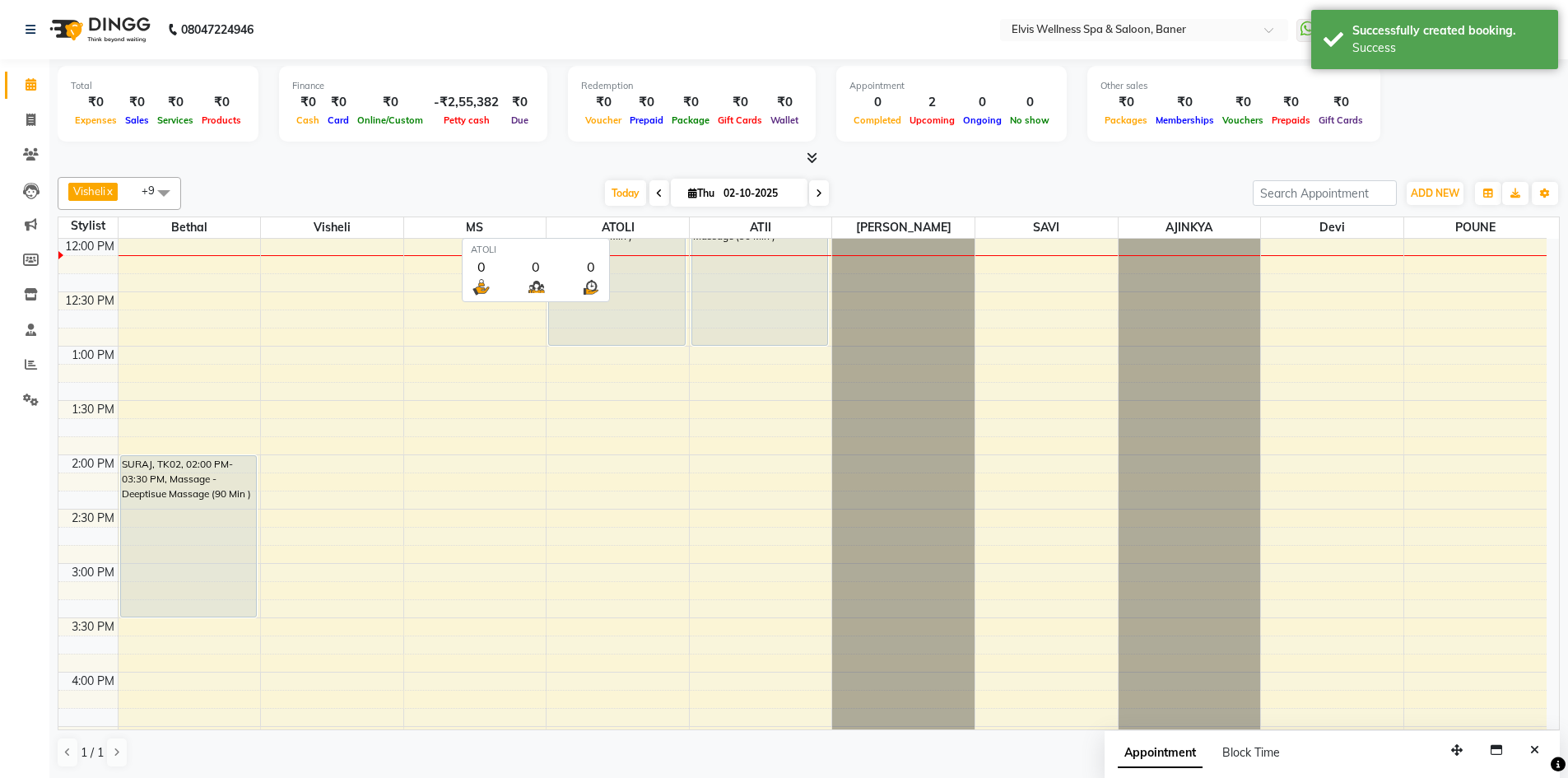
click at [620, 221] on span "ATOLI" at bounding box center [617, 228] width 143 height 21
click at [616, 203] on span "Today" at bounding box center [626, 193] width 42 height 25
click at [1533, 745] on icon "Close" at bounding box center [1535, 750] width 9 height 11
click at [1003, 202] on div "Today Thu 02-10-2025" at bounding box center [717, 194] width 1055 height 25
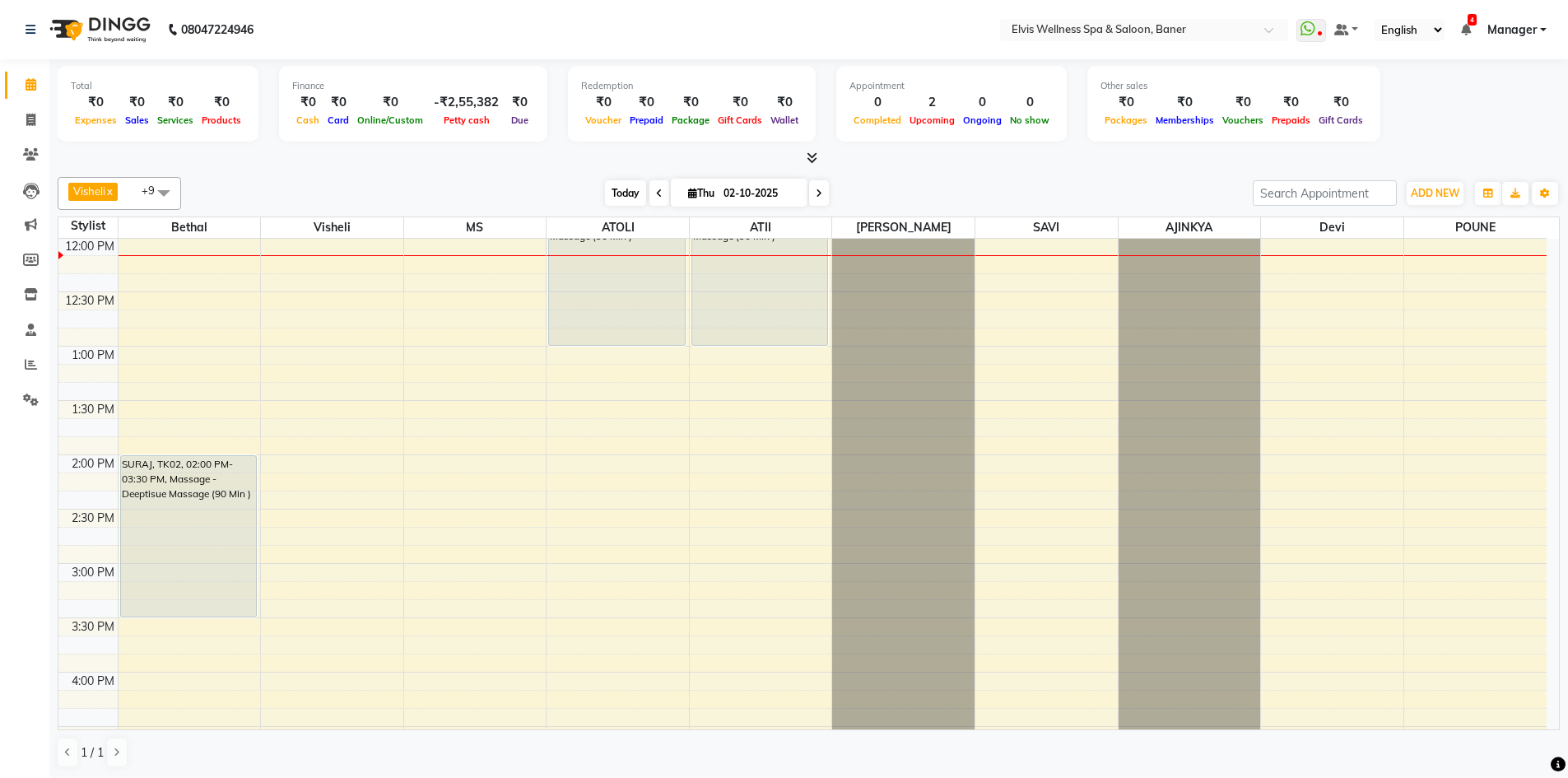
click at [629, 191] on span "Today" at bounding box center [626, 193] width 42 height 25
drag, startPoint x: 551, startPoint y: 195, endPoint x: 652, endPoint y: 187, distance: 101.3
click at [575, 195] on div "Today Thu 02-10-2025" at bounding box center [717, 194] width 1055 height 25
click at [652, 187] on span at bounding box center [659, 193] width 20 height 25
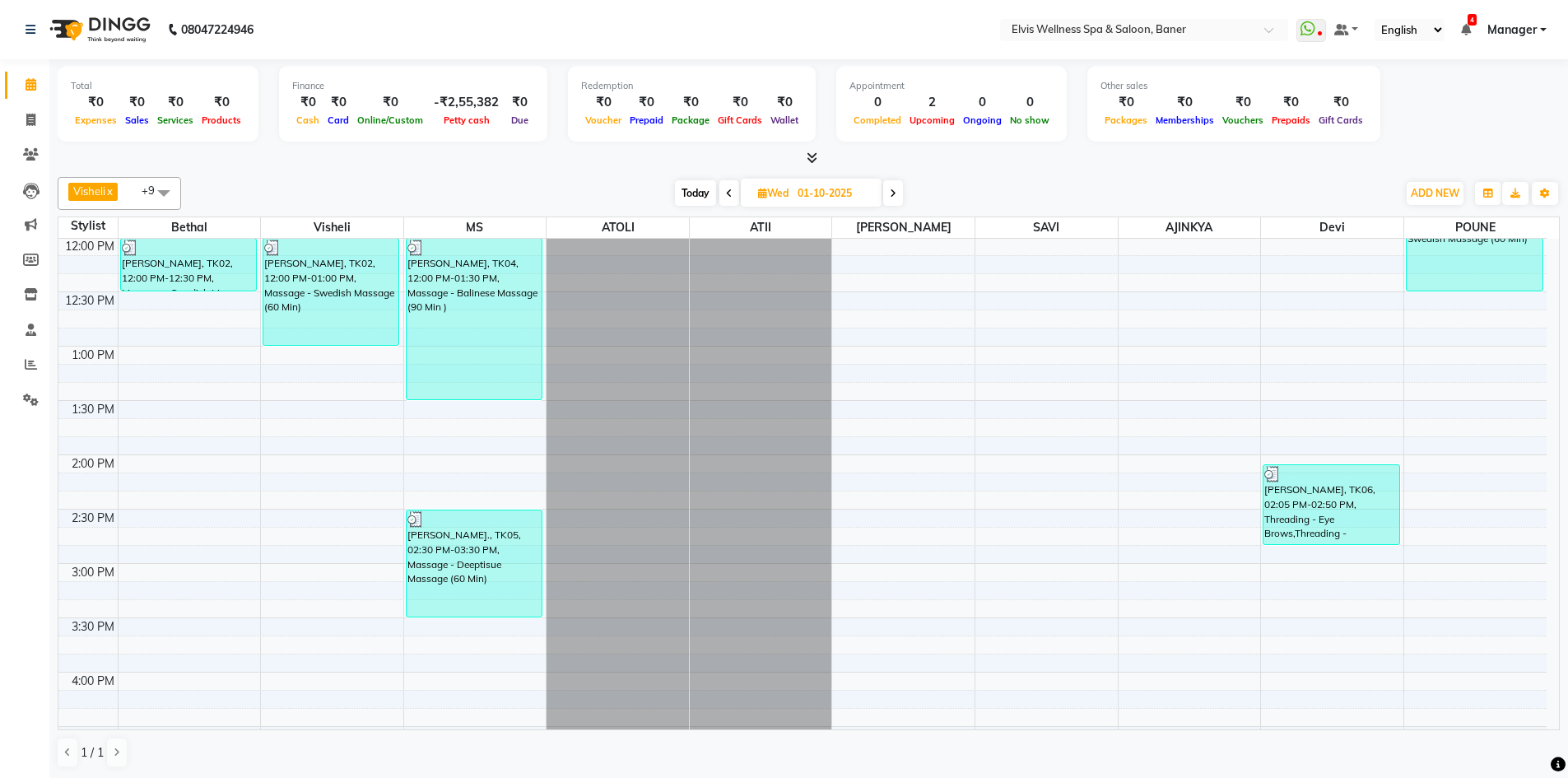
click at [690, 185] on span "Today" at bounding box center [696, 193] width 42 height 25
type input "02-10-2025"
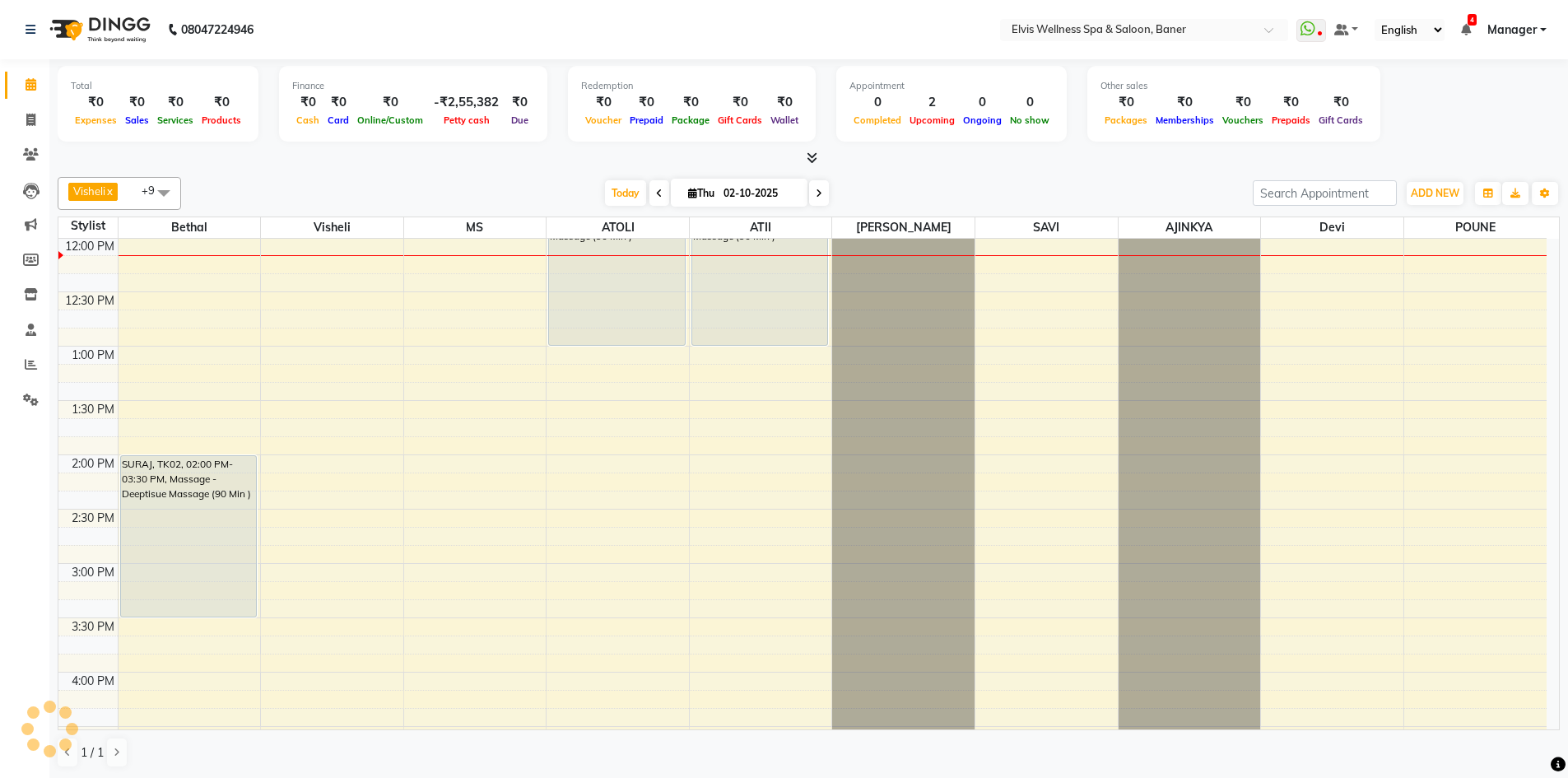
click at [577, 191] on div "Today Thu 02-10-2025" at bounding box center [717, 194] width 1055 height 25
click at [622, 191] on span "Today" at bounding box center [626, 193] width 42 height 25
drag, startPoint x: 383, startPoint y: 186, endPoint x: 631, endPoint y: 198, distance: 248.3
click at [390, 186] on div "Today Thu 02-10-2025" at bounding box center [717, 194] width 1055 height 25
drag, startPoint x: 615, startPoint y: 196, endPoint x: 516, endPoint y: 195, distance: 99.0
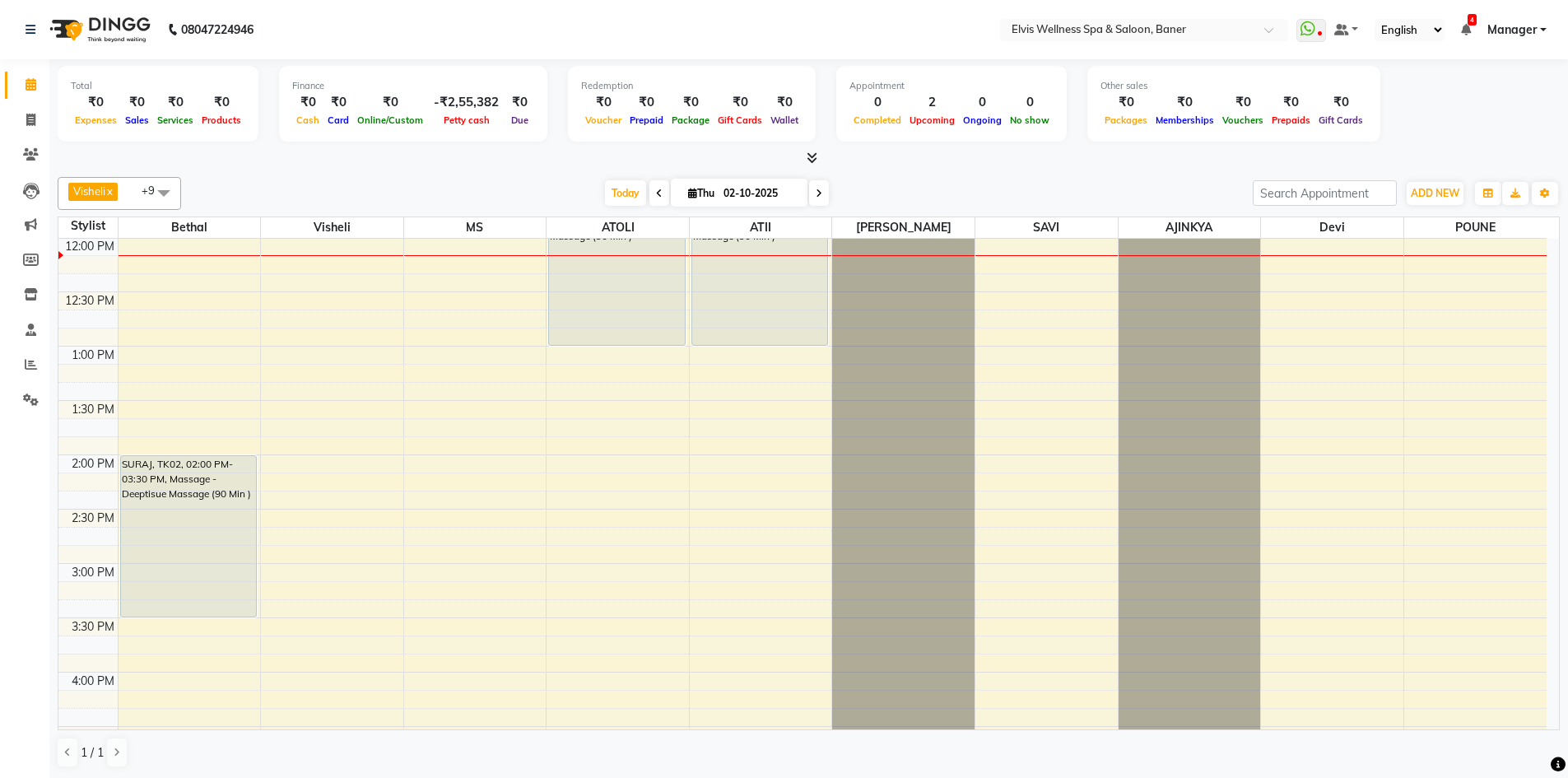
click at [615, 195] on span "Today" at bounding box center [626, 193] width 42 height 25
click at [513, 194] on div "Today Thu 02-10-2025" at bounding box center [717, 194] width 1055 height 25
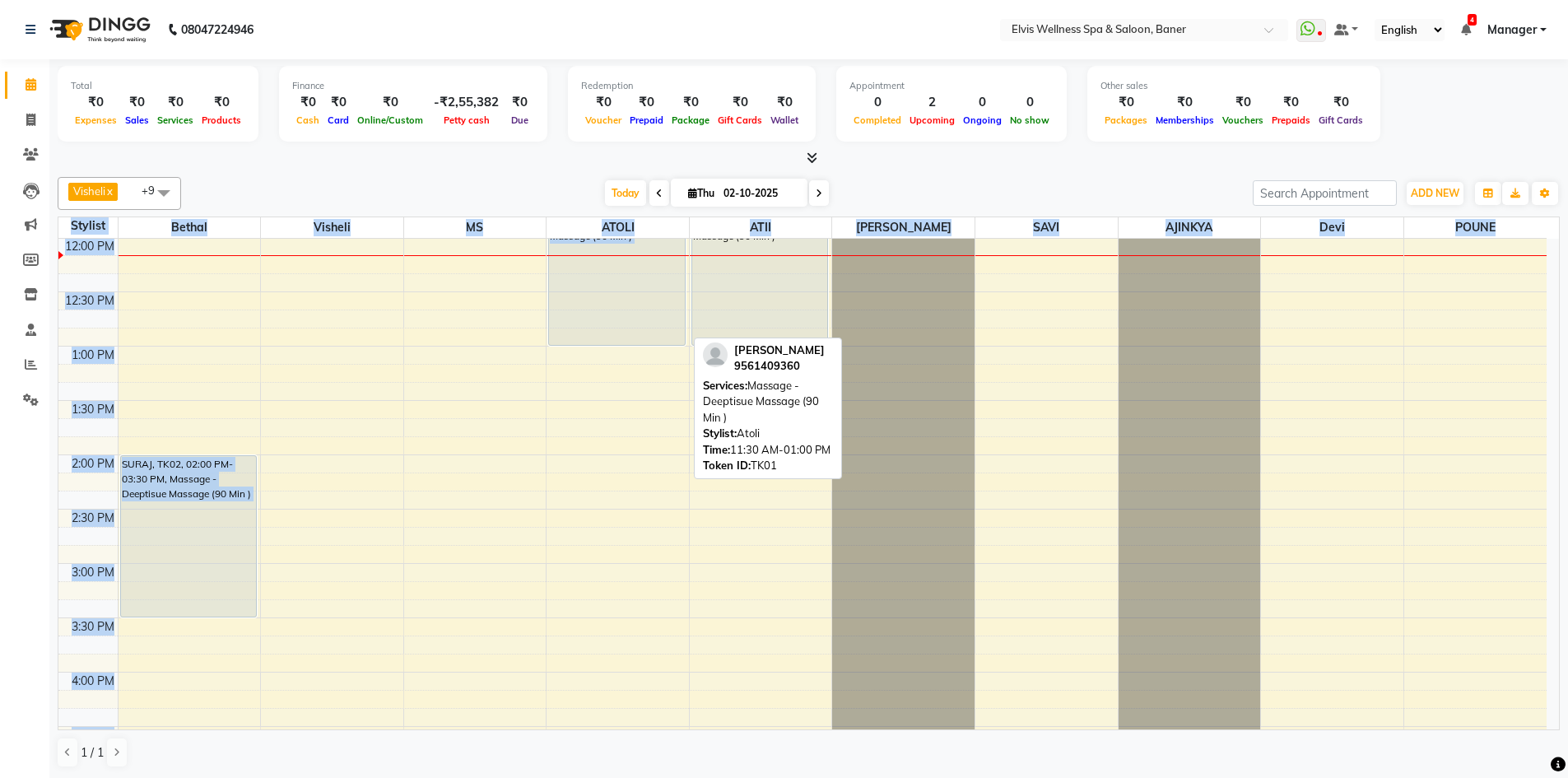
drag, startPoint x: 30, startPoint y: 233, endPoint x: 760, endPoint y: 234, distance: 730.0
click at [735, 260] on div "Total ₹0 Expenses ₹0 Sales ₹0 Services ₹0 Products Finance ₹0 Cash ₹0 Card ₹0 O…" at bounding box center [808, 419] width 1518 height 719
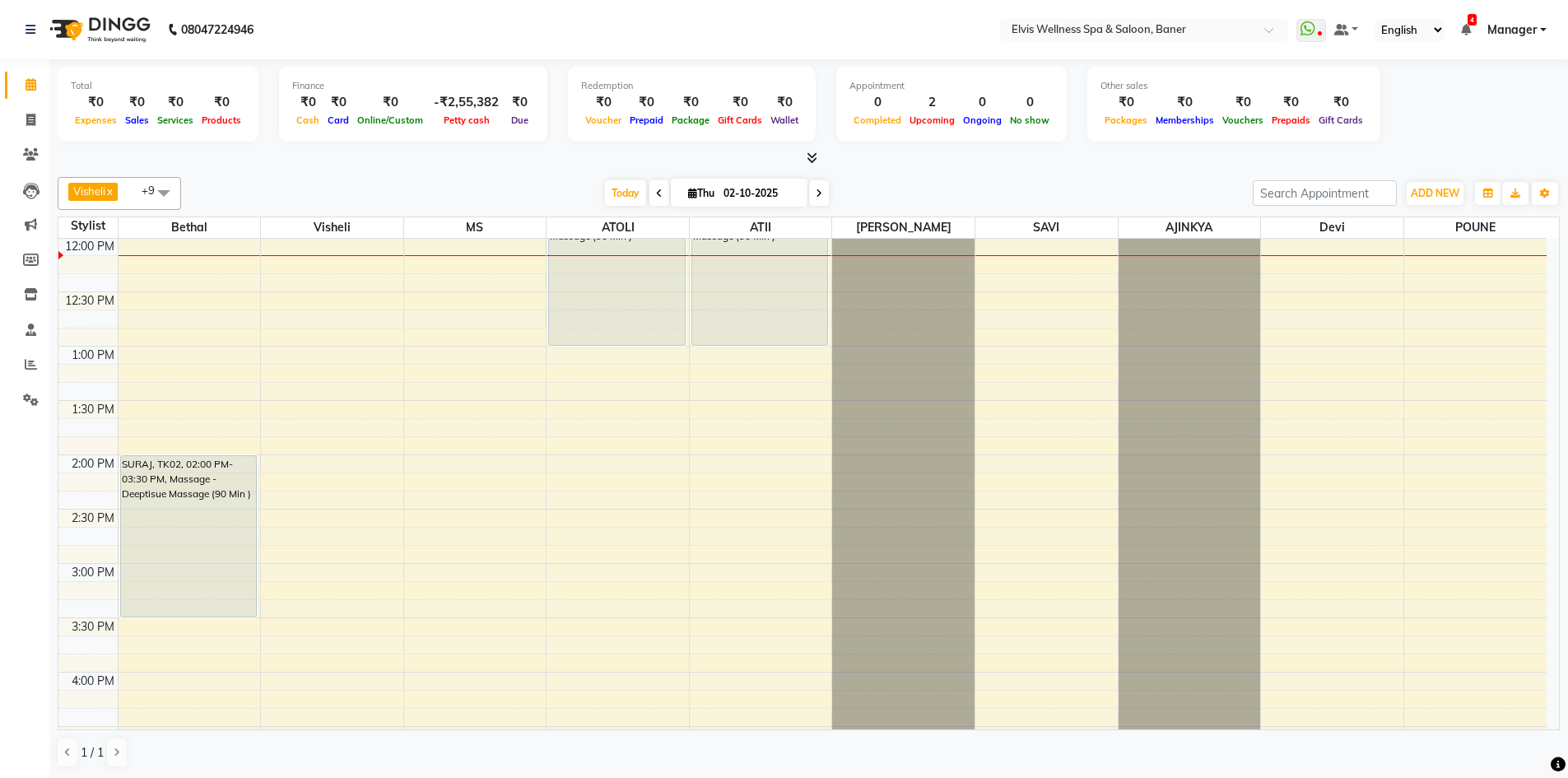
click at [843, 174] on div "Visheli x MS x Bethal x ATOLI x ATII x SAVI x [PERSON_NAME] POUNE x AJINKYA x D…" at bounding box center [808, 472] width 1502 height 604
click at [1146, 211] on div "Visheli x MS x Bethal x ATOLI x ATII x SAVI x [PERSON_NAME] POUNE x AJINKYA x D…" at bounding box center [808, 472] width 1502 height 604
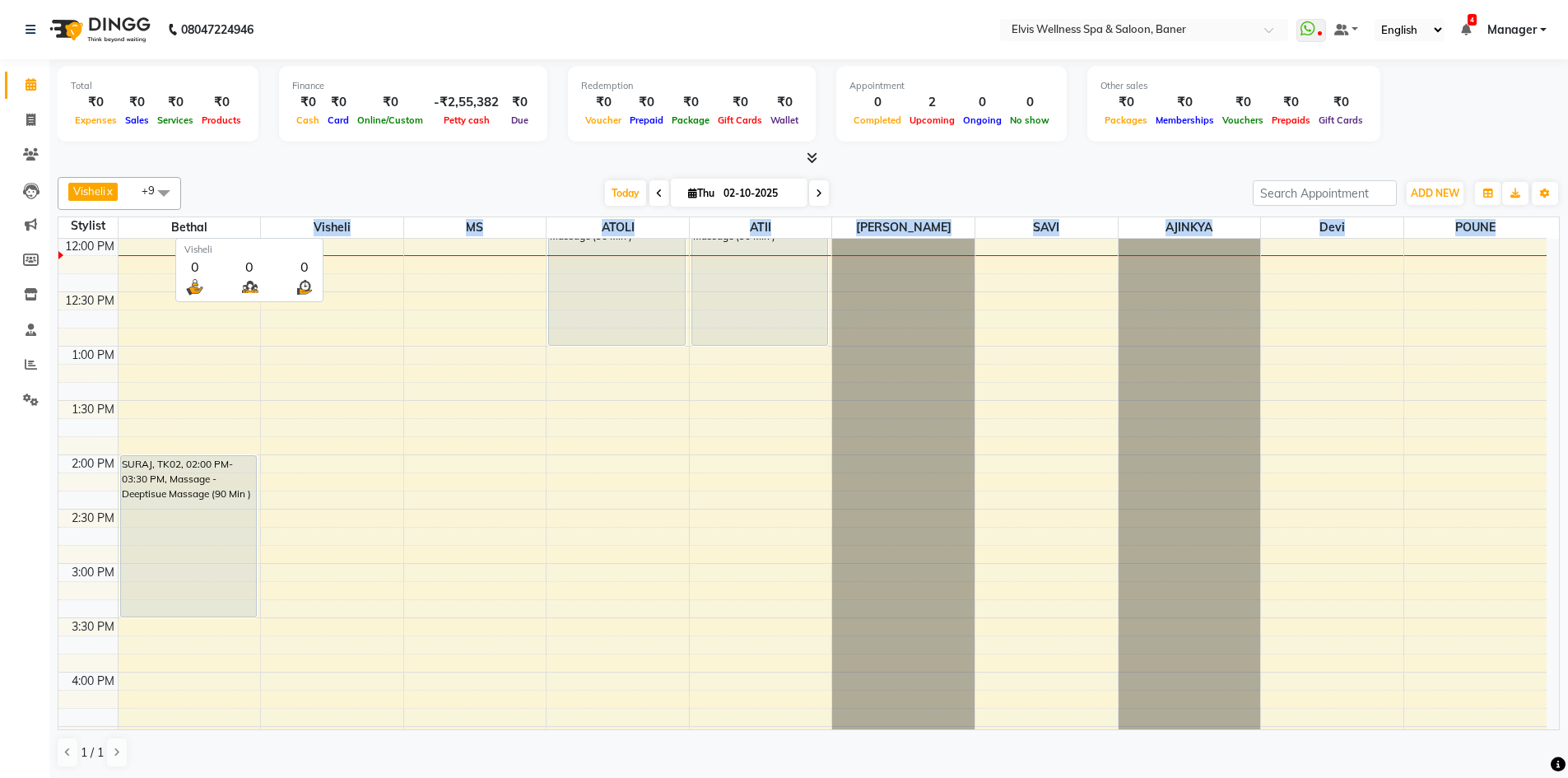
drag, startPoint x: 1511, startPoint y: 224, endPoint x: 355, endPoint y: 211, distance: 1156.1
click at [295, 222] on tr "Stylist Bethal Visheli MS [PERSON_NAME] ATII [PERSON_NAME] [PERSON_NAME] Devi P…" at bounding box center [802, 228] width 1488 height 22
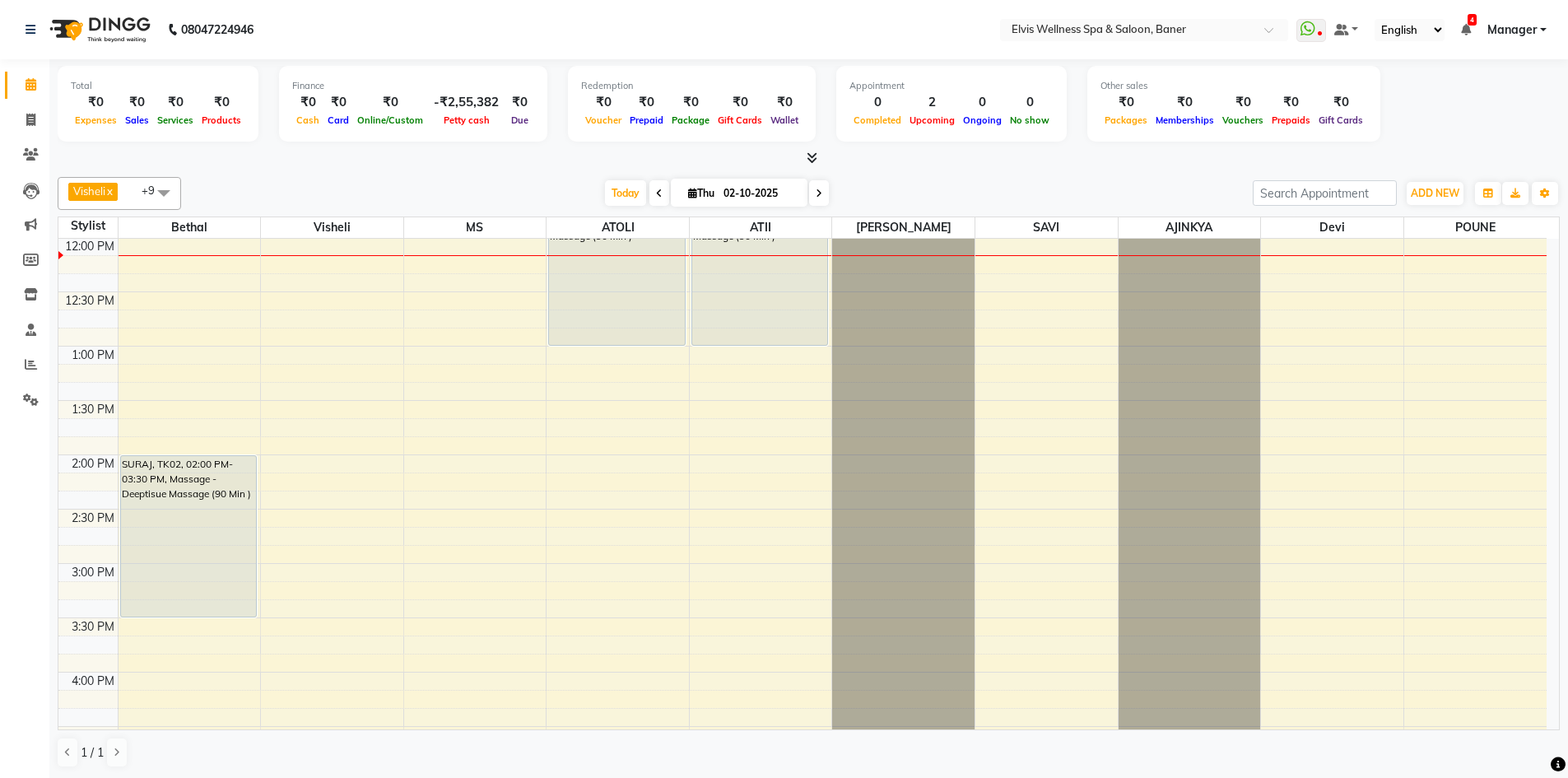
drag, startPoint x: 349, startPoint y: 178, endPoint x: 131, endPoint y: 229, distance: 223.9
click at [348, 178] on div "Visheli x MS x Bethal x ATOLI x ATII x SAVI x [PERSON_NAME] POUNE x AJINKYA x D…" at bounding box center [808, 193] width 1502 height 33
drag, startPoint x: 52, startPoint y: 224, endPoint x: 452, endPoint y: 181, distance: 402.3
click at [322, 227] on div "Total ₹0 Expenses ₹0 Sales ₹0 Services ₹0 Products Finance ₹0 Cash ₹0 Card ₹0 O…" at bounding box center [808, 419] width 1518 height 719
click at [452, 181] on div "Today Thu 02-10-2025" at bounding box center [717, 194] width 1055 height 25
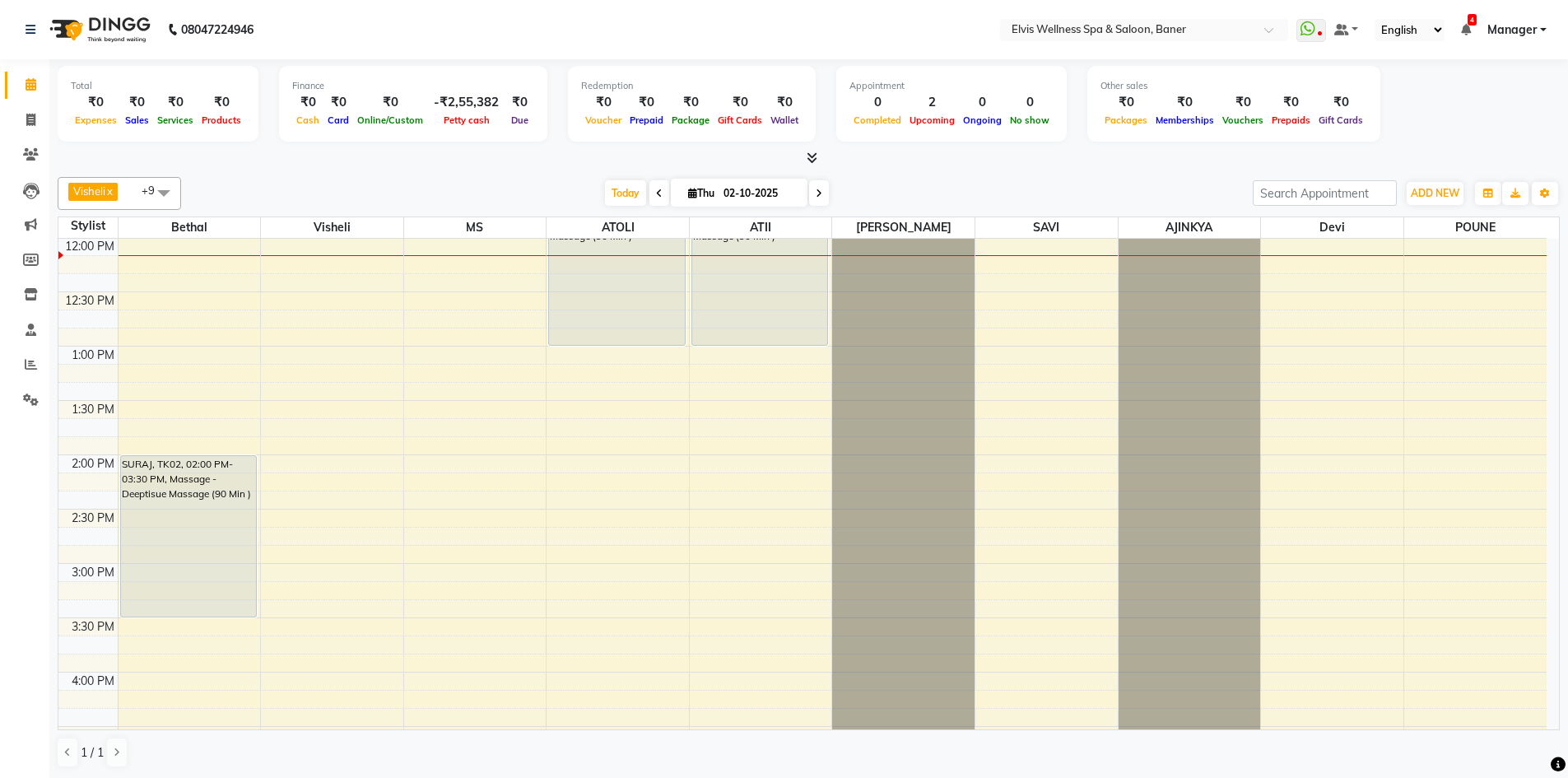
click at [955, 165] on div at bounding box center [808, 159] width 1502 height 17
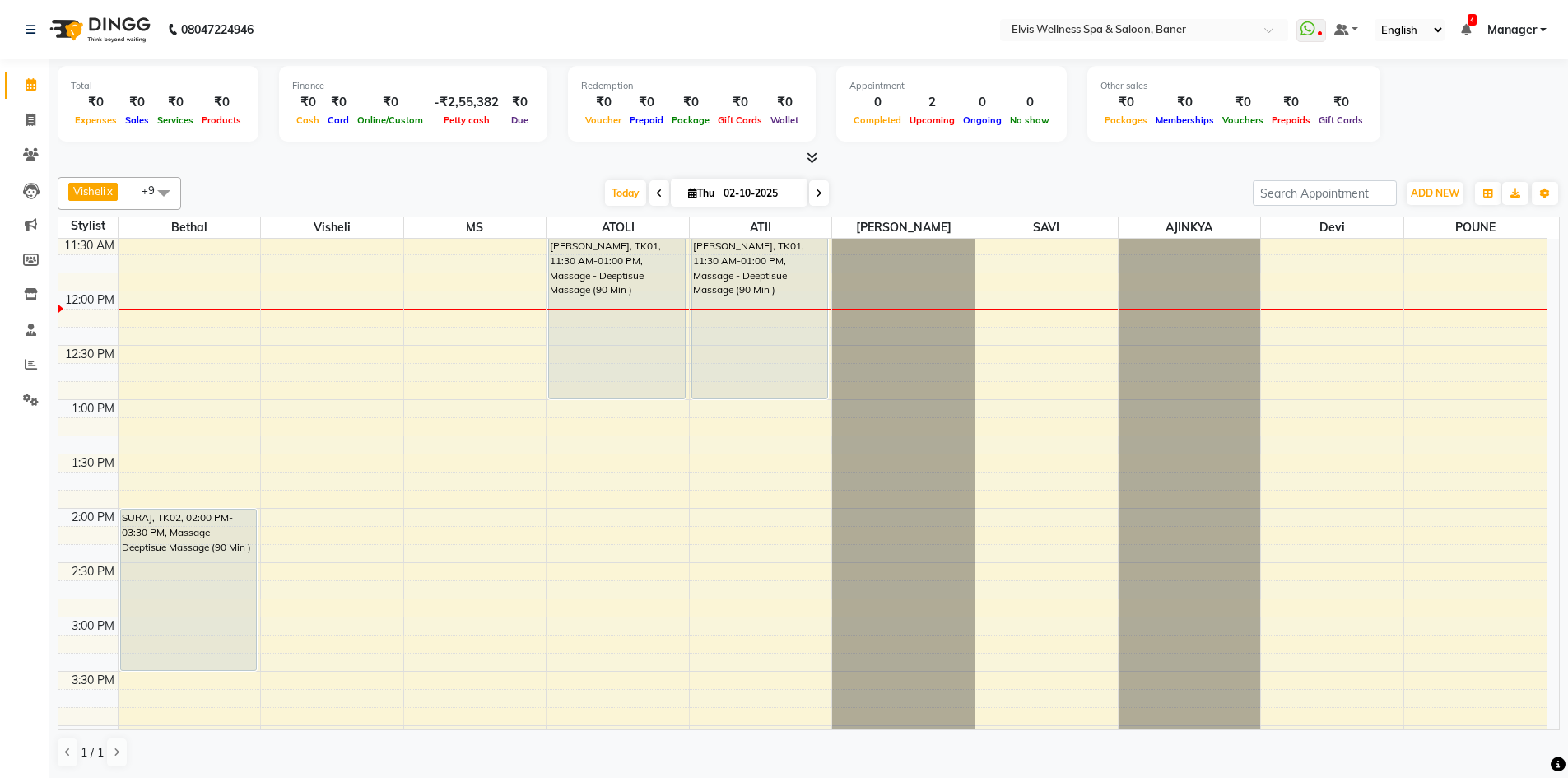
scroll to position [353, 0]
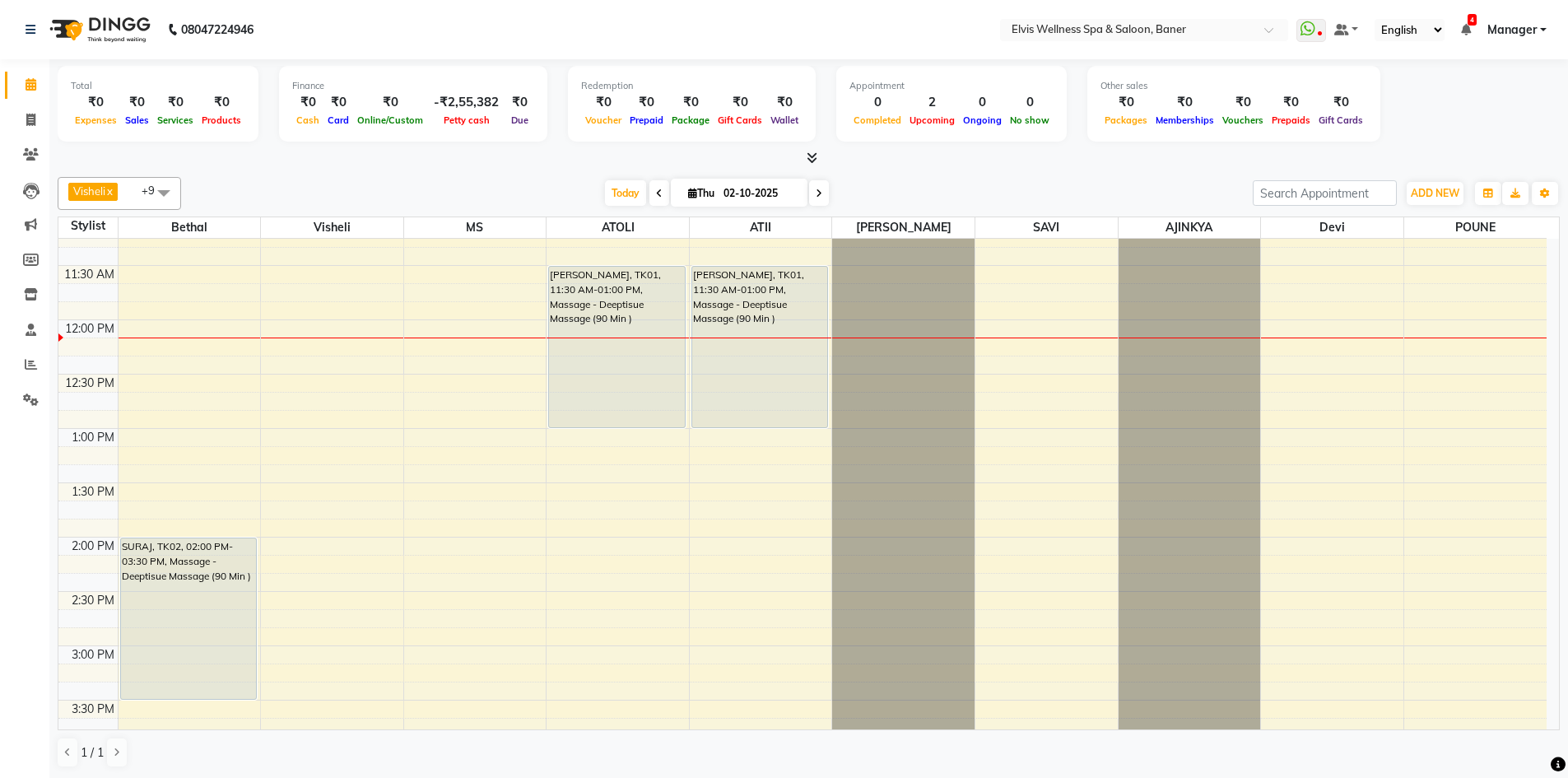
click at [995, 190] on div "Today Thu 02-10-2025" at bounding box center [717, 194] width 1055 height 25
click at [1332, 590] on div "8:00 AM 8:30 AM 9:00 AM 9:30 AM 10:00 AM 10:30 AM 11:00 AM 11:30 AM 12:00 PM 12…" at bounding box center [802, 646] width 1488 height 1520
select select "93456"
select select "855"
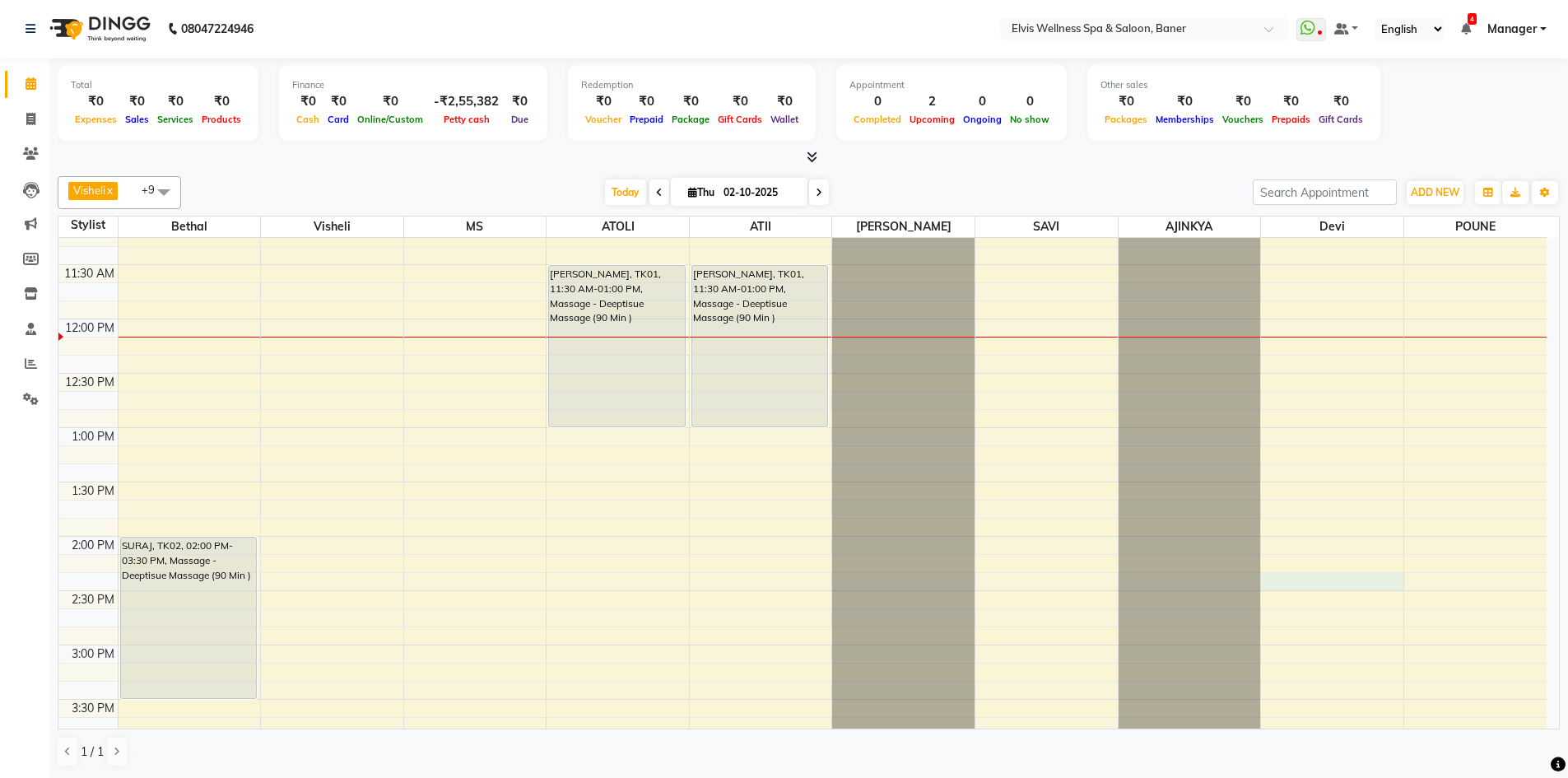
select select "tentative"
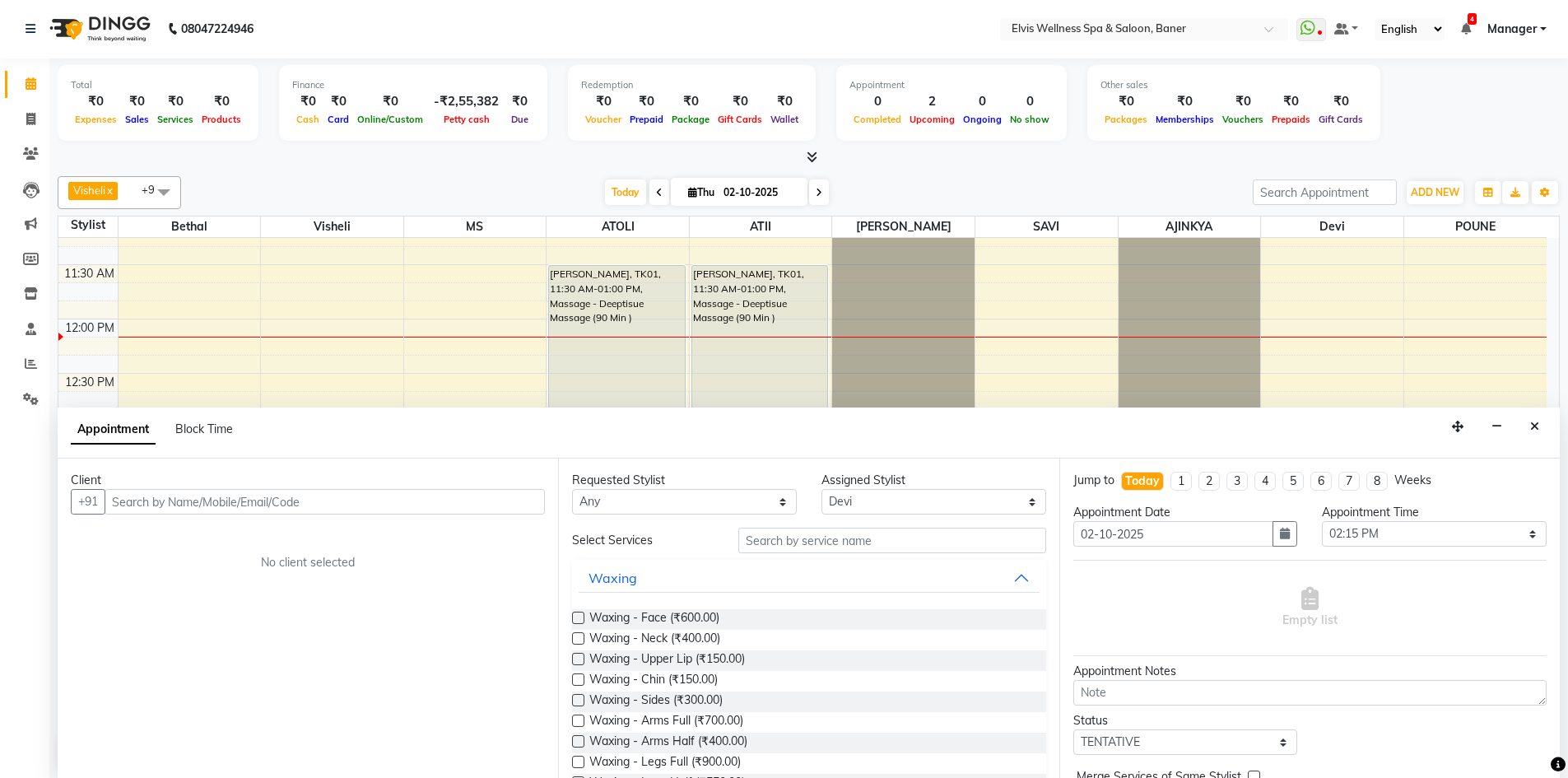
click at [385, 500] on input "text" at bounding box center [325, 501] width 440 height 25
click at [397, 510] on input "text" at bounding box center [325, 501] width 440 height 25
click at [472, 490] on div "Client +91 No client selected" at bounding box center [308, 618] width 500 height 319
click at [471, 494] on input "text" at bounding box center [325, 501] width 440 height 25
click at [469, 498] on input "text" at bounding box center [325, 501] width 440 height 25
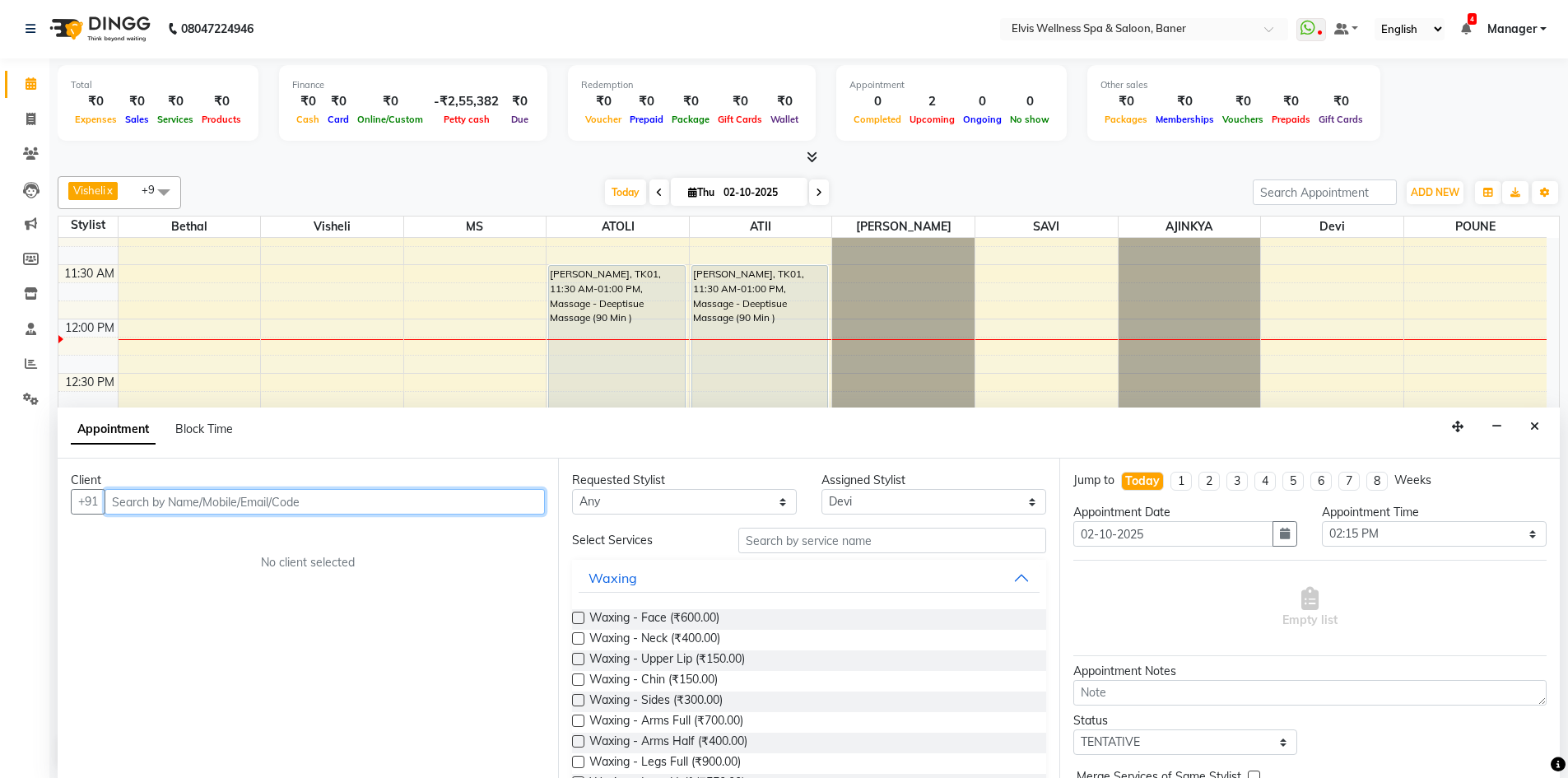
click at [424, 504] on input "text" at bounding box center [325, 501] width 440 height 25
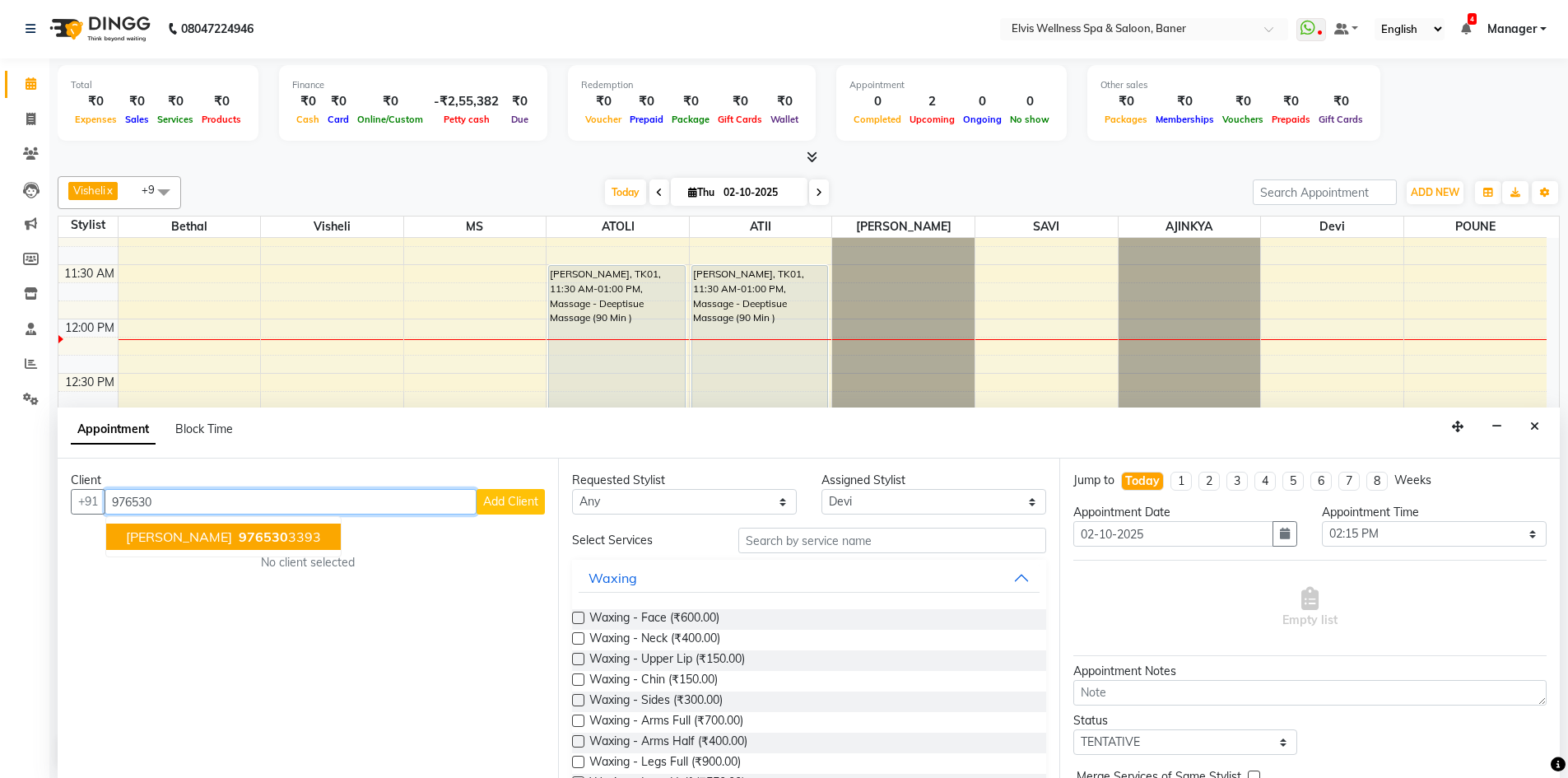
click at [286, 523] on button "[PERSON_NAME] 976530 3393" at bounding box center [223, 536] width 234 height 26
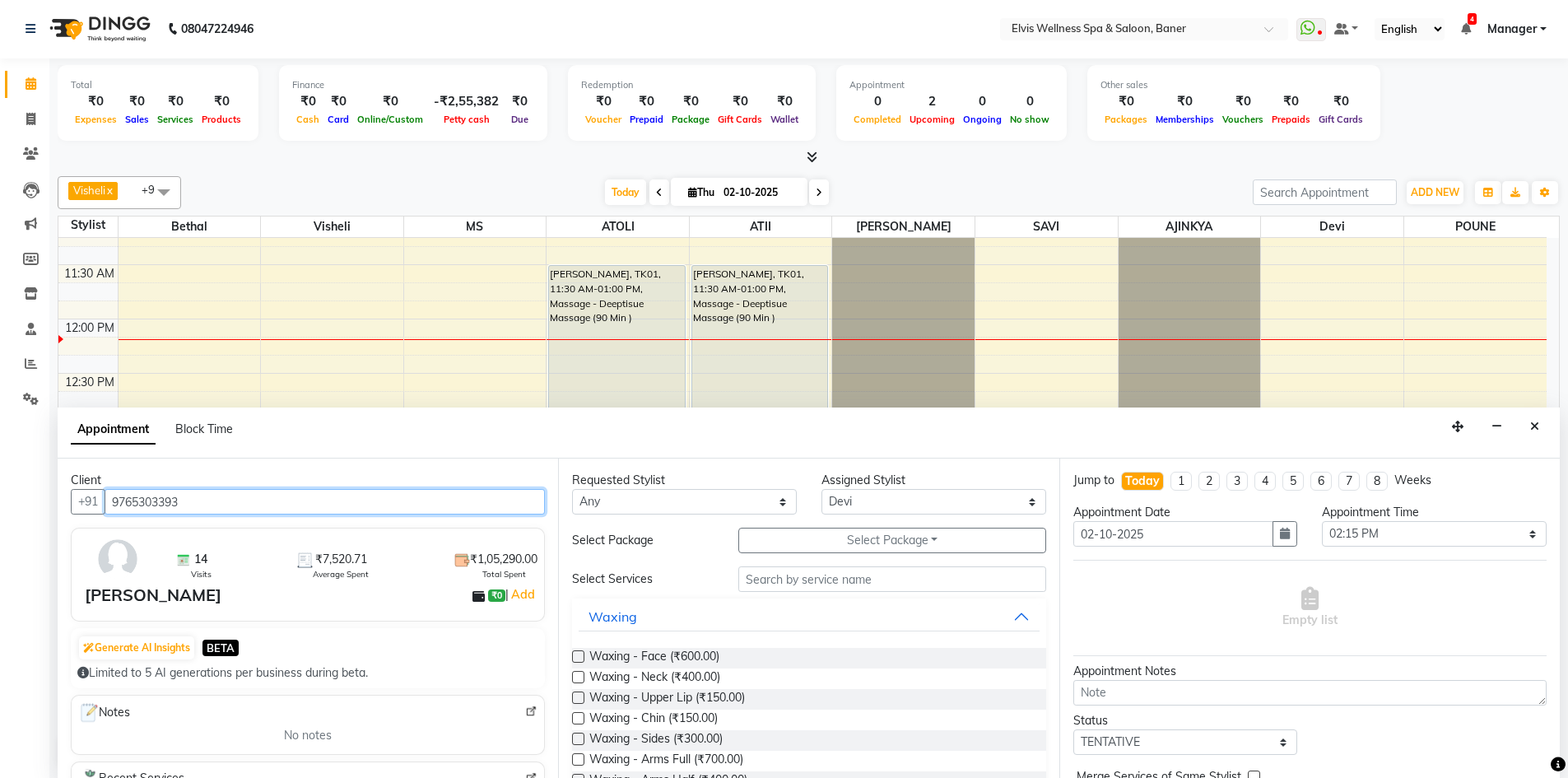
type input "9765303393"
click at [821, 582] on input "text" at bounding box center [892, 579] width 308 height 25
click at [830, 504] on select "Select AJINKYA ATII ATOLI Bethal Devi KN Staff Kothrud Staff KP Staff [PERSON_N…" at bounding box center [934, 501] width 225 height 25
select select "70674"
click at [821, 489] on select "Select AJINKYA ATII ATOLI Bethal Devi KN Staff Kothrud Staff KP Staff [PERSON_N…" at bounding box center [934, 501] width 225 height 25
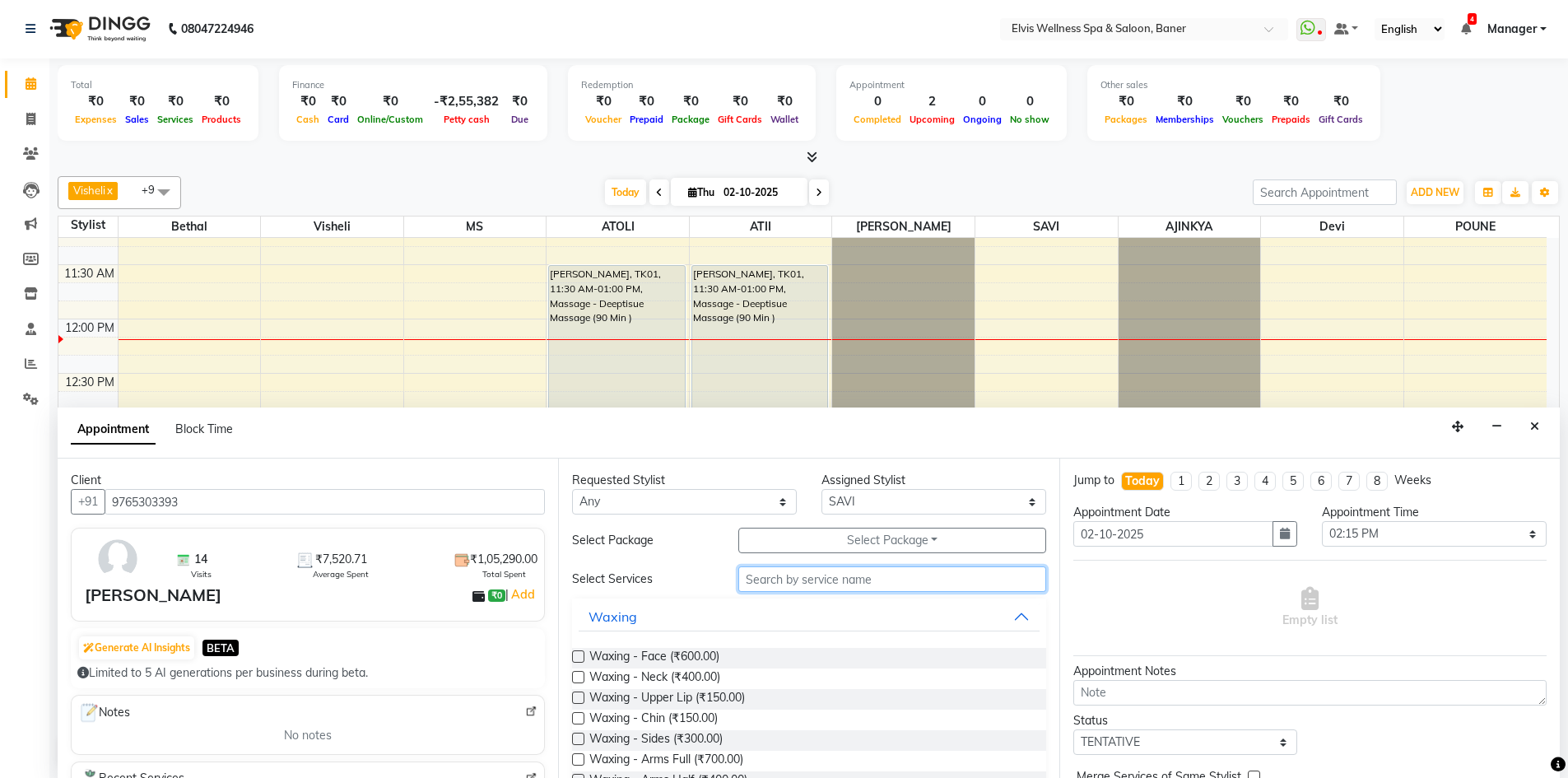
click at [767, 568] on input "text" at bounding box center [892, 579] width 308 height 25
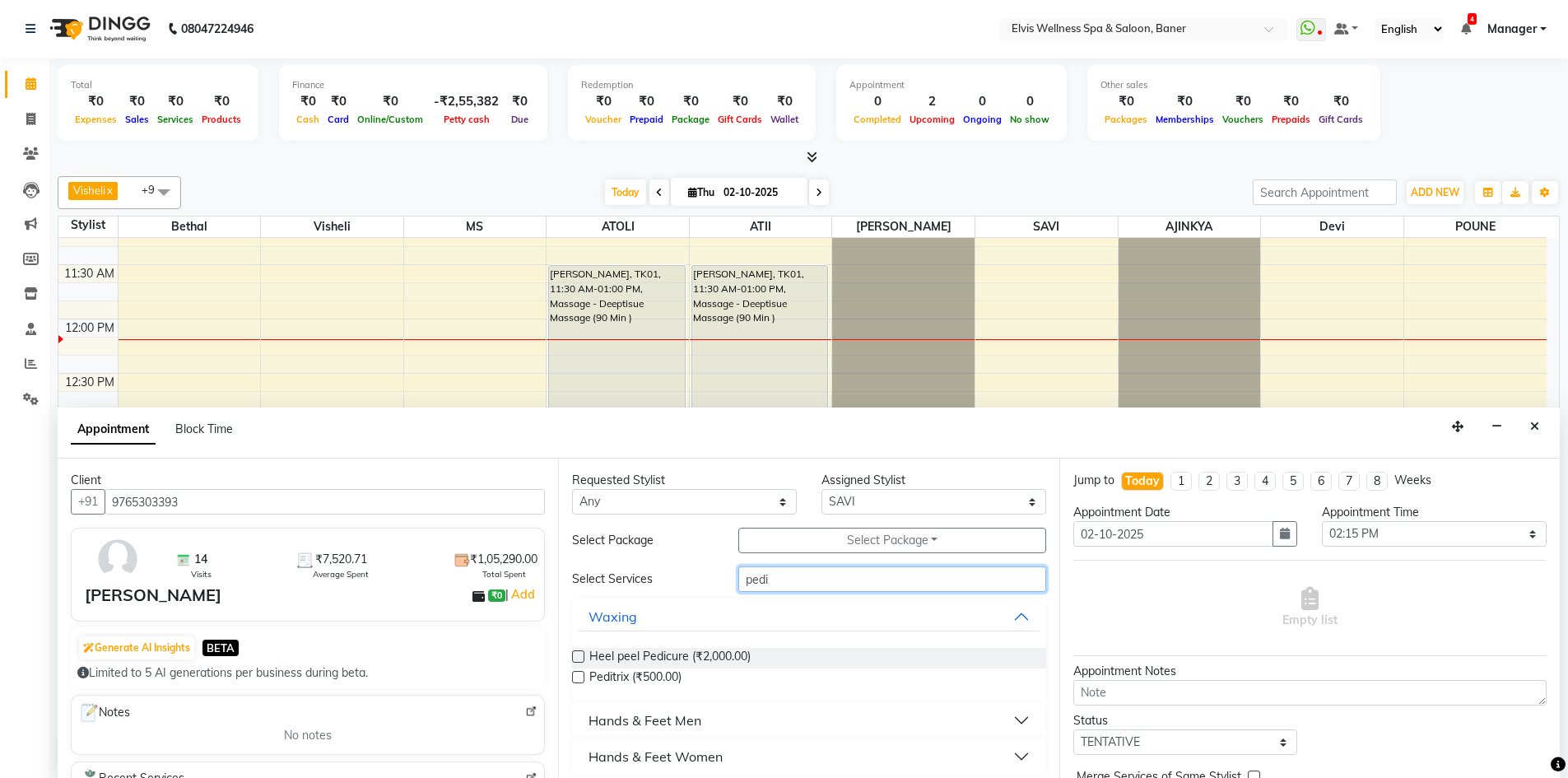
type input "pedi"
click at [630, 754] on div "Hands & Feet Women" at bounding box center [655, 756] width 134 height 20
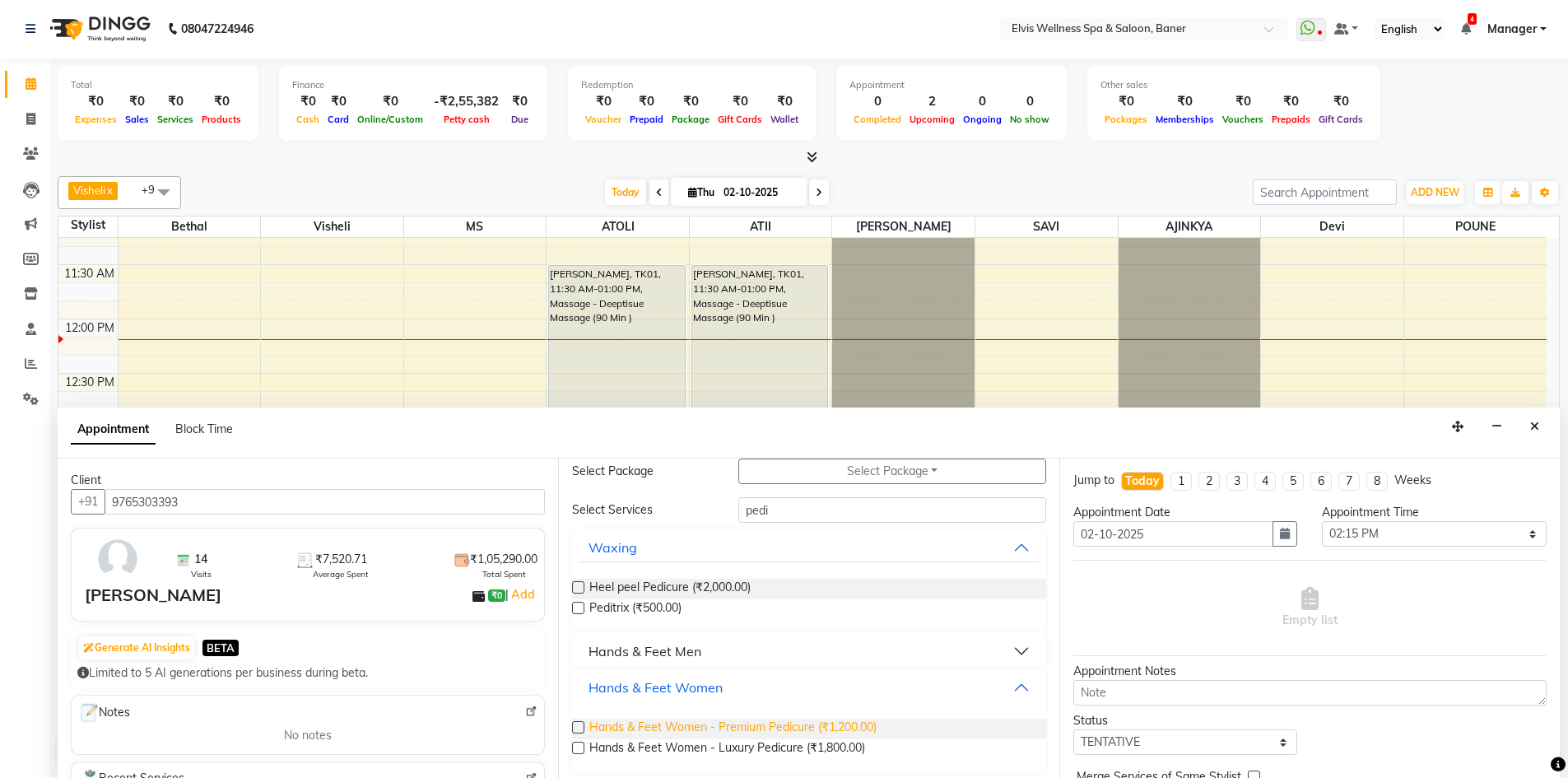
scroll to position [73, 0]
click at [581, 729] on label at bounding box center [578, 723] width 12 height 12
click at [581, 729] on input "checkbox" at bounding box center [577, 725] width 10 height 10
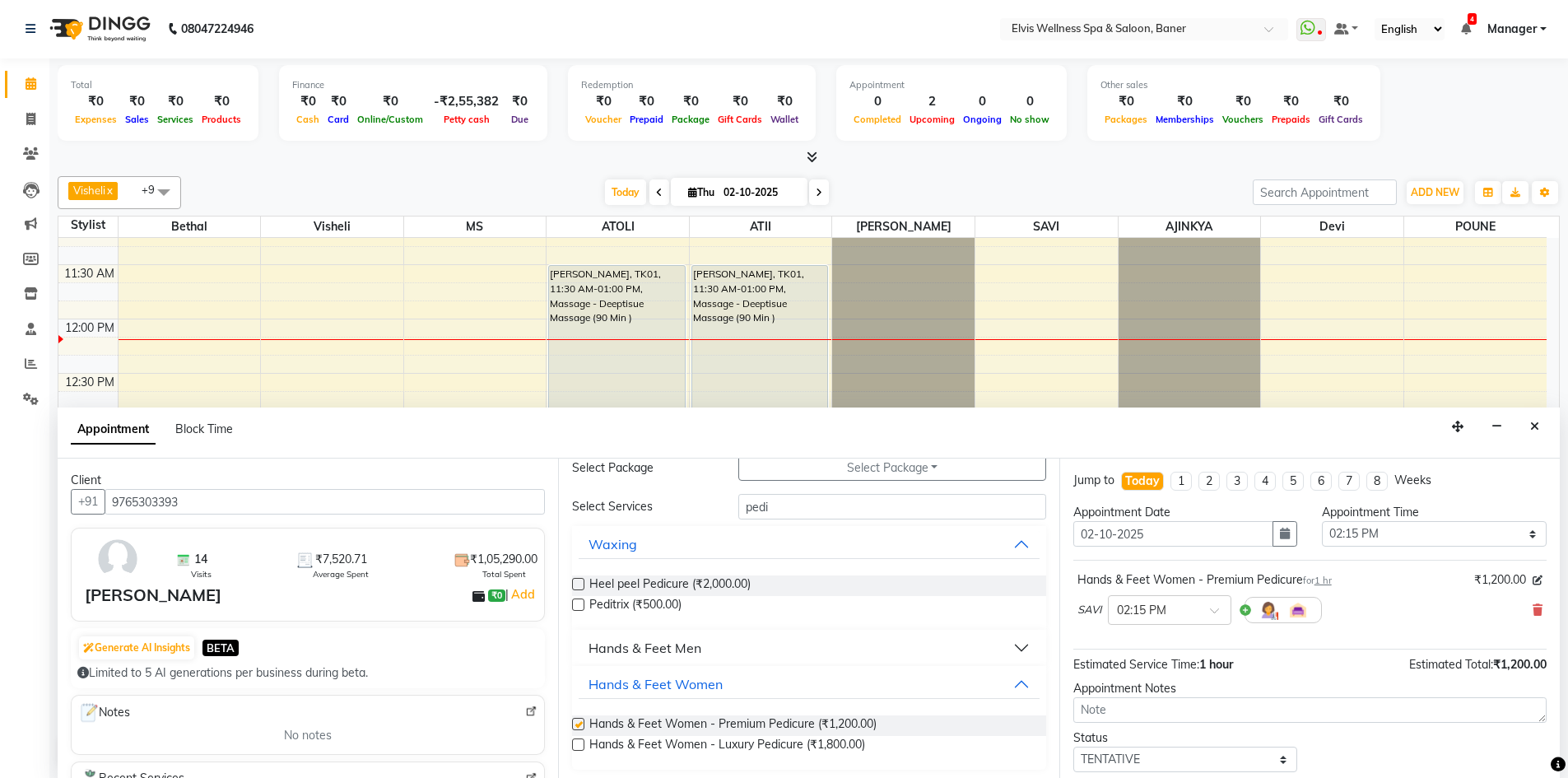
checkbox input "false"
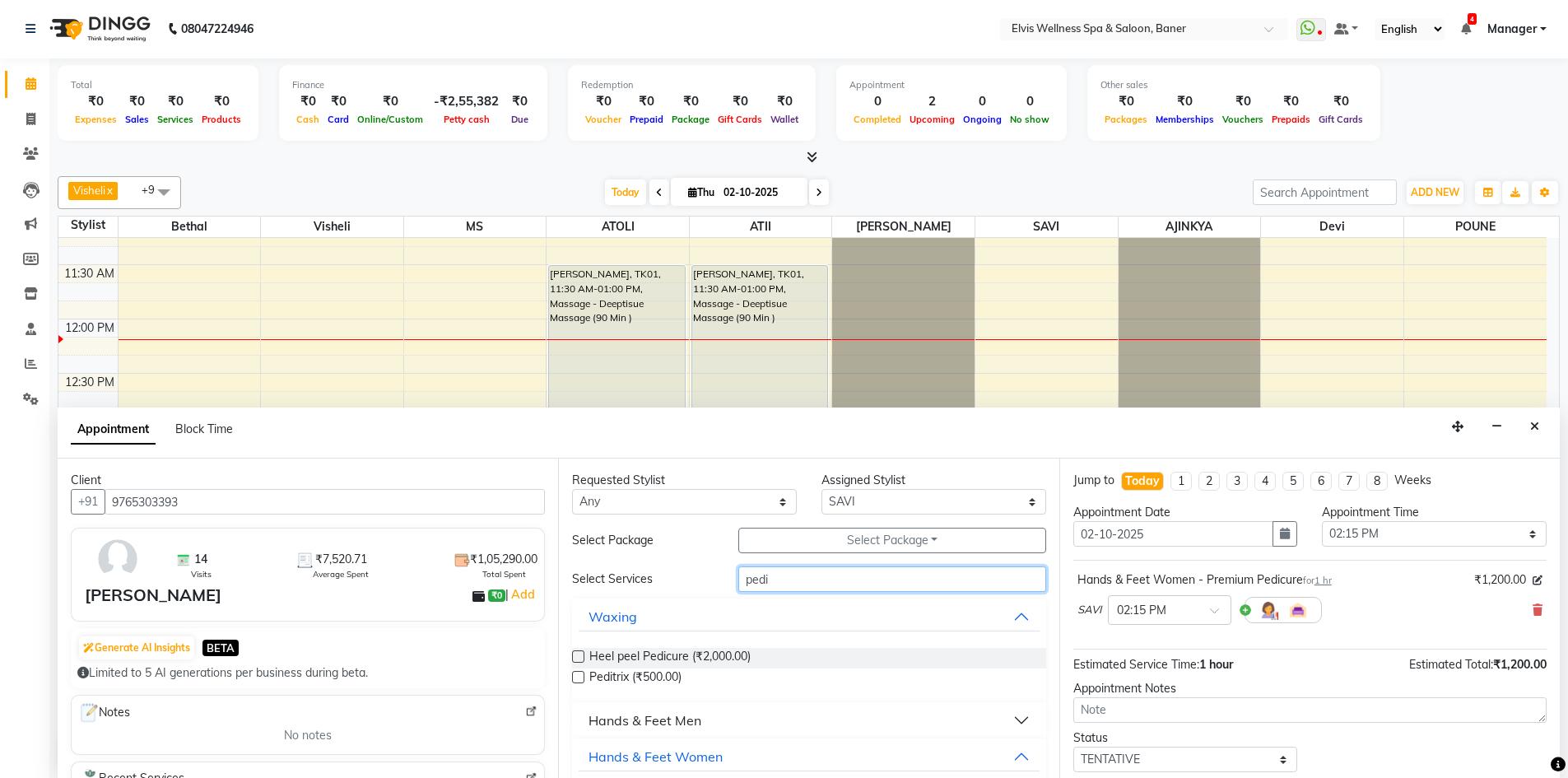
click at [805, 575] on input "pedi" at bounding box center [892, 579] width 308 height 25
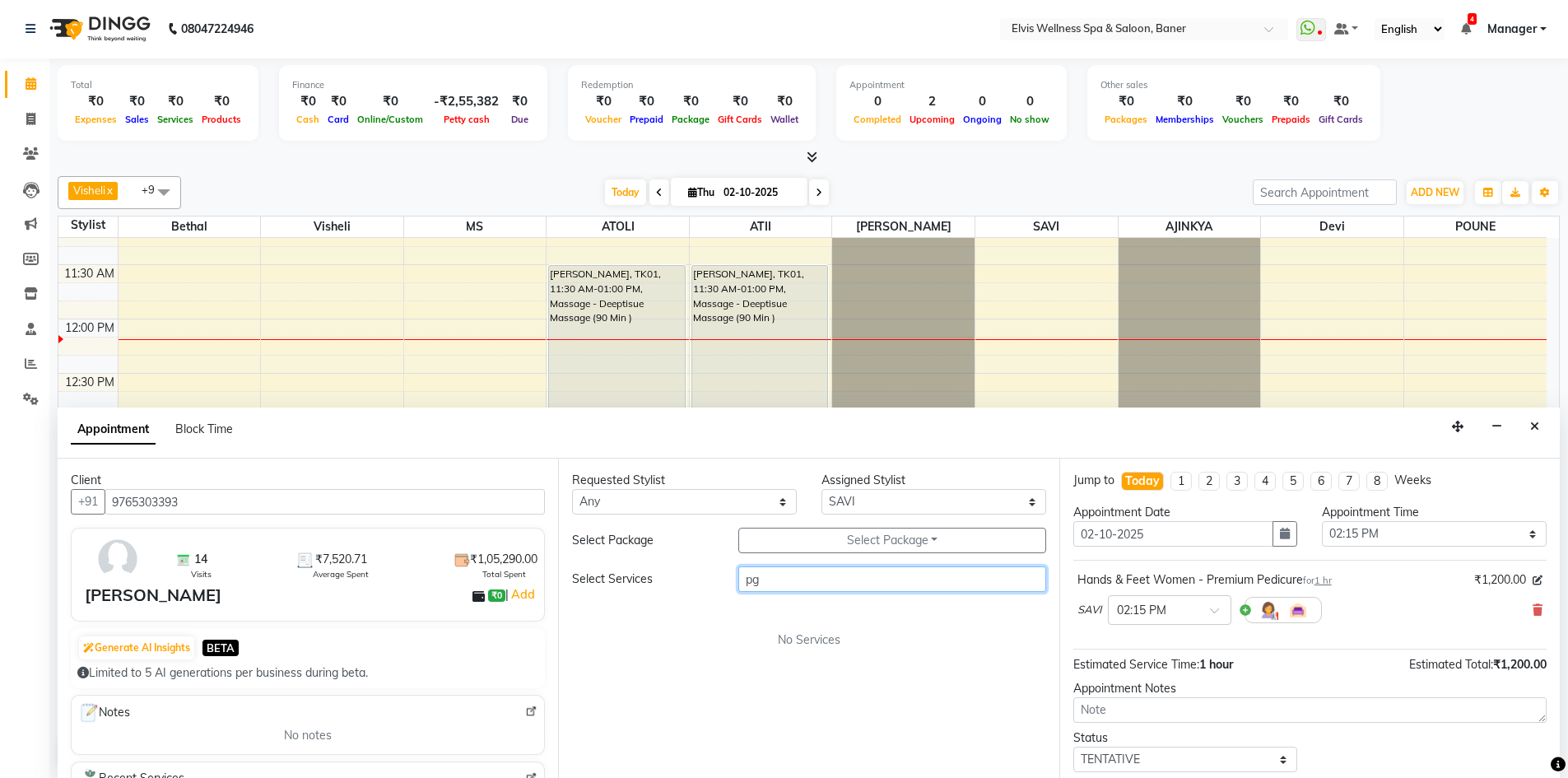
type input "p"
type input "gel"
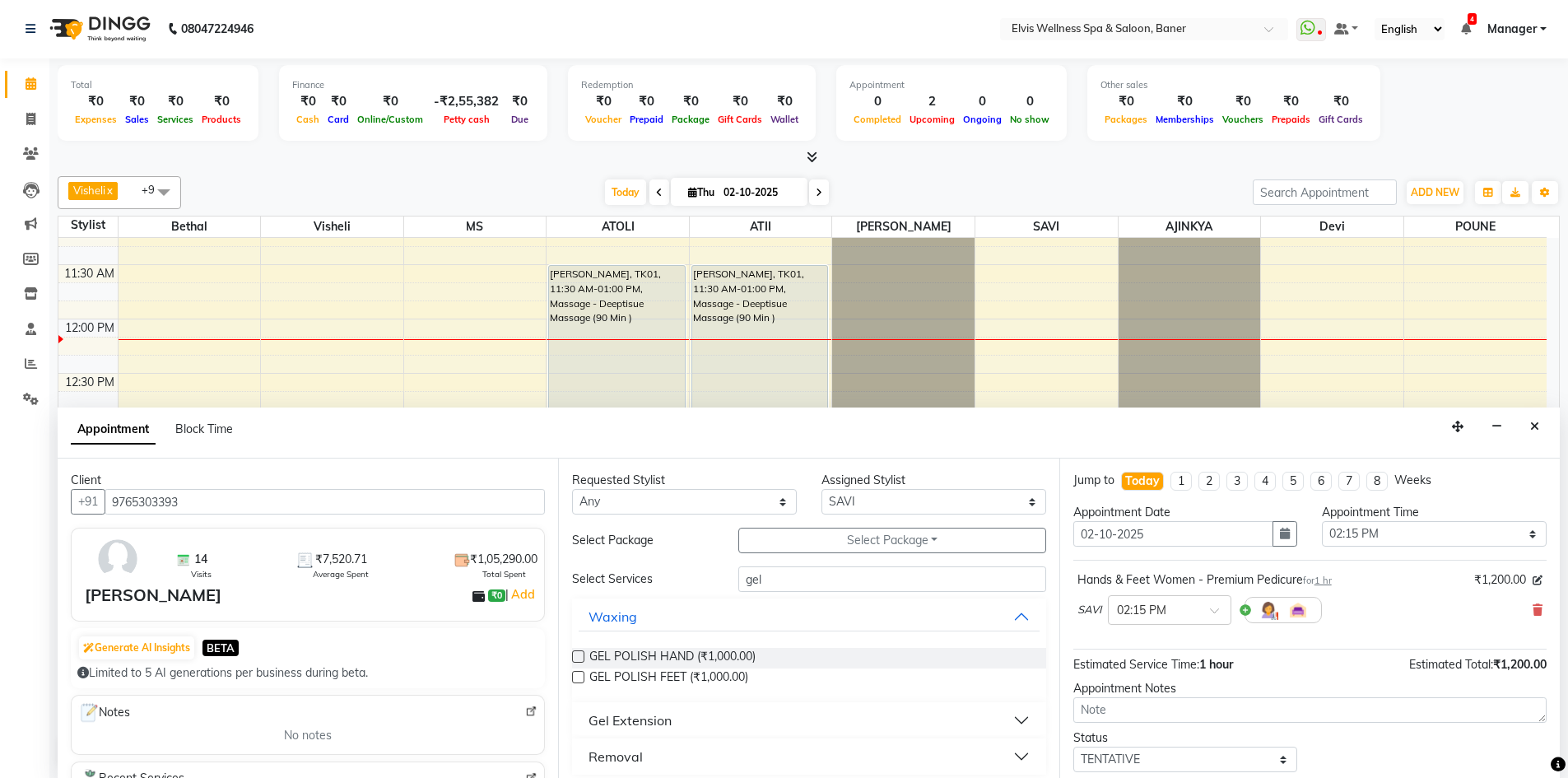
click at [580, 655] on label at bounding box center [578, 656] width 12 height 12
click at [580, 655] on input "checkbox" at bounding box center [577, 657] width 10 height 10
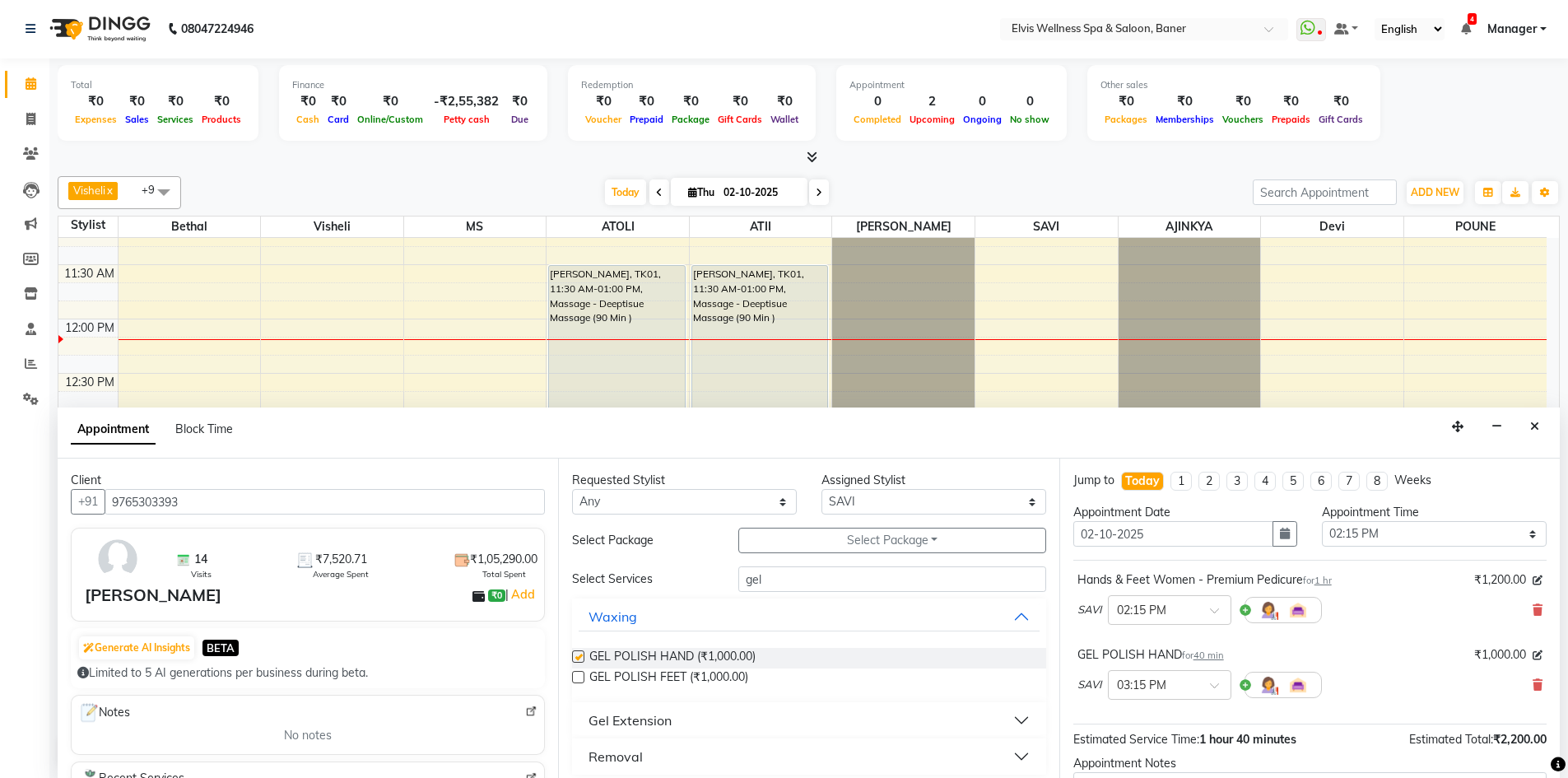
checkbox input "false"
click at [576, 675] on label at bounding box center [578, 676] width 12 height 12
click at [576, 675] on input "checkbox" at bounding box center [577, 678] width 10 height 10
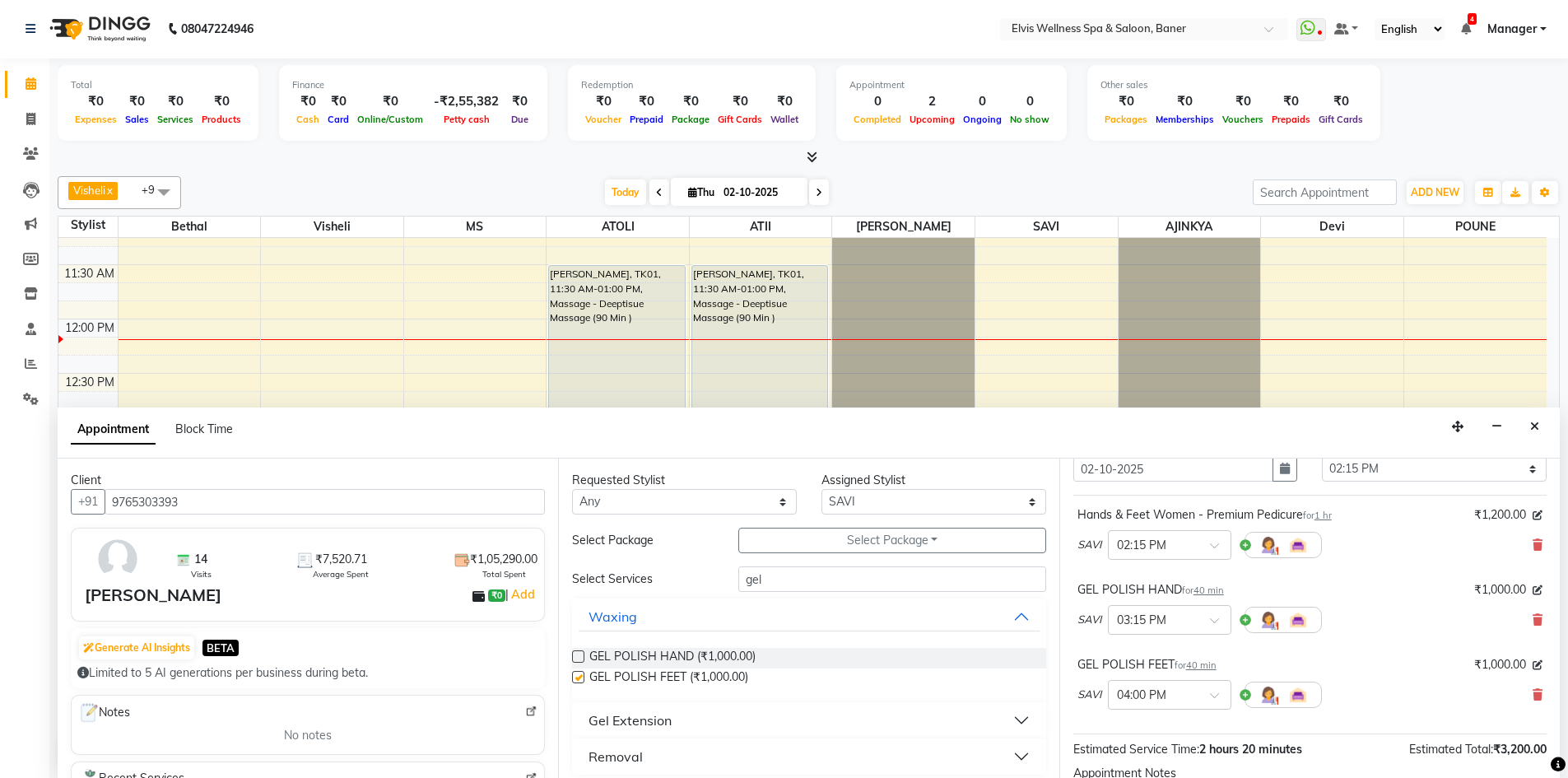
checkbox input "false"
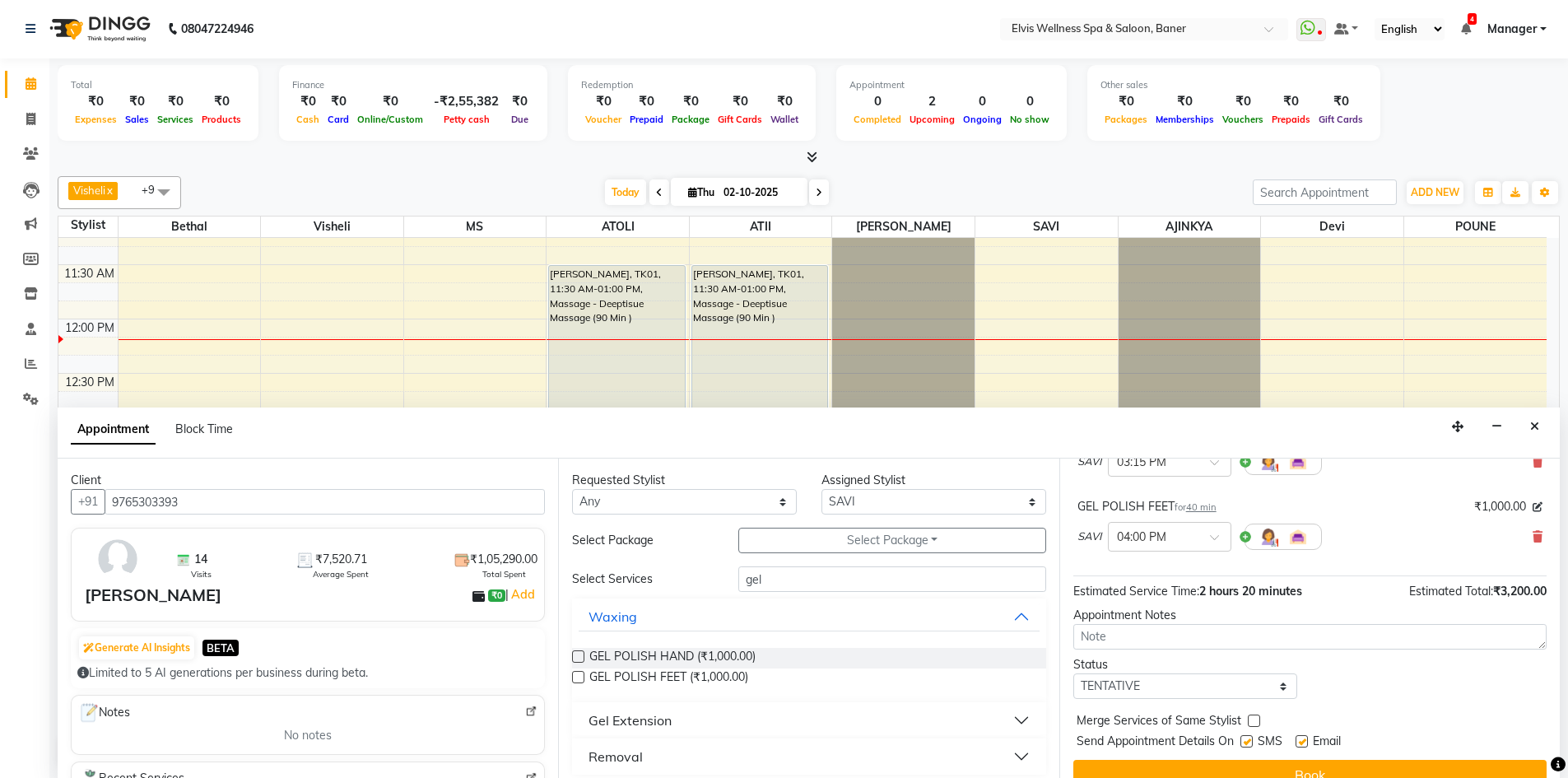
scroll to position [247, 0]
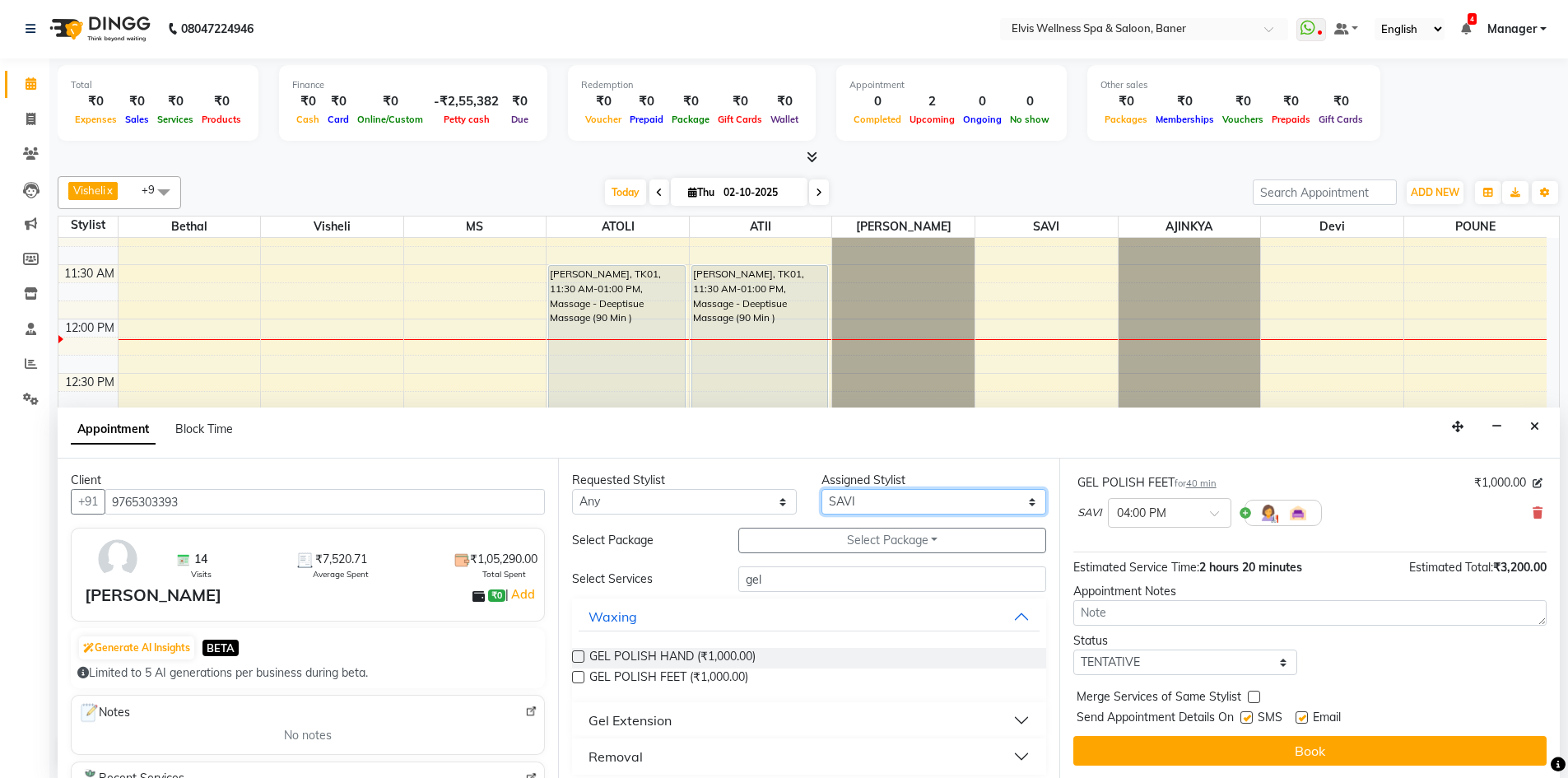
click at [848, 501] on select "Select AJINKYA ATII ATOLI Bethal Devi KN Staff Kothrud Staff KP Staff [PERSON_N…" at bounding box center [934, 501] width 225 height 25
click at [821, 489] on select "Select AJINKYA ATII ATOLI Bethal Devi KN Staff Kothrud Staff KP Staff [PERSON_N…" at bounding box center [934, 501] width 225 height 25
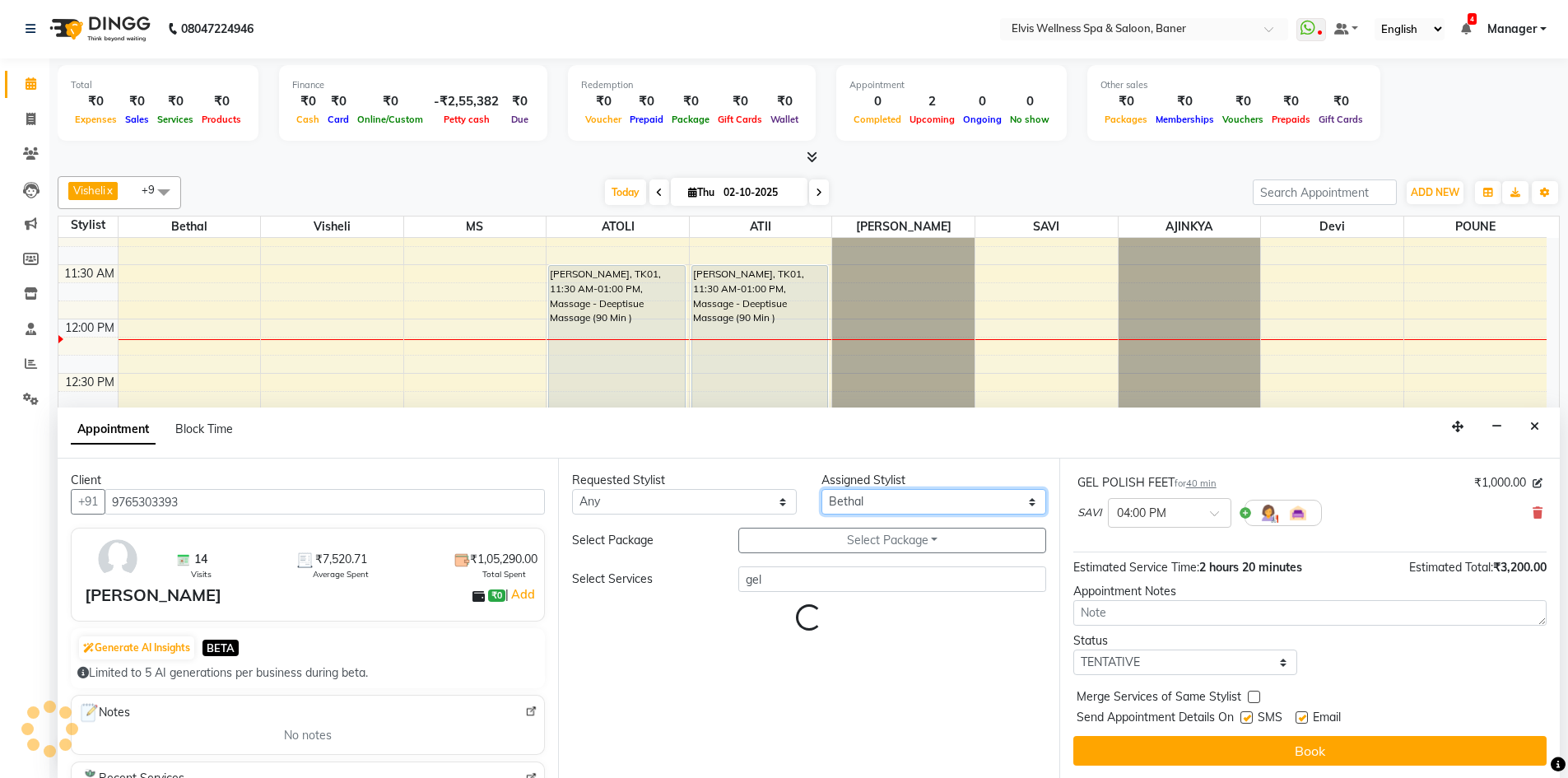
drag, startPoint x: 847, startPoint y: 512, endPoint x: 850, endPoint y: 489, distance: 23.2
click at [846, 510] on select "Select AJINKYA ATII ATOLI Bethal Devi KN Staff Kothrud Staff KP Staff [PERSON_N…" at bounding box center [934, 501] width 225 height 25
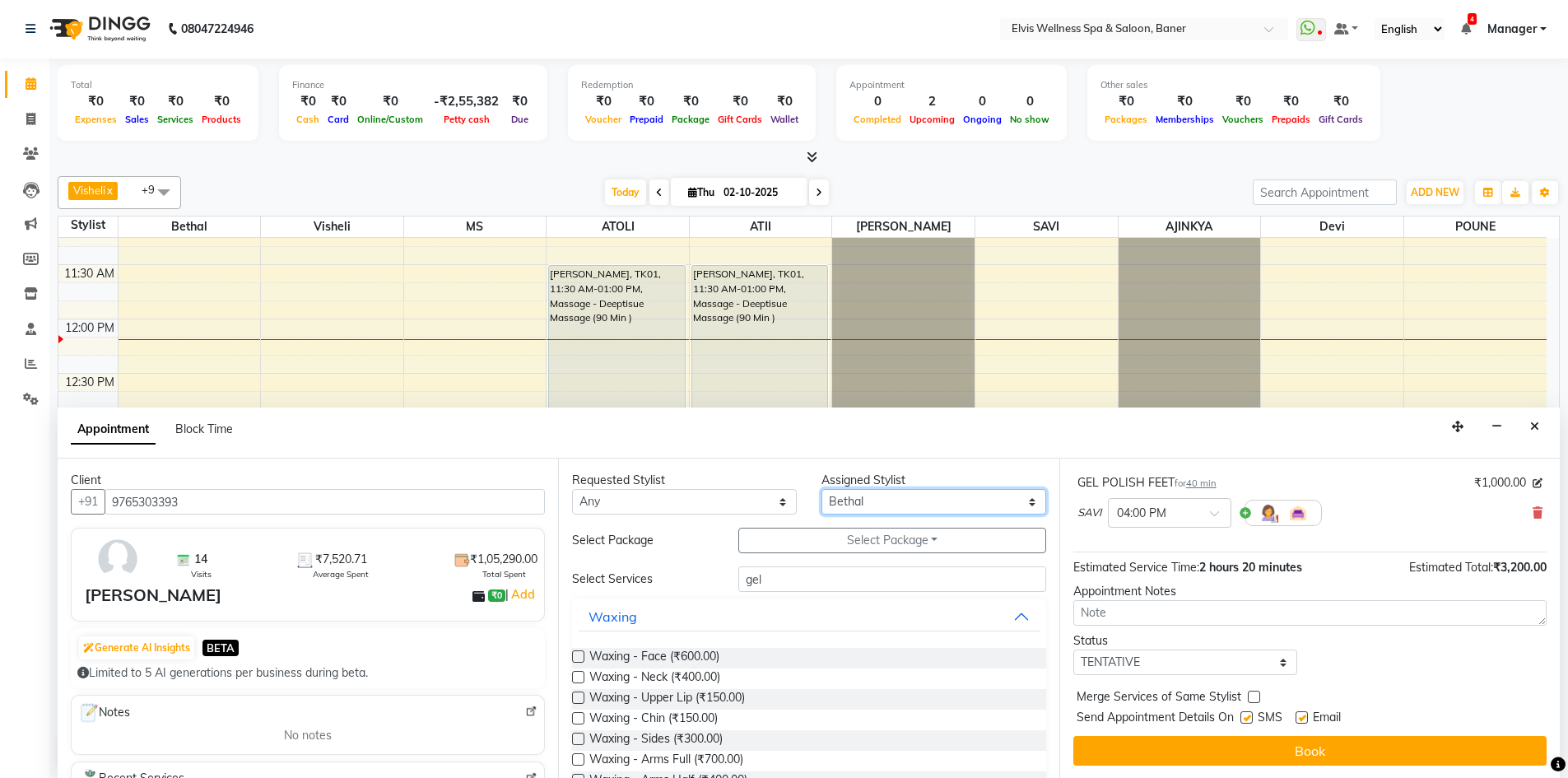
select select "93456"
click at [821, 489] on select "Select AJINKYA ATII ATOLI Bethal Devi KN Staff Kothrud Staff KP Staff [PERSON_N…" at bounding box center [934, 501] width 225 height 25
drag, startPoint x: 793, startPoint y: 558, endPoint x: 786, endPoint y: 568, distance: 12.2
click at [787, 567] on div "Requested Stylist Any AJINKYA ATII ATOLI Bethal Devi KN Staff Kothrud Staff KP …" at bounding box center [808, 618] width 500 height 319
click at [778, 585] on input "gel" at bounding box center [892, 579] width 308 height 25
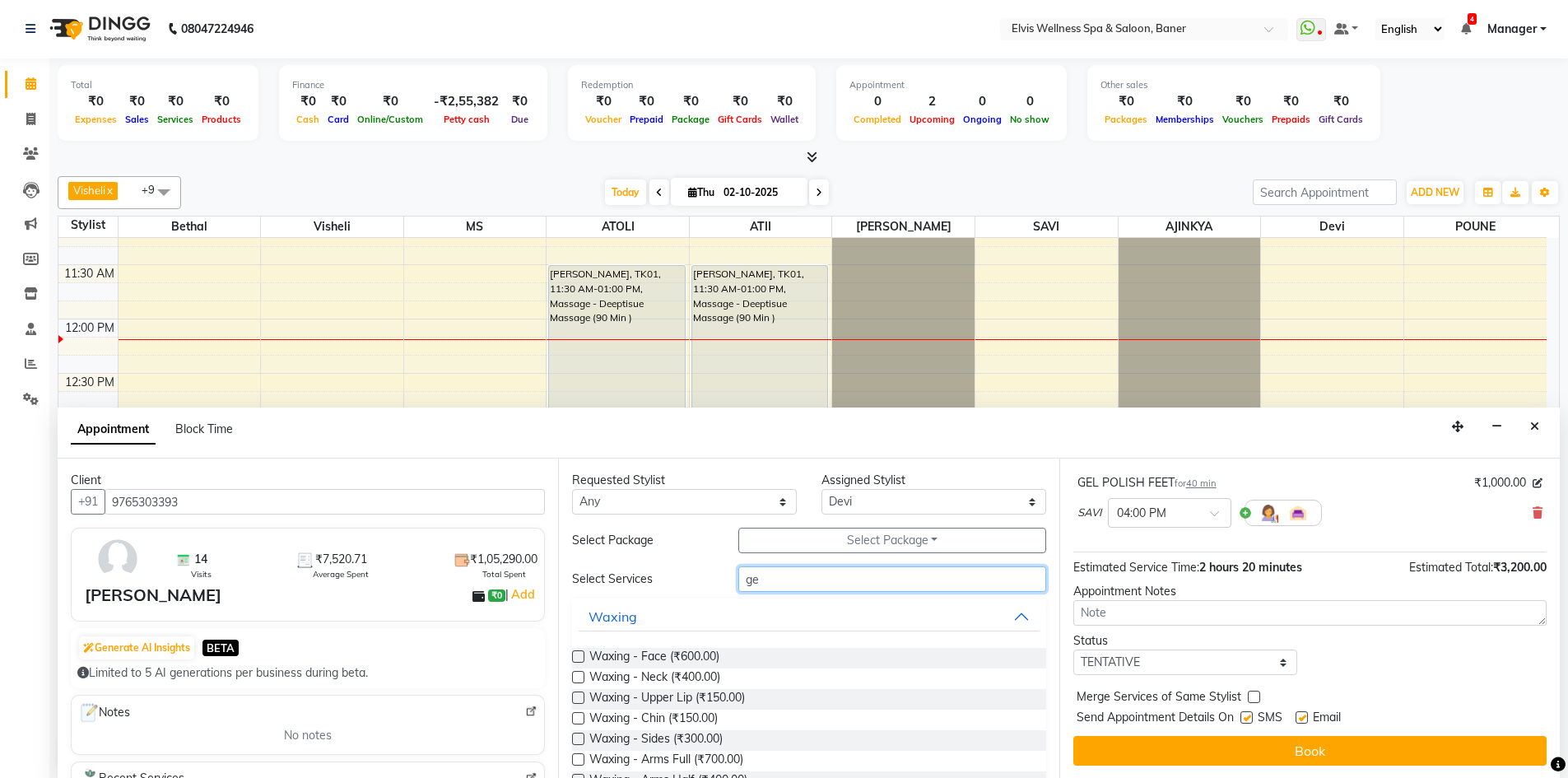
type input "g"
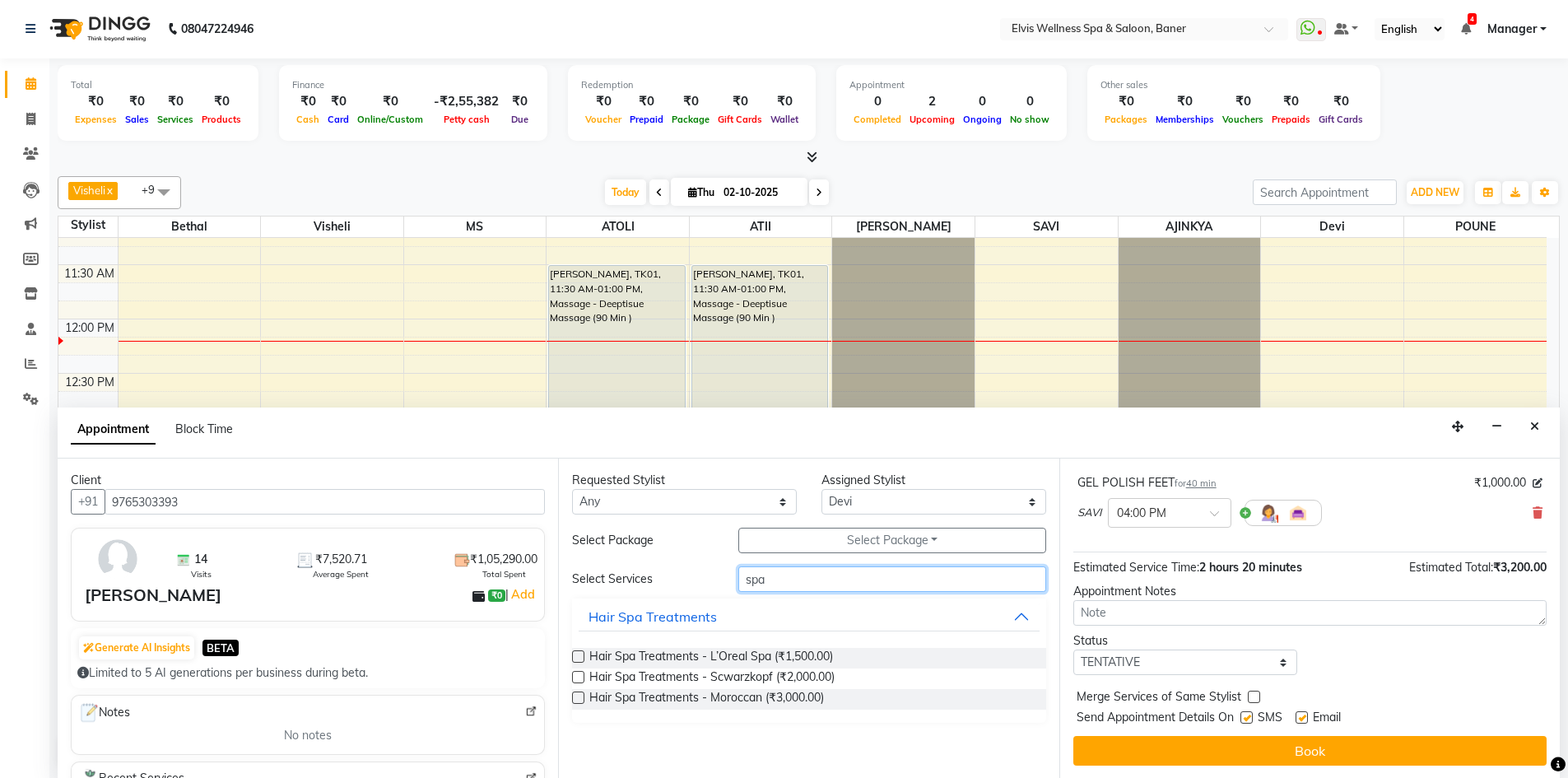
type input "spa"
click at [580, 700] on label at bounding box center [578, 697] width 12 height 12
click at [580, 700] on input "checkbox" at bounding box center [577, 699] width 10 height 10
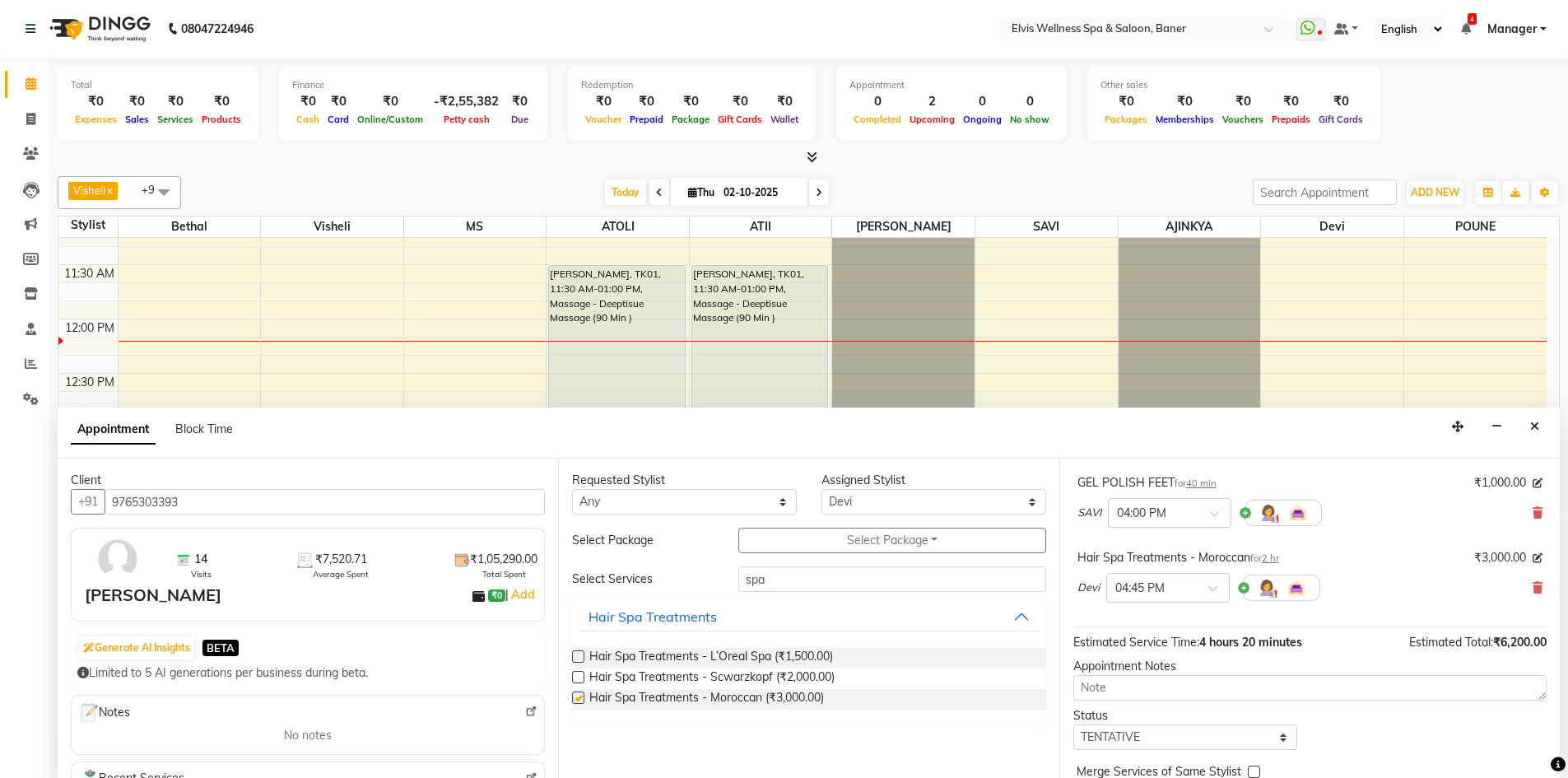
scroll to position [323, 0]
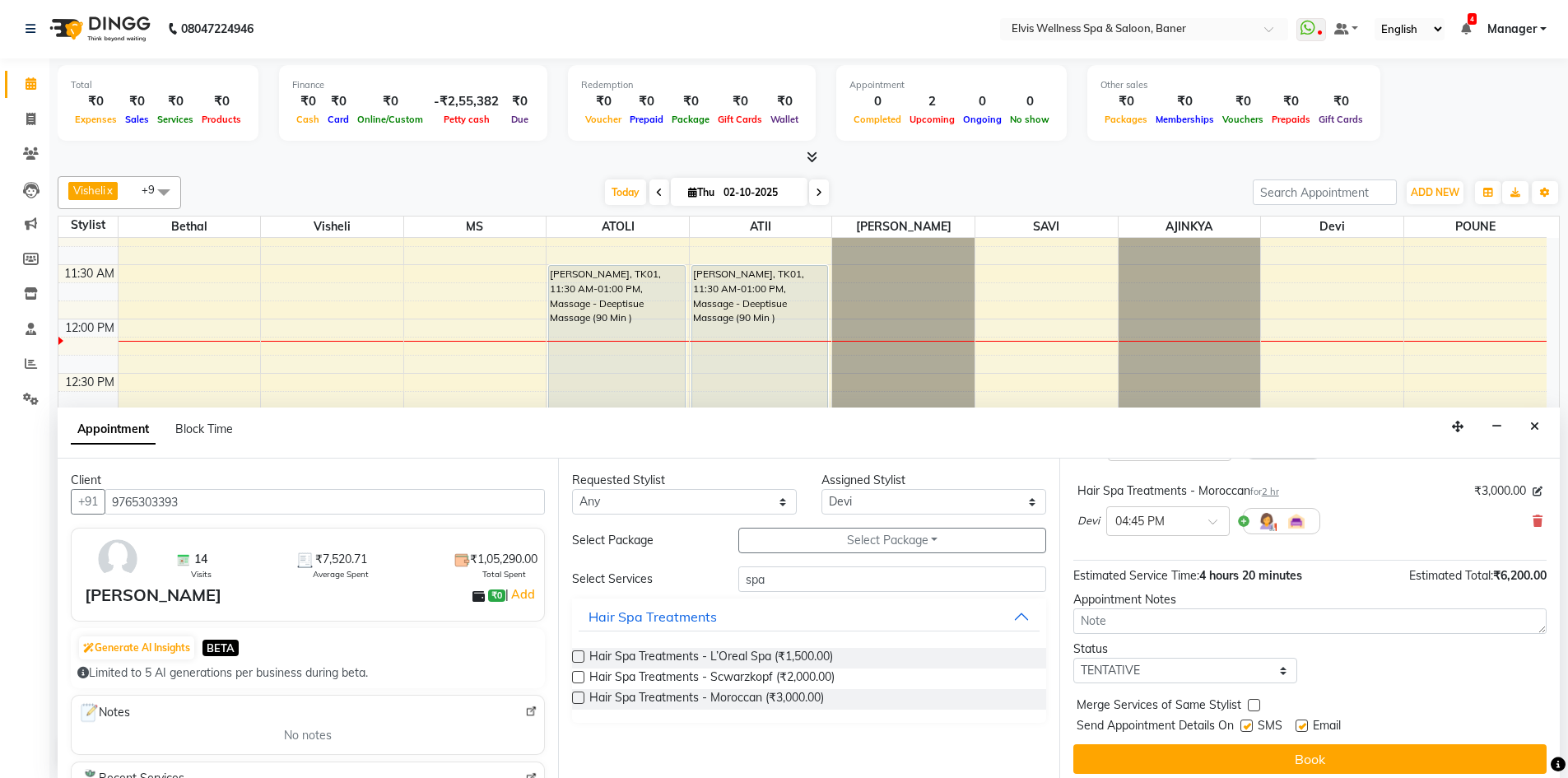
checkbox input "false"
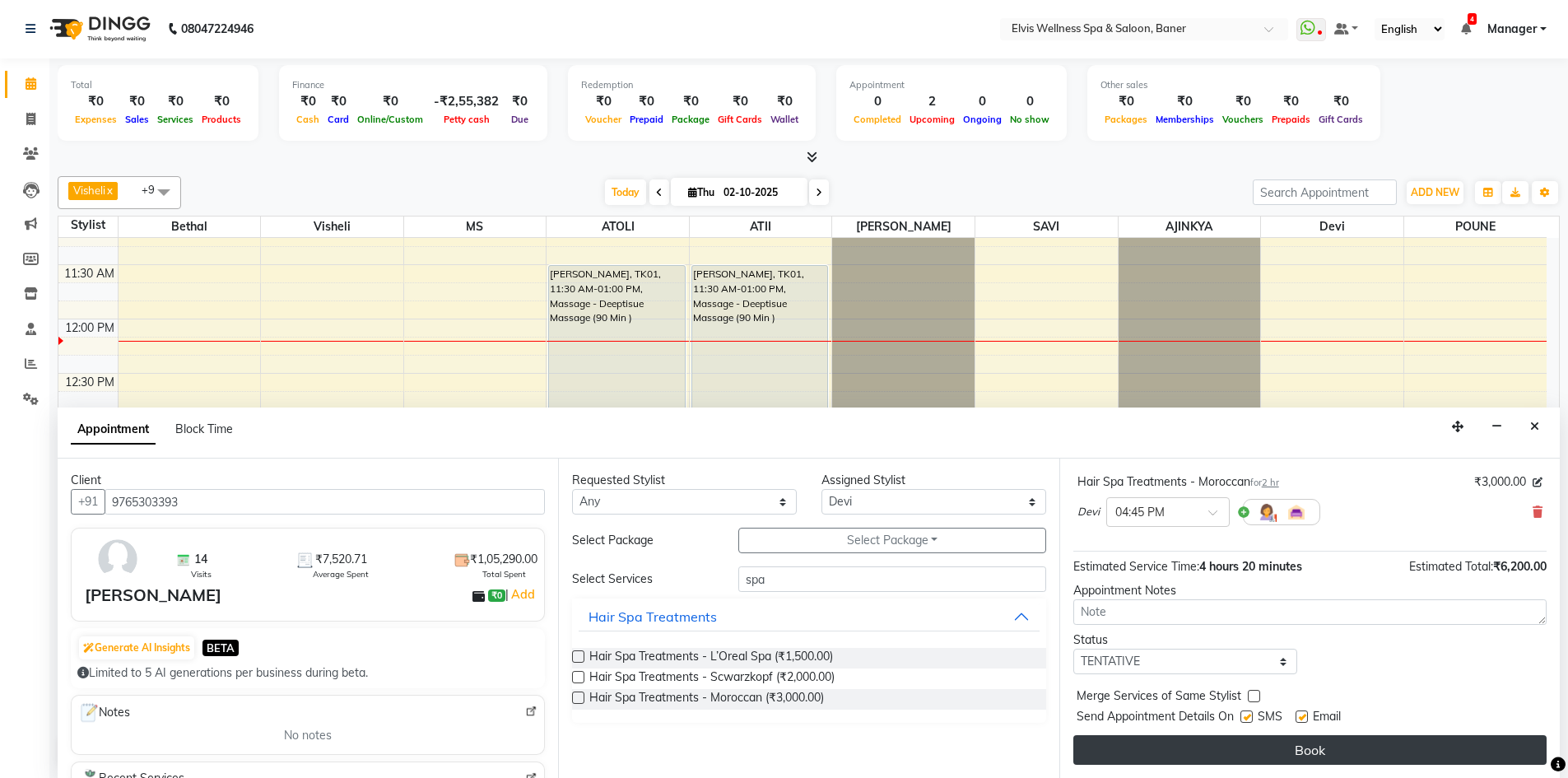
click at [1295, 759] on button "Book" at bounding box center [1309, 749] width 473 height 29
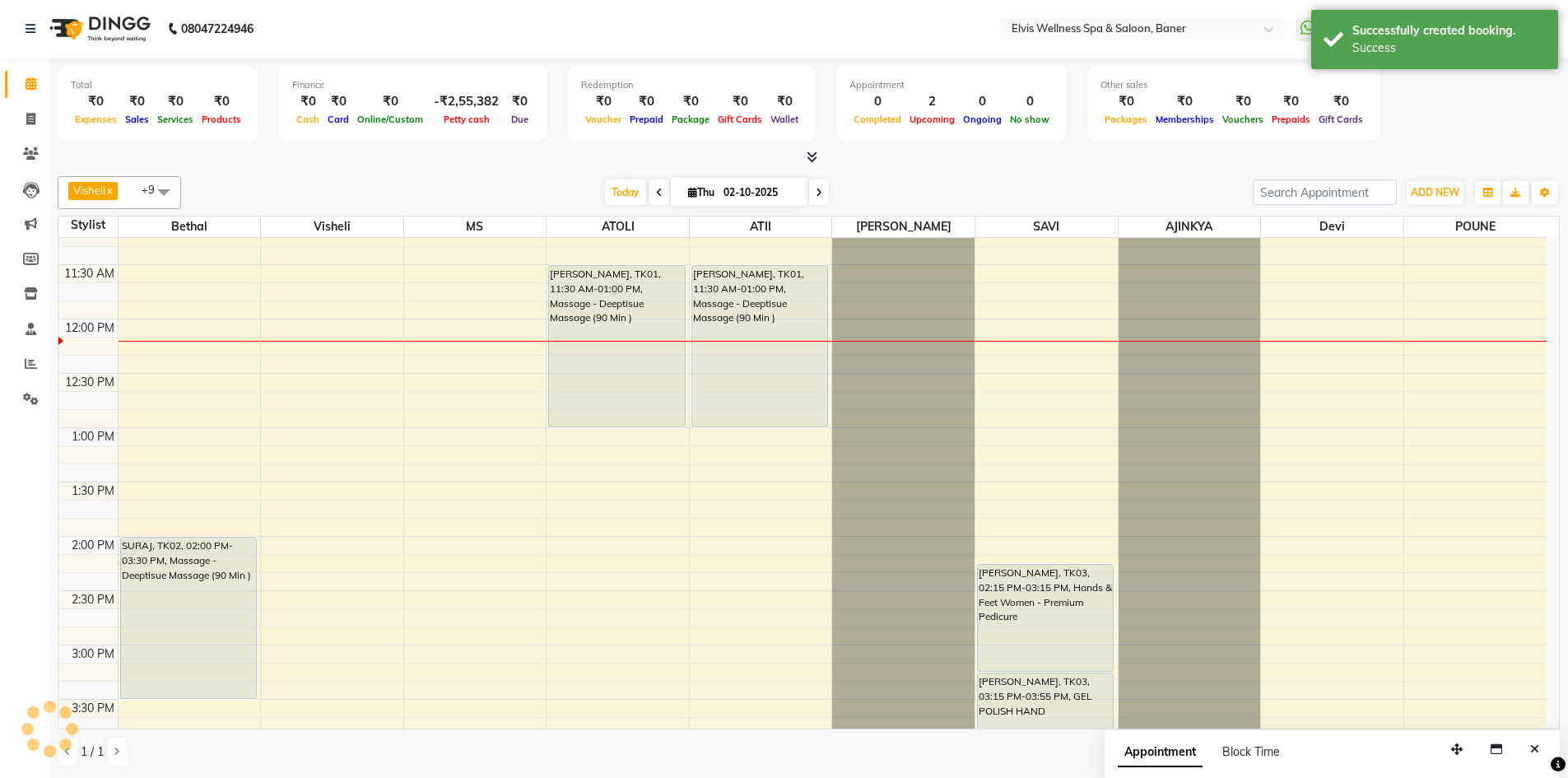
scroll to position [0, 0]
click at [1004, 182] on div "Today Thu 02-10-2025" at bounding box center [717, 194] width 1055 height 25
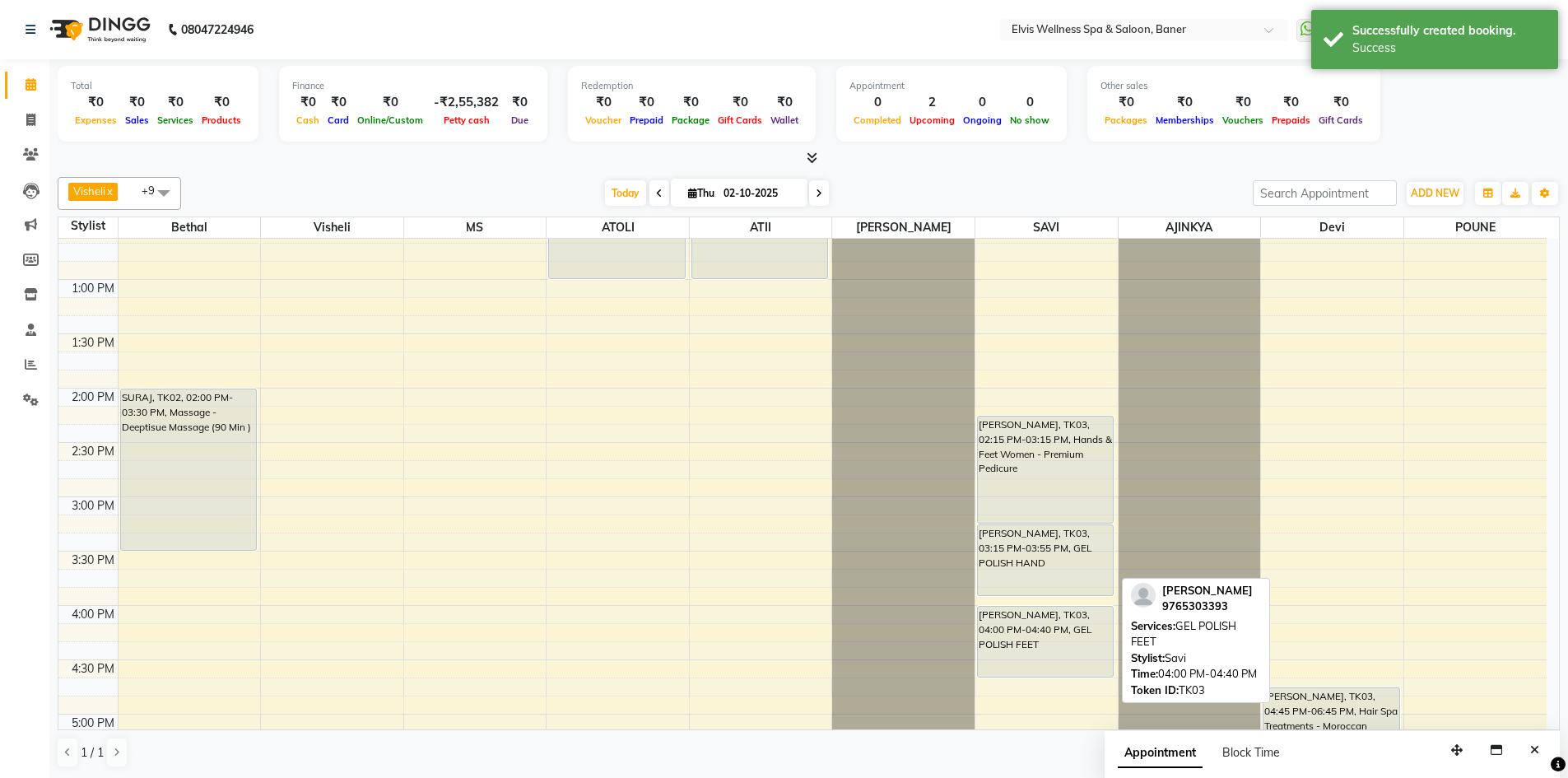
scroll to position [517, 0]
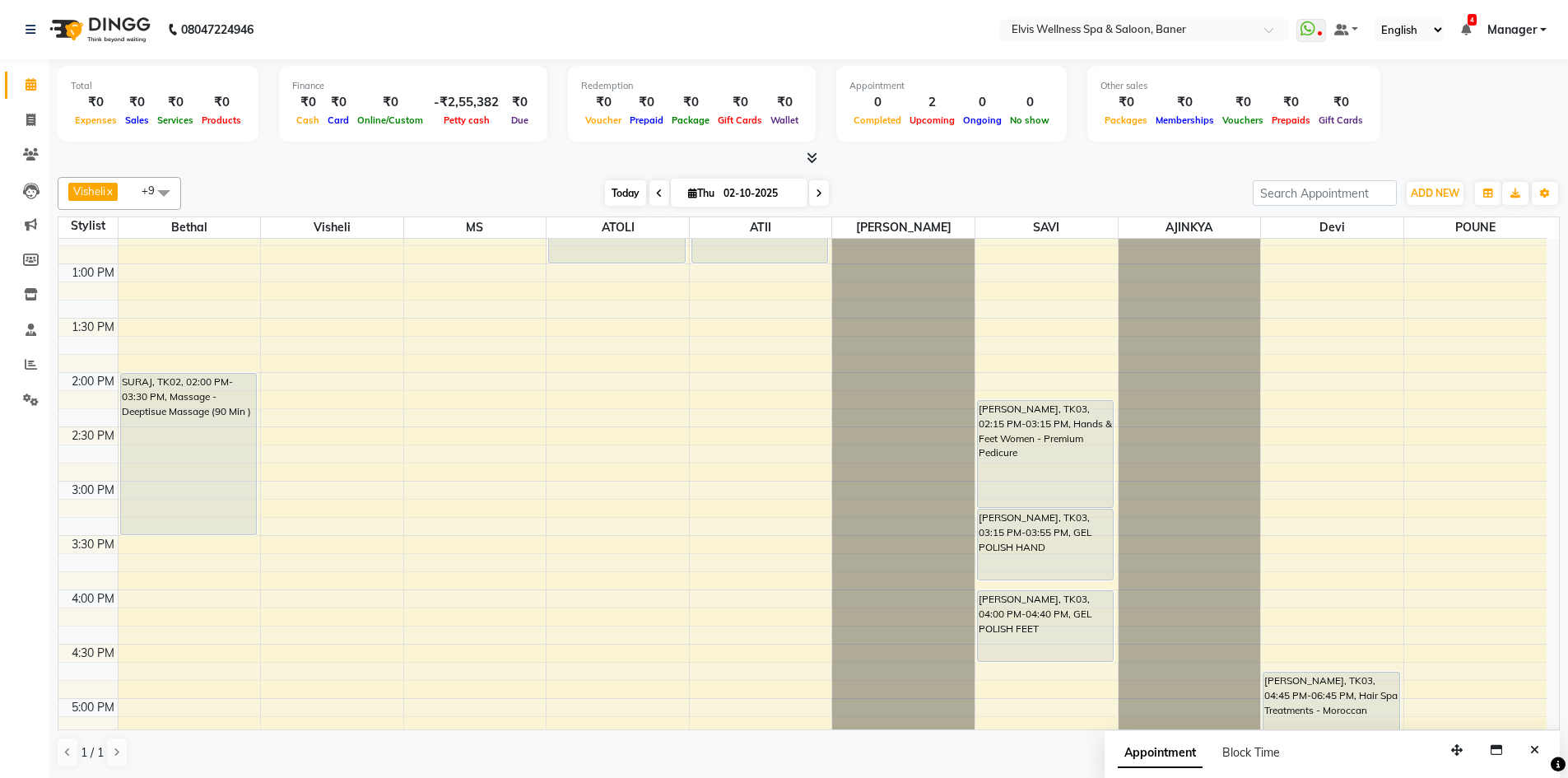
click at [605, 194] on span "Today" at bounding box center [626, 193] width 42 height 25
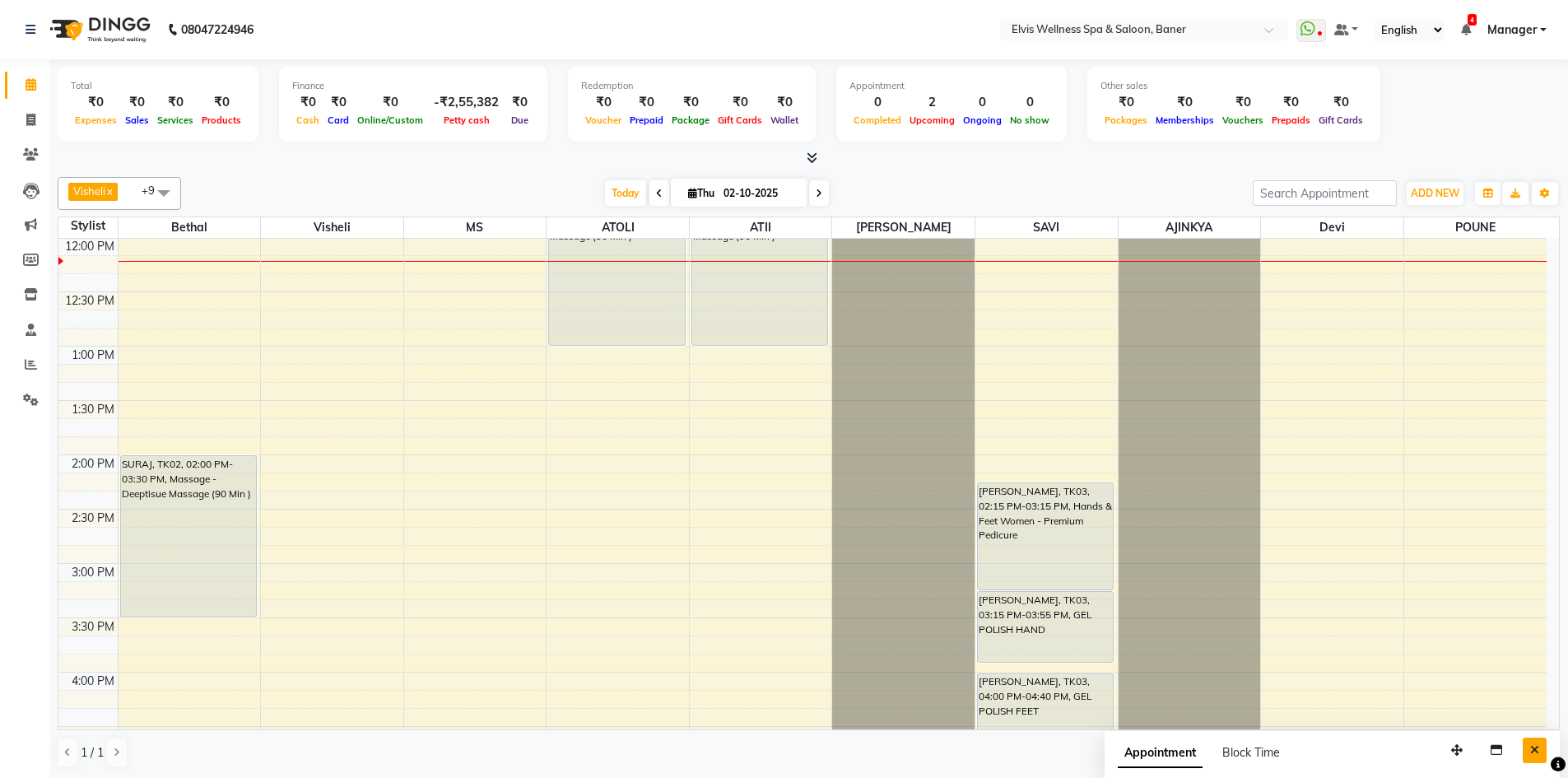
click at [1537, 740] on button "Close" at bounding box center [1534, 750] width 24 height 25
click at [985, 170] on div "Total ₹0 Expenses ₹0 Sales ₹0 Services ₹0 Products Finance ₹0 Cash ₹0 Card ₹0 O…" at bounding box center [808, 419] width 1518 height 719
click at [957, 231] on span "[PERSON_NAME]" at bounding box center [902, 228] width 143 height 21
click at [921, 205] on div "Today Thu 02-10-2025" at bounding box center [717, 194] width 1055 height 25
drag, startPoint x: 928, startPoint y: 176, endPoint x: 548, endPoint y: 167, distance: 380.1
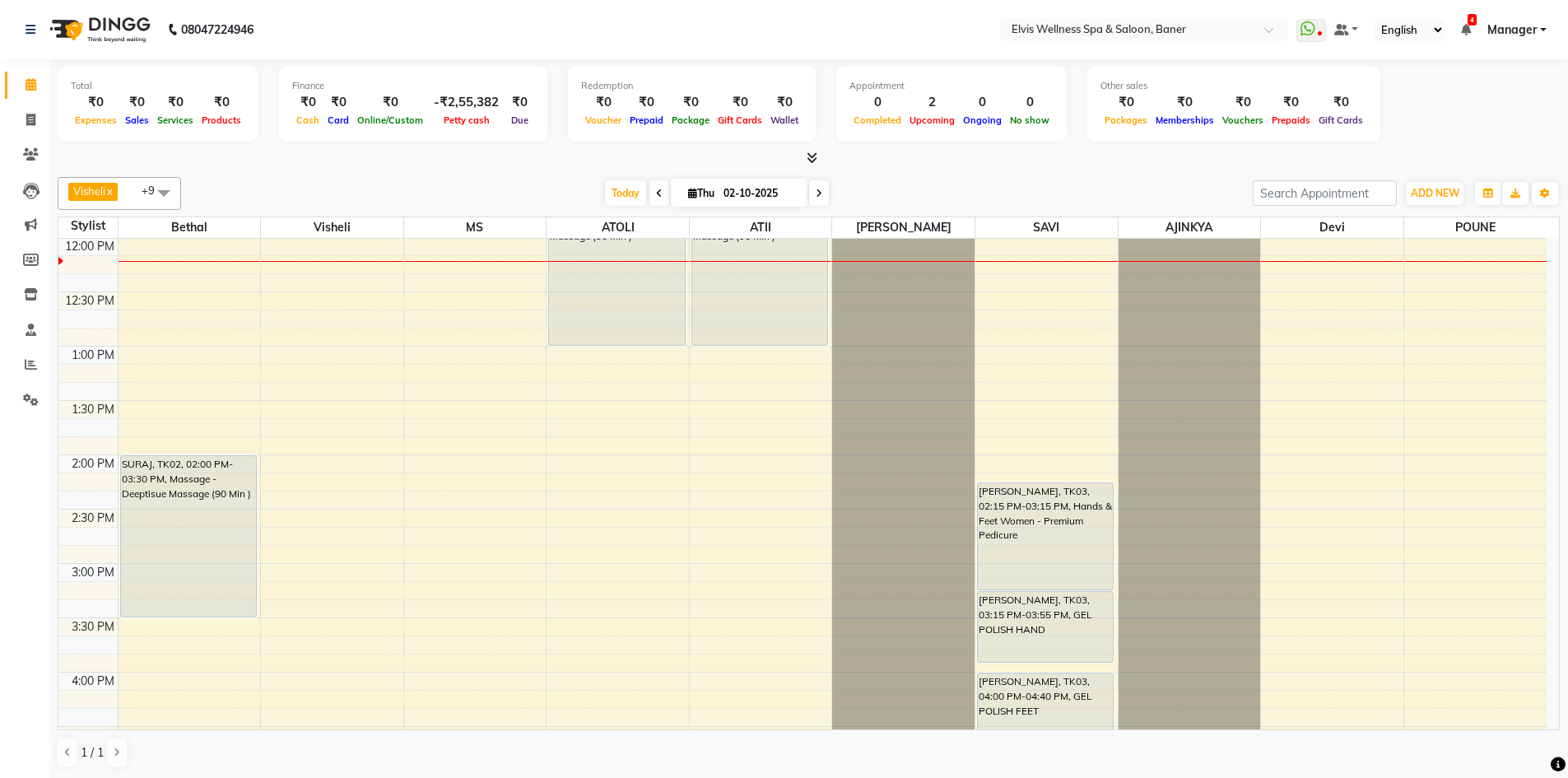
click at [931, 176] on div "Visheli x MS x Bethal x ATOLI x ATII x SAVI x [PERSON_NAME] POUNE x AJINKYA x D…" at bounding box center [808, 472] width 1502 height 604
